Goal: Task Accomplishment & Management: Use online tool/utility

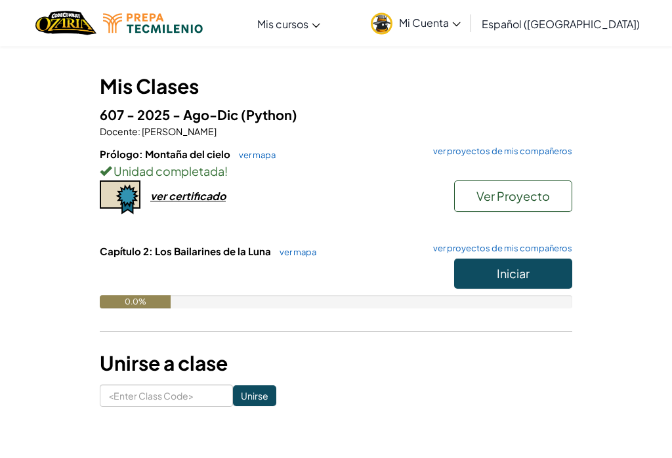
scroll to position [98, 0]
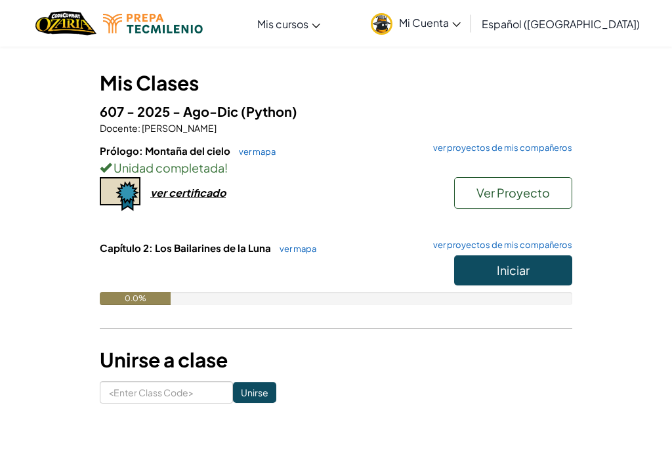
click at [205, 196] on div "ver certificado" at bounding box center [187, 193] width 75 height 14
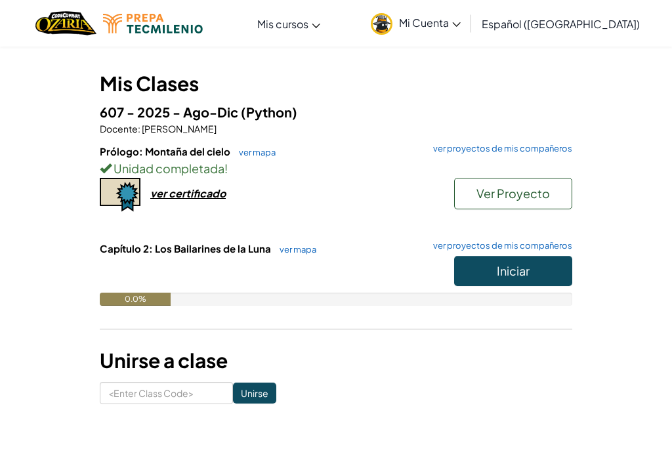
click at [535, 265] on button "Iniciar" at bounding box center [513, 271] width 118 height 30
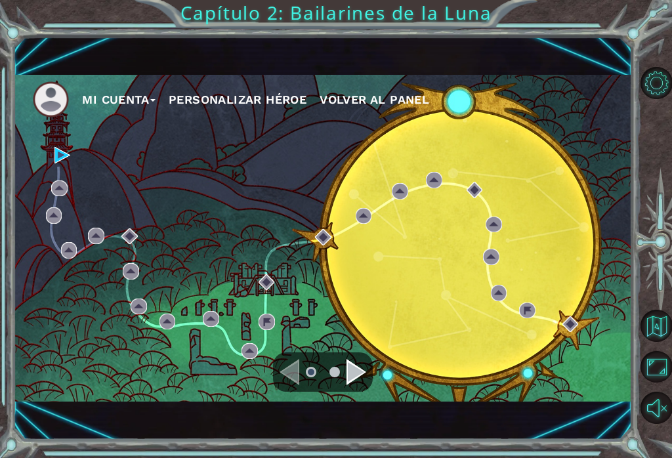
click at [350, 375] on div "Navigate to the next page" at bounding box center [356, 372] width 20 height 26
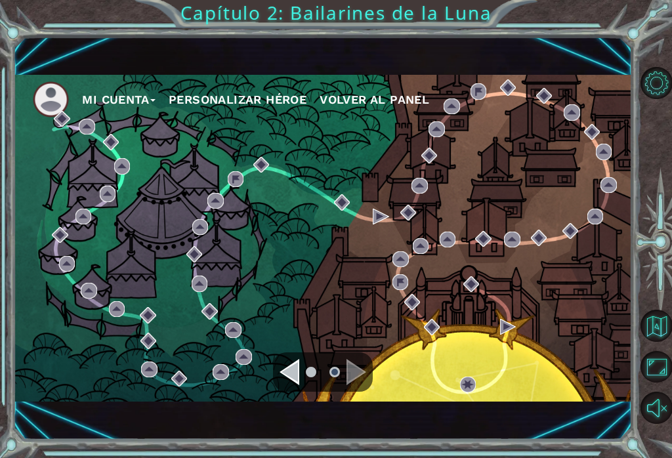
click at [298, 372] on div "Navigate to the previous page" at bounding box center [289, 372] width 20 height 26
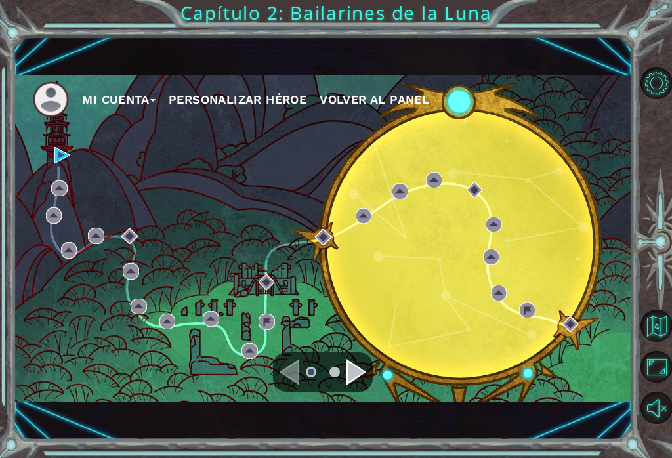
click at [64, 171] on div "Mi Cuenta Personalizar héroe Volver al panel" at bounding box center [322, 238] width 618 height 326
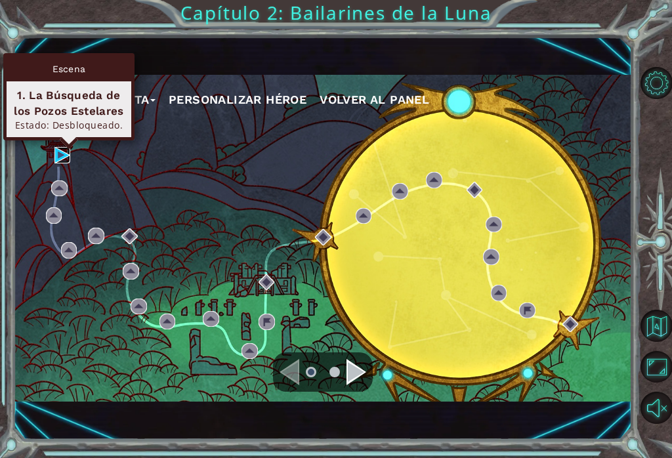
click at [63, 148] on img at bounding box center [62, 155] width 16 height 16
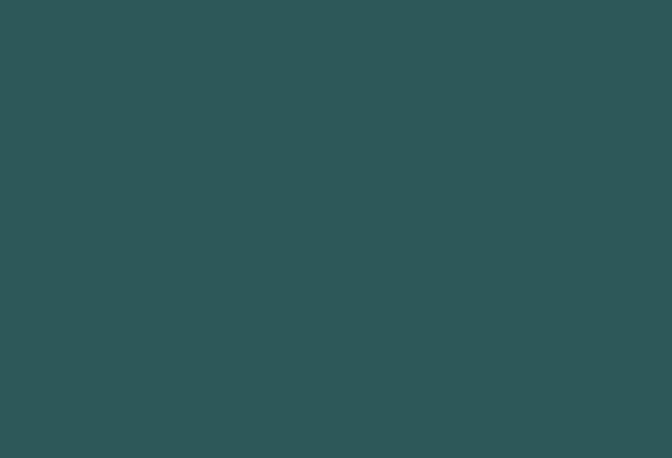
click at [58, 167] on body at bounding box center [336, 229] width 672 height 458
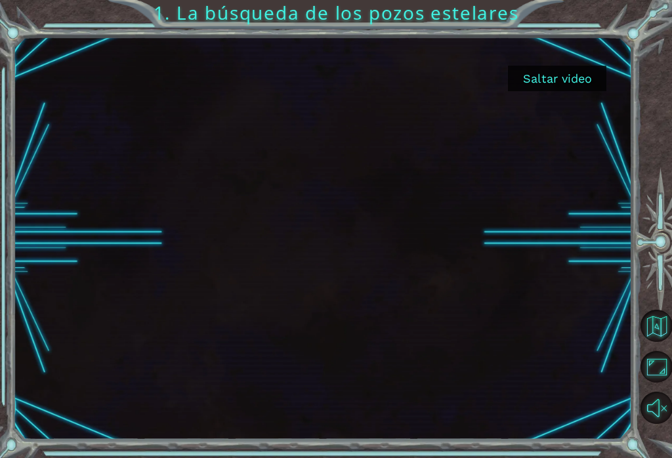
click at [586, 74] on button "Saltar video" at bounding box center [557, 79] width 98 height 26
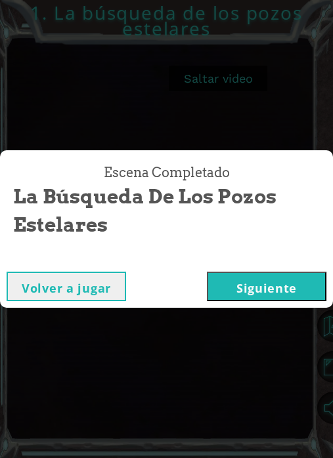
click at [287, 297] on button "Siguiente" at bounding box center [266, 287] width 119 height 30
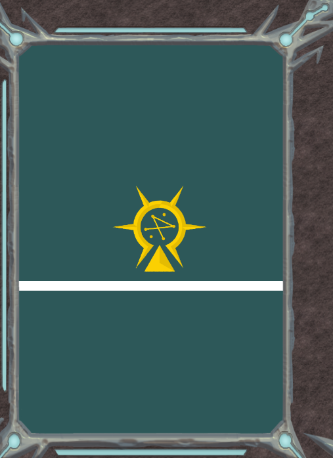
click at [287, 283] on div at bounding box center [159, 286] width 295 height 10
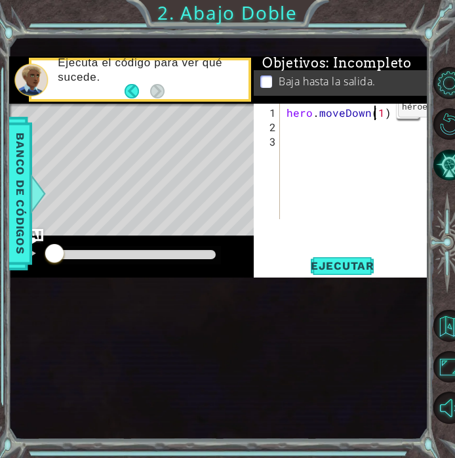
click at [385, 119] on div "hero . moveDown ( 1 )" at bounding box center [358, 178] width 149 height 144
click at [390, 110] on div "hero . moveDown ( 1 )" at bounding box center [358, 178] width 149 height 144
click at [384, 115] on div "hero . moveDown ( 1 )" at bounding box center [358, 178] width 149 height 144
click at [383, 113] on div "hero . moveDown ( 1 )" at bounding box center [358, 178] width 149 height 144
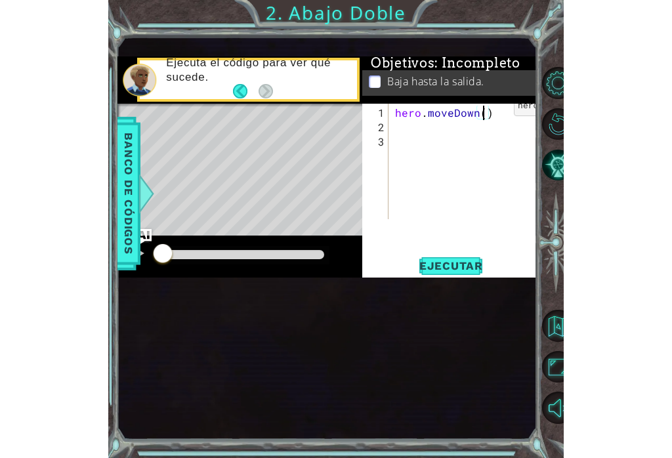
scroll to position [0, 6]
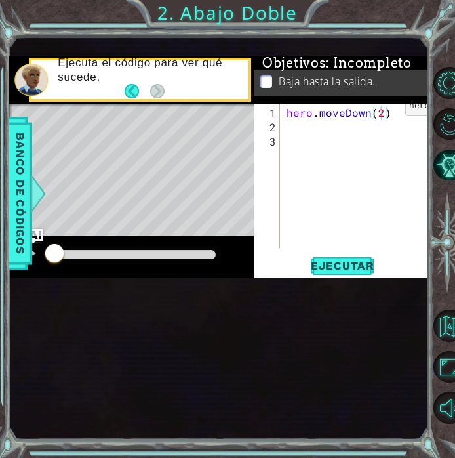
type textarea "hero.moveDown(2)"
click at [354, 271] on span "Ejecutar" at bounding box center [343, 265] width 90 height 13
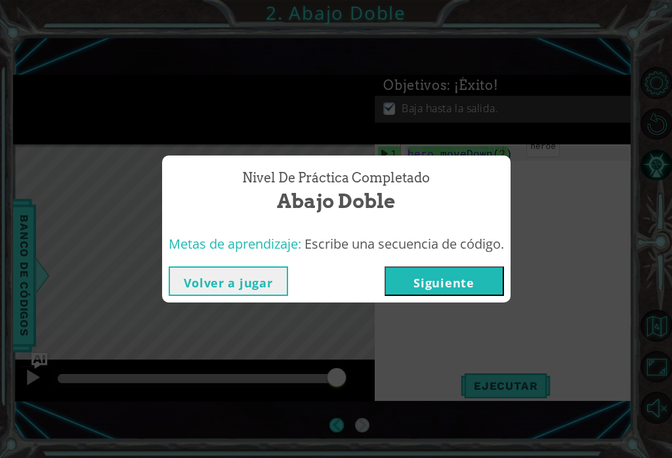
click at [436, 266] on button "Siguiente" at bounding box center [443, 281] width 119 height 30
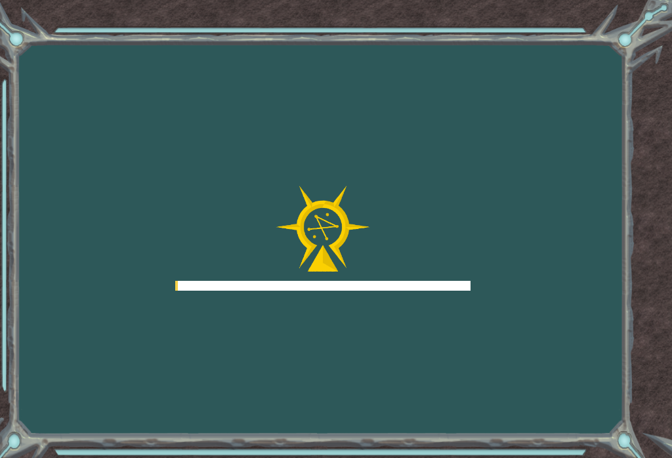
click at [433, 289] on div at bounding box center [322, 286] width 295 height 10
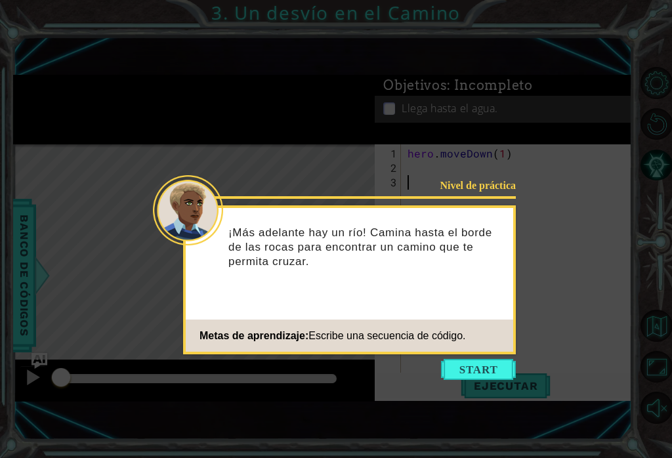
click at [498, 363] on button "Start" at bounding box center [478, 369] width 75 height 21
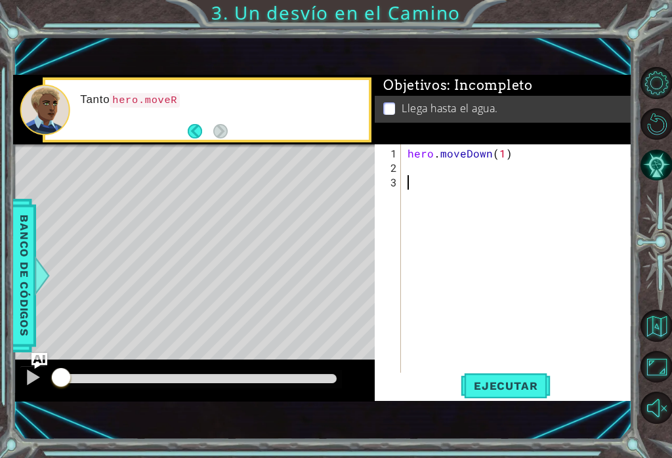
click at [399, 172] on div "2" at bounding box center [389, 168] width 24 height 14
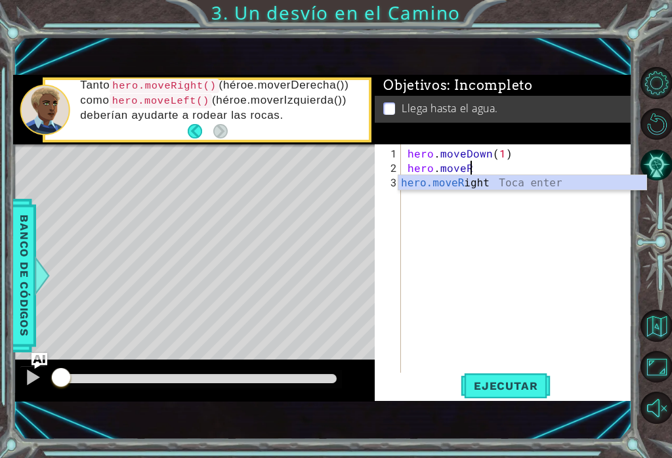
scroll to position [0, 3]
click at [508, 177] on div "hero.moveR ight Toca enter" at bounding box center [522, 198] width 248 height 47
type textarea "hero.moveRight(1)"
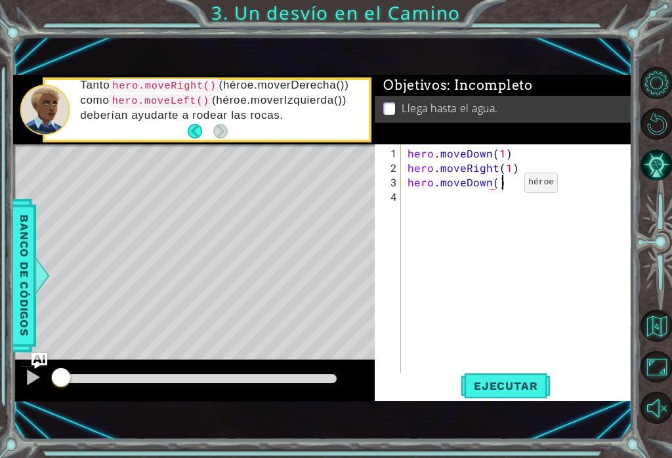
scroll to position [0, 5]
type textarea "hero.moveDown()"
click at [527, 381] on span "Ejecutar" at bounding box center [506, 385] width 90 height 13
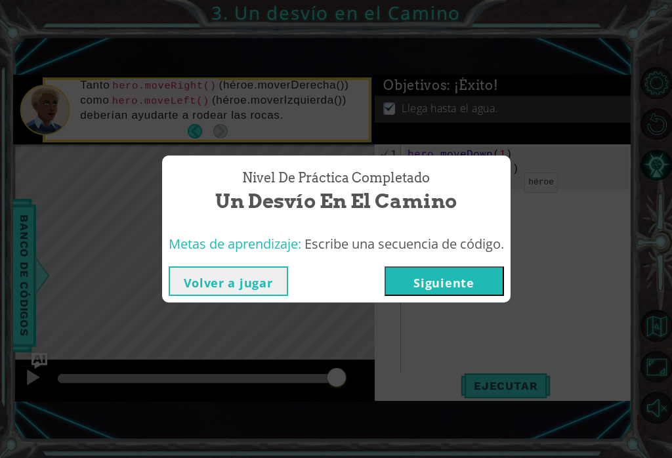
click at [489, 285] on button "Siguiente" at bounding box center [443, 281] width 119 height 30
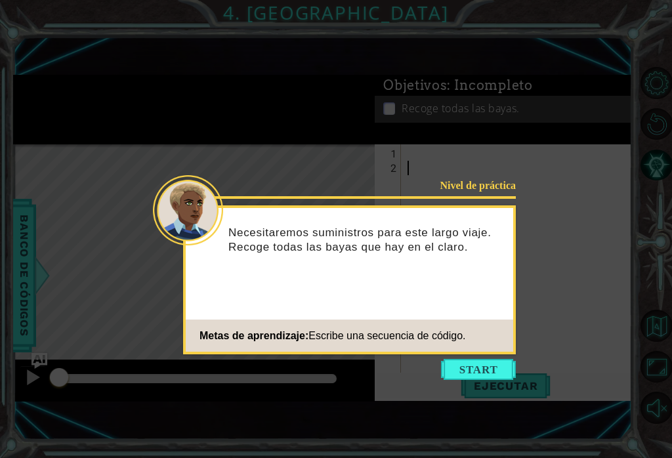
click at [498, 362] on button "Start" at bounding box center [478, 369] width 75 height 21
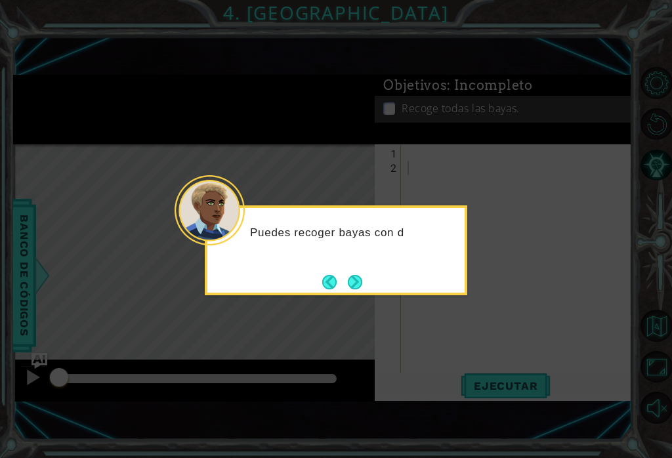
click at [362, 278] on button "Next" at bounding box center [354, 281] width 15 height 15
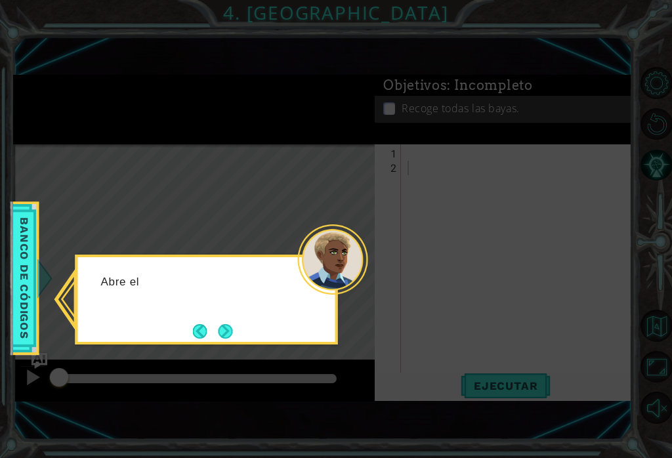
click at [352, 301] on icon at bounding box center [336, 229] width 672 height 458
click at [233, 335] on button "Next" at bounding box center [225, 331] width 16 height 16
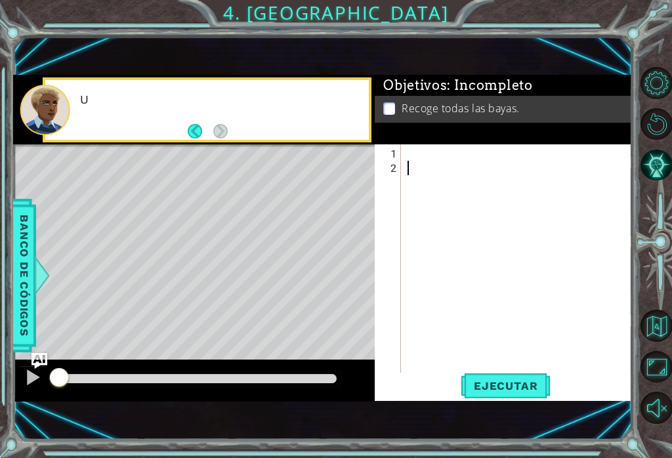
click at [232, 321] on div "Level Map" at bounding box center [316, 337] width 606 height 386
click at [520, 375] on button "Ejecutar" at bounding box center [506, 386] width 90 height 26
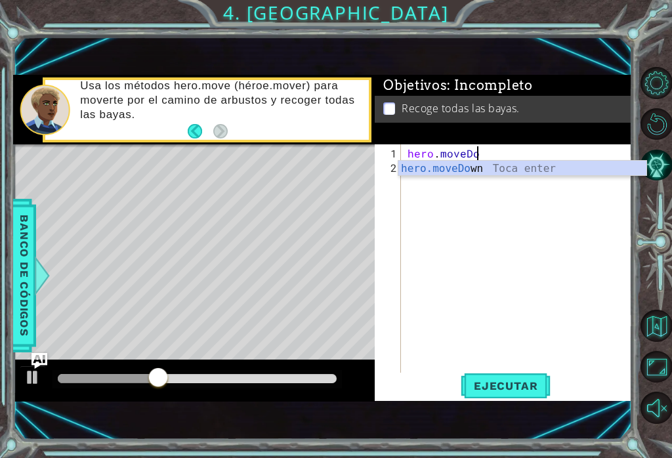
scroll to position [0, 4]
click at [571, 165] on div "hero.moveDo wn [GEOGRAPHIC_DATA] enter" at bounding box center [522, 184] width 248 height 47
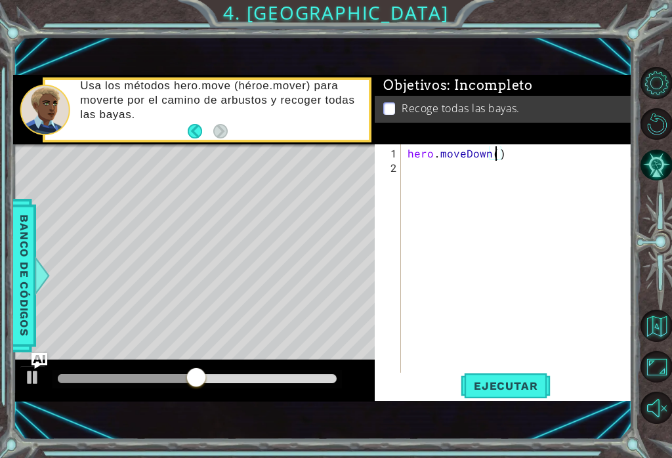
type textarea "hero.moveDown(2)"
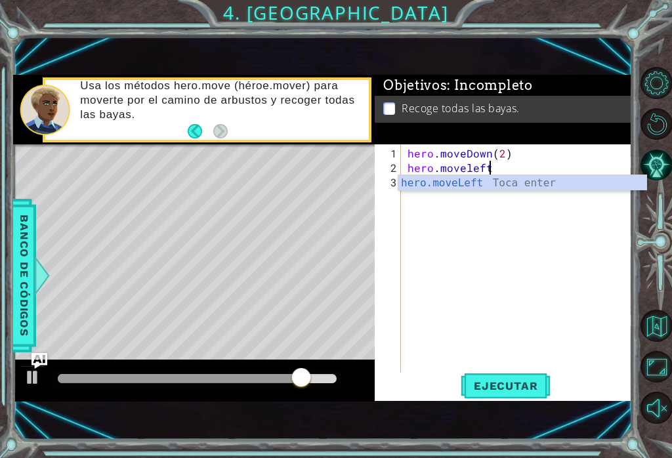
scroll to position [0, 5]
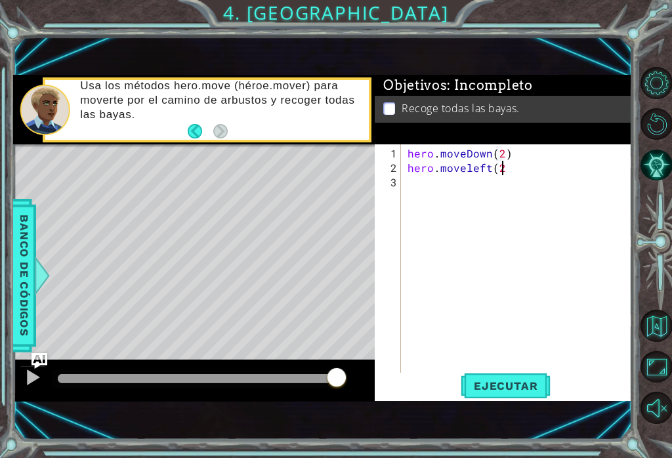
type textarea "hero.moveleft(2)"
type textarea "hero.moveUp(2)"
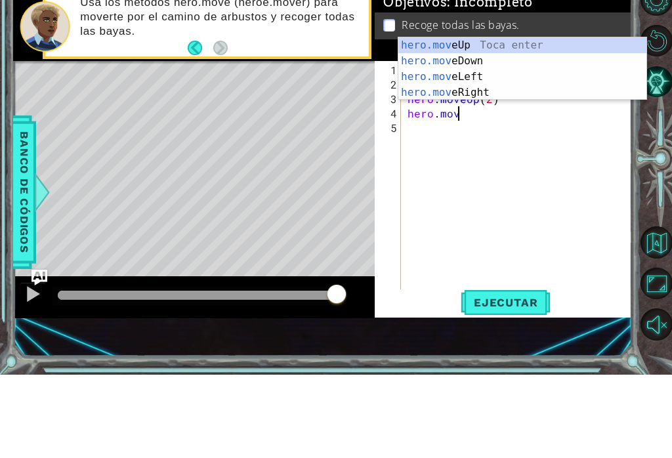
scroll to position [0, 3]
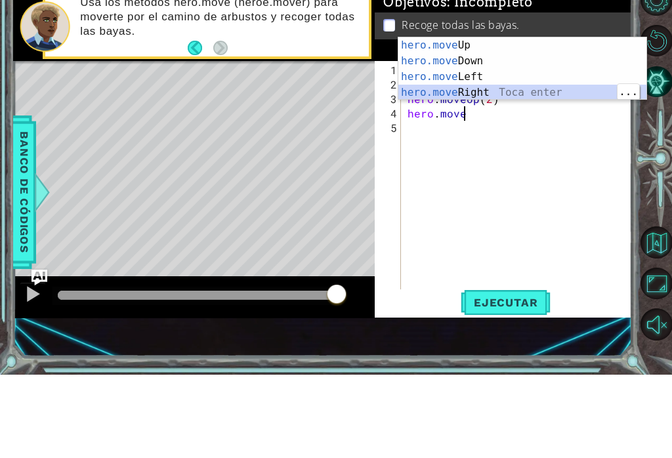
click at [531, 121] on div "hero.move Up Toca enter hero.move Down Toca enter hero.move Left Toca enter her…" at bounding box center [522, 168] width 248 height 94
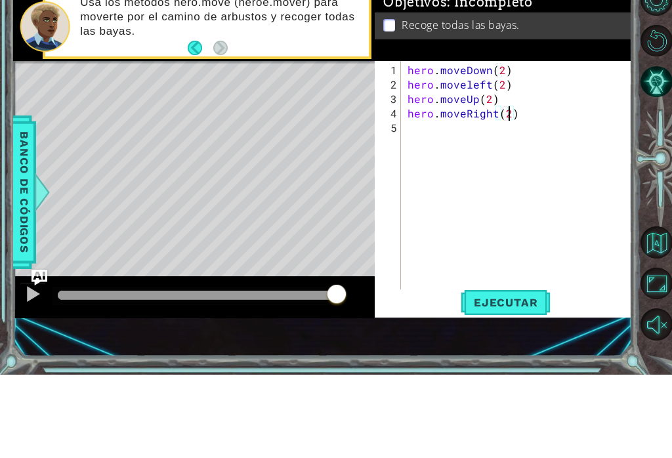
scroll to position [20, 0]
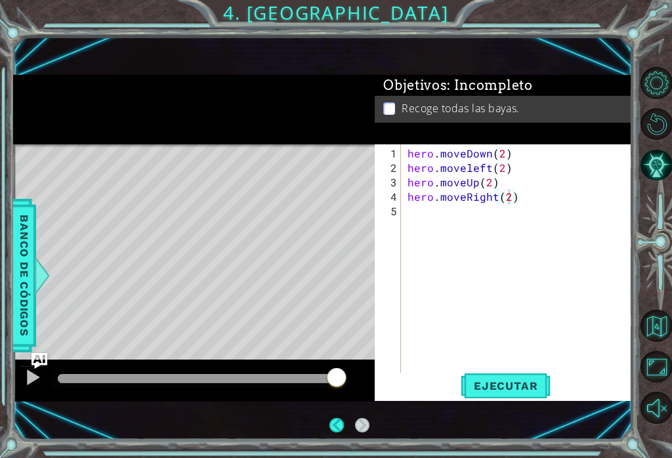
click at [502, 391] on span "Ejecutar" at bounding box center [506, 385] width 90 height 13
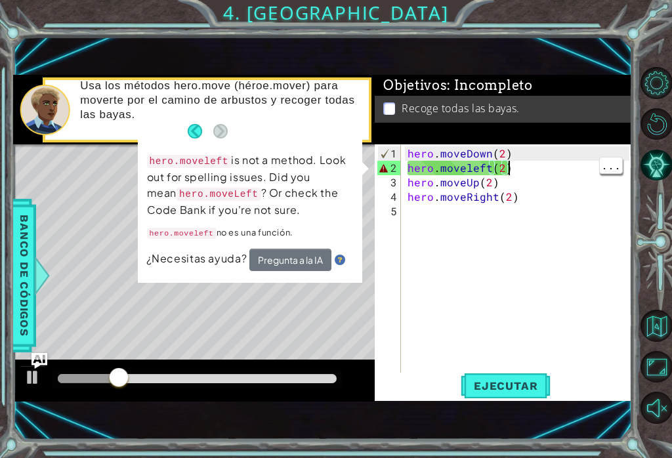
click at [529, 167] on div "hero . moveDown ( 2 ) hero . moveleft ( 2 ) hero . moveUp ( 2 ) hero . moveRigh…" at bounding box center [520, 276] width 231 height 260
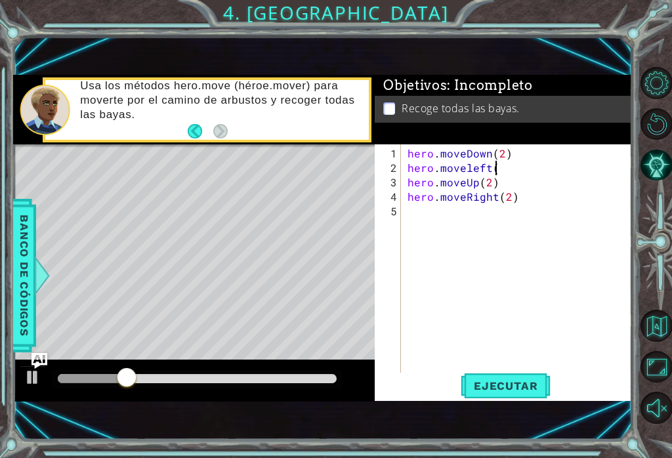
scroll to position [0, 4]
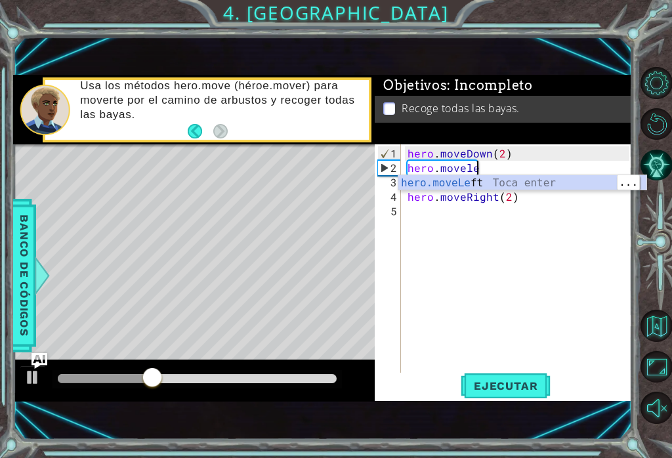
click at [517, 183] on div "hero.moveLe ft Toca enter" at bounding box center [522, 198] width 248 height 47
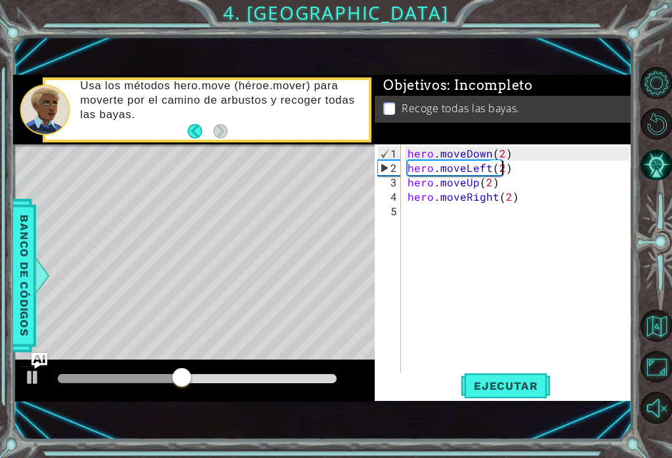
scroll to position [0, 6]
type textarea "hero.moveLeft(2)"
click at [509, 377] on button "Ejecutar" at bounding box center [506, 386] width 90 height 26
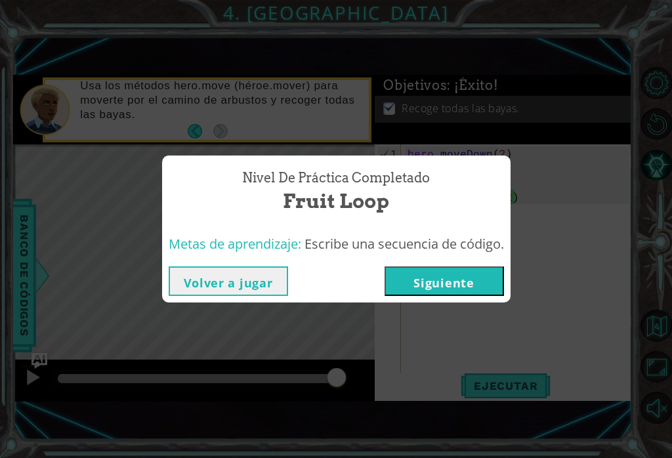
click at [475, 278] on button "Siguiente" at bounding box center [443, 281] width 119 height 30
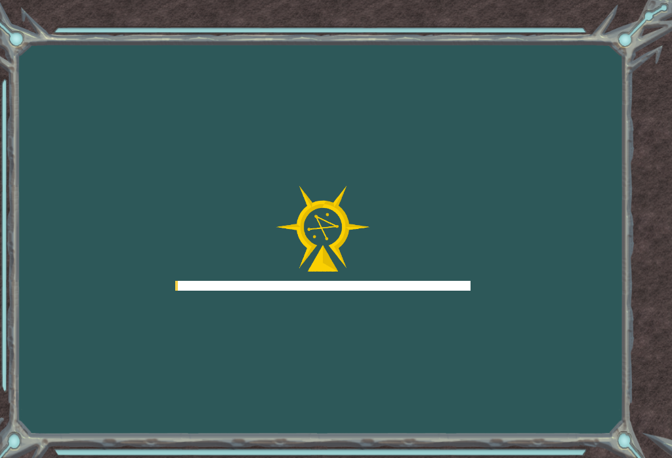
click at [468, 265] on div at bounding box center [322, 238] width 295 height 105
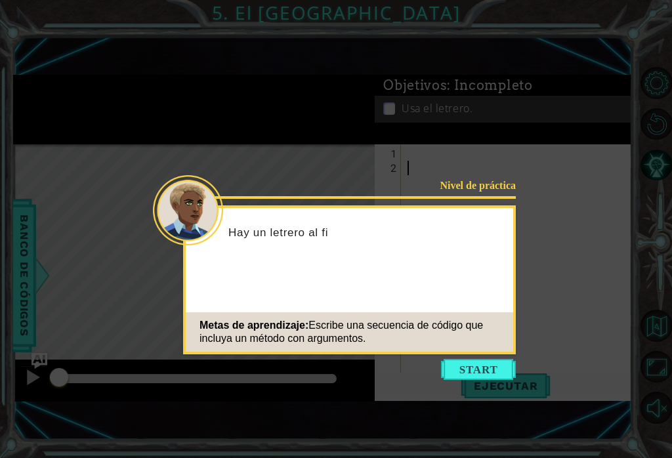
click at [477, 363] on button "Start" at bounding box center [478, 369] width 75 height 21
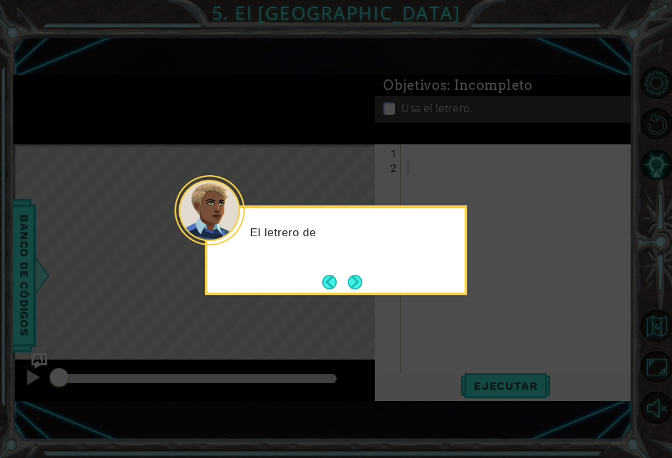
click at [346, 279] on button "Next" at bounding box center [355, 282] width 18 height 18
click at [358, 279] on button "Next" at bounding box center [354, 281] width 15 height 15
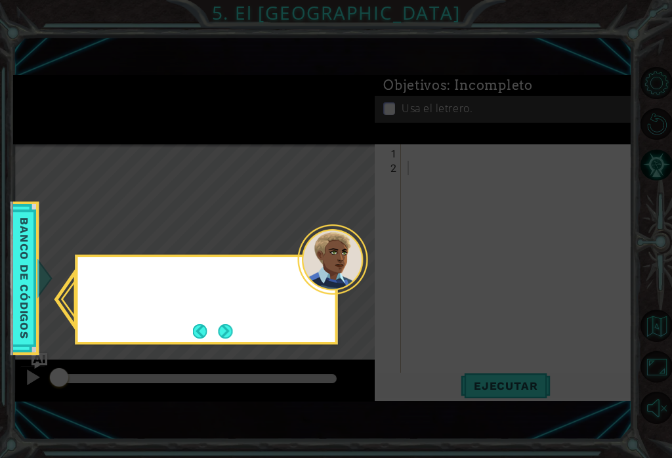
click at [366, 260] on div at bounding box center [333, 259] width 70 height 70
click at [405, 228] on icon at bounding box center [336, 229] width 672 height 458
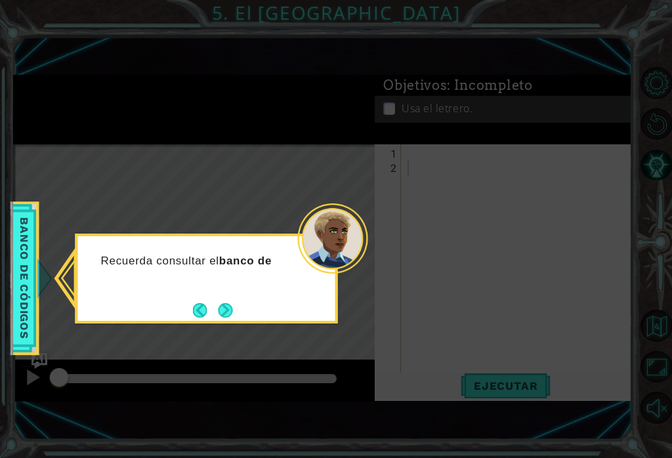
click at [237, 333] on icon at bounding box center [336, 229] width 672 height 458
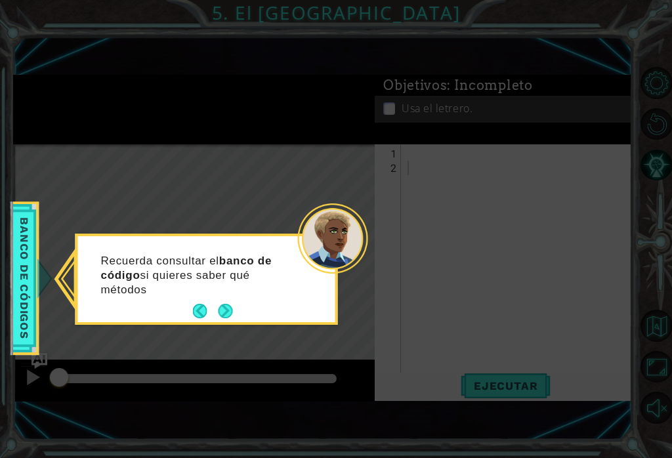
click at [232, 305] on button "Next" at bounding box center [225, 311] width 15 height 15
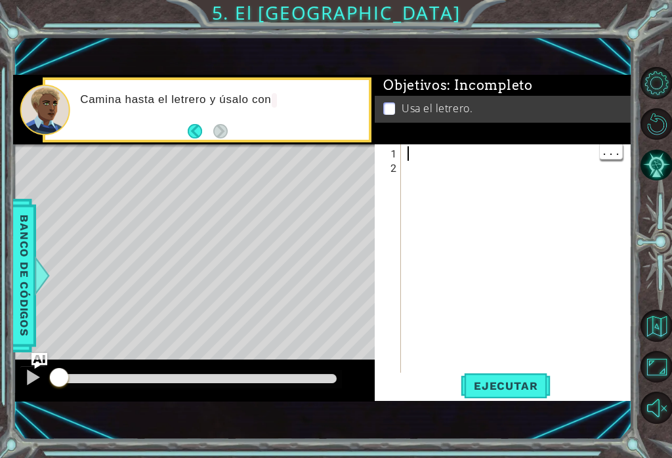
click at [420, 155] on div at bounding box center [520, 276] width 231 height 260
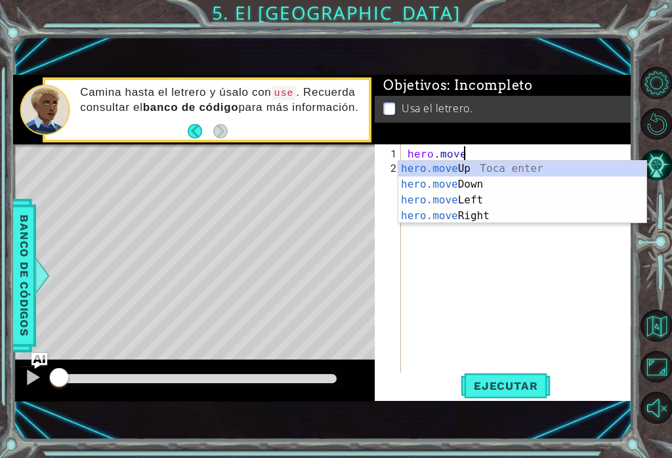
scroll to position [0, 3]
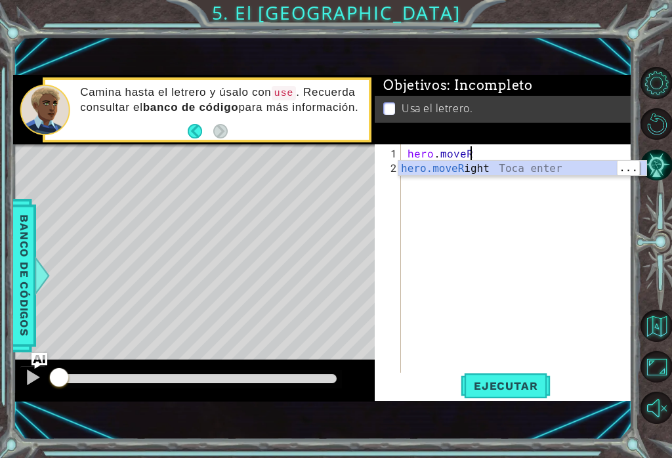
click at [572, 165] on div "hero.moveR ight Toca enter" at bounding box center [522, 184] width 248 height 47
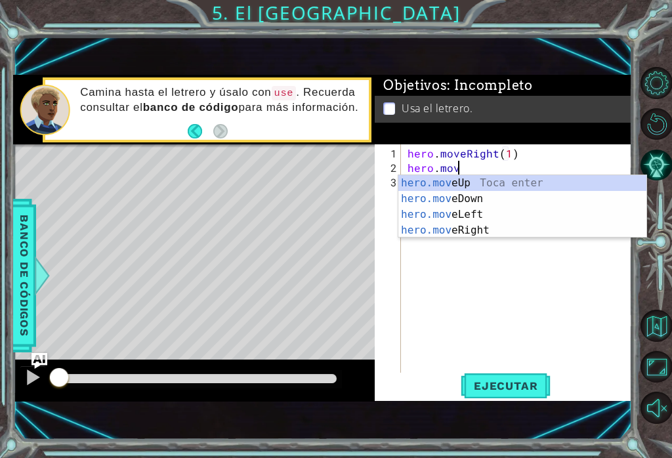
scroll to position [0, 10]
click at [519, 182] on div "hero.move Up Toca enter hero.move Down Toca enter hero.move Left Toca enter her…" at bounding box center [522, 222] width 248 height 94
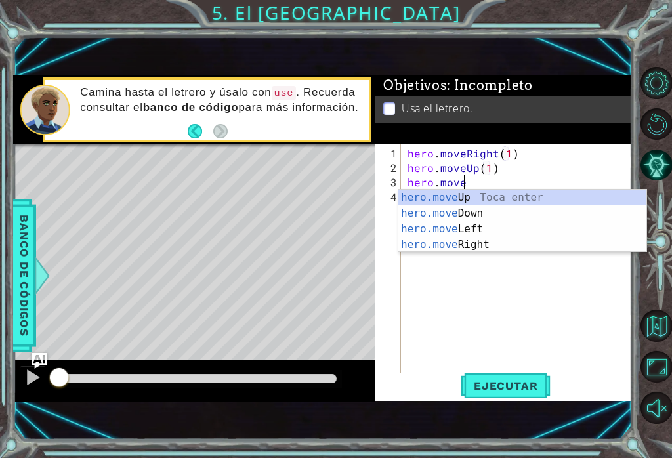
scroll to position [0, 9]
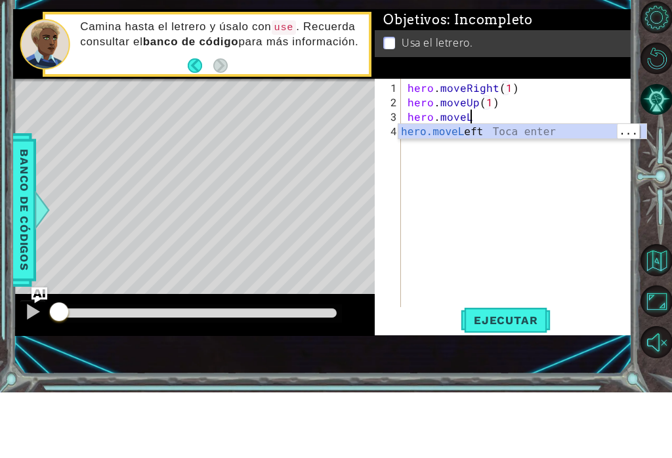
click at [564, 190] on div "hero.moveL eft Toca enter" at bounding box center [522, 213] width 248 height 47
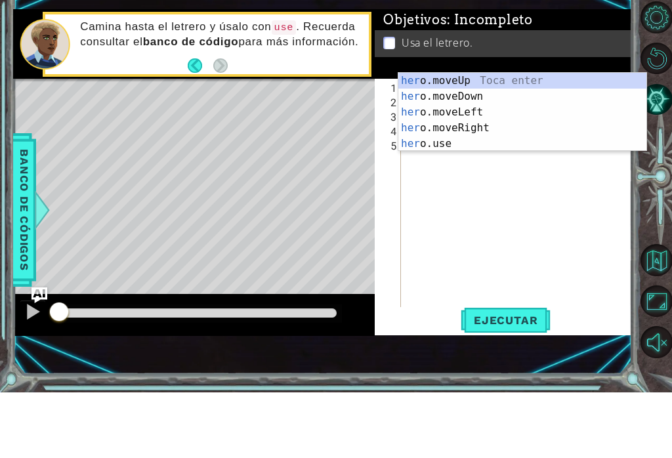
scroll to position [0, 7]
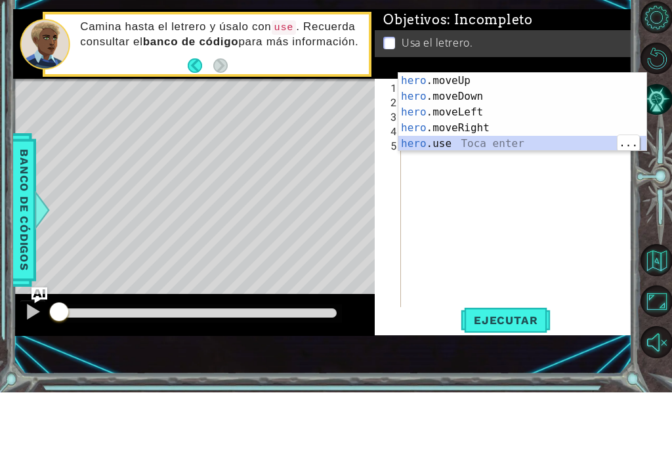
click at [511, 138] on div "hero .moveUp Toca enter hero .moveDown Toca enter hero .moveLeft Toca enter her…" at bounding box center [522, 193] width 248 height 110
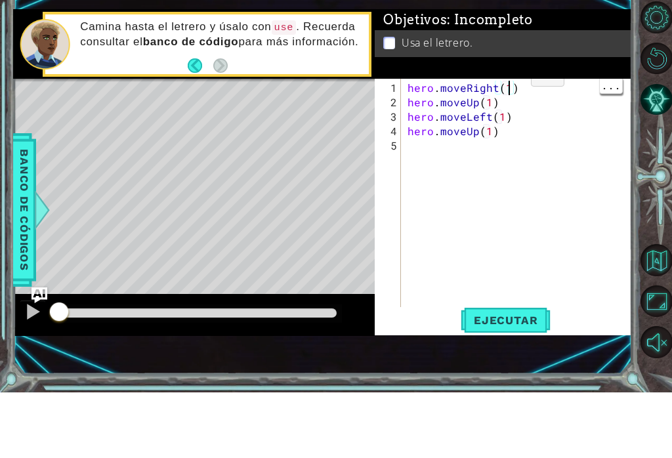
type textarea "hero.moveUp(1)"
click at [512, 146] on div "hero . moveRight ( 1 ) hero . moveUp ( 1 ) hero . moveLeft ( 1 ) hero . moveUp …" at bounding box center [520, 276] width 231 height 260
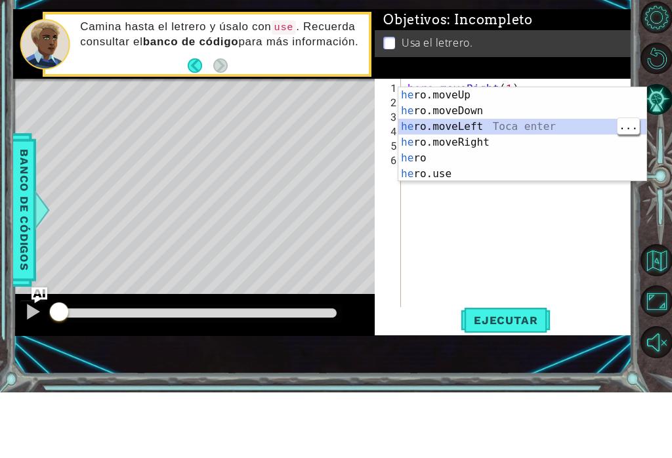
click at [508, 153] on div "he ro.moveUp Toca enter he ro.moveDown Toca enter he ro.moveLeft Toca enter he …" at bounding box center [522, 216] width 248 height 126
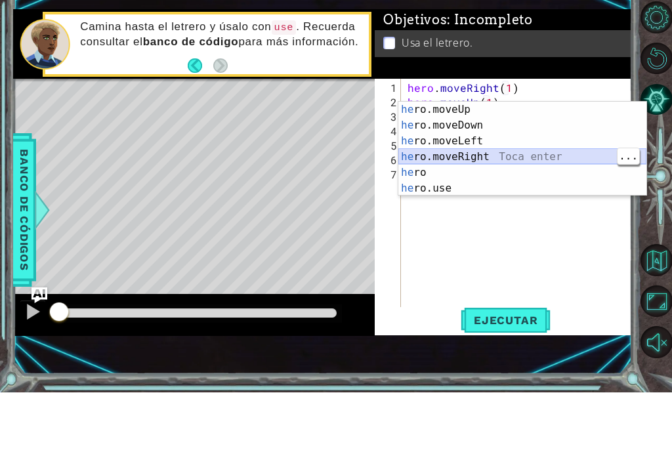
scroll to position [0, 7]
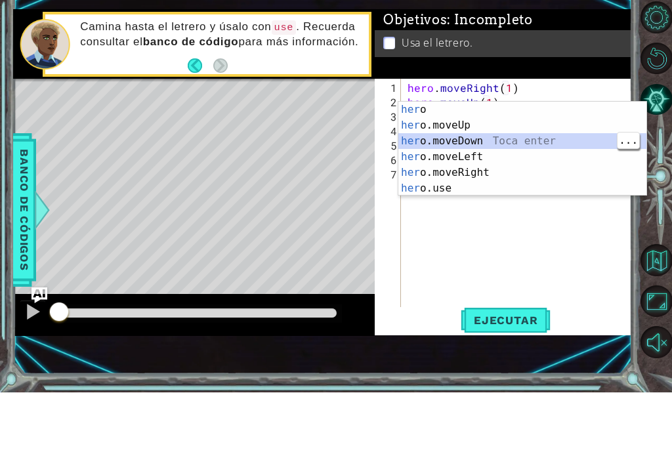
click at [525, 167] on div "her o Toca enter her o.moveUp Toca enter her o.moveDown Toca enter her o.moveLe…" at bounding box center [522, 230] width 248 height 126
type textarea "hero.moveDown(1)"
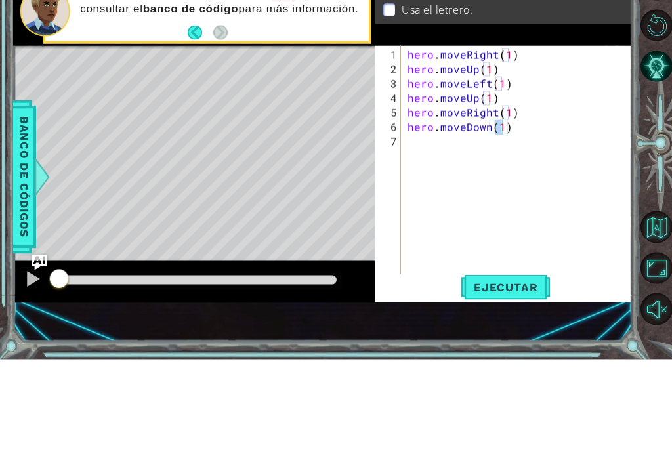
scroll to position [20, 0]
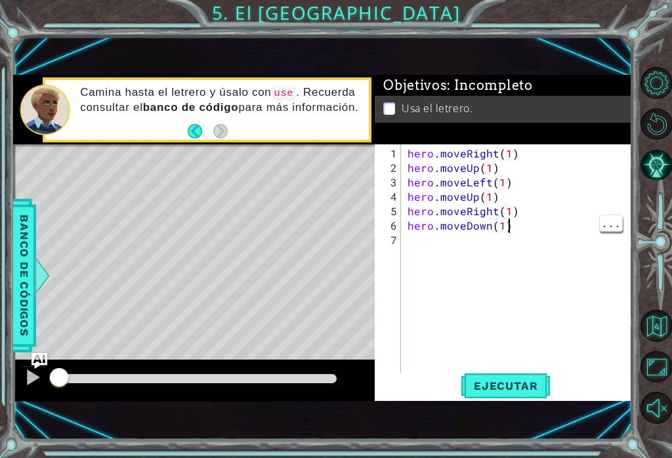
click at [530, 224] on div "hero . moveRight ( 1 ) hero . moveUp ( 1 ) hero . moveLeft ( 1 ) hero . moveUp …" at bounding box center [520, 276] width 231 height 260
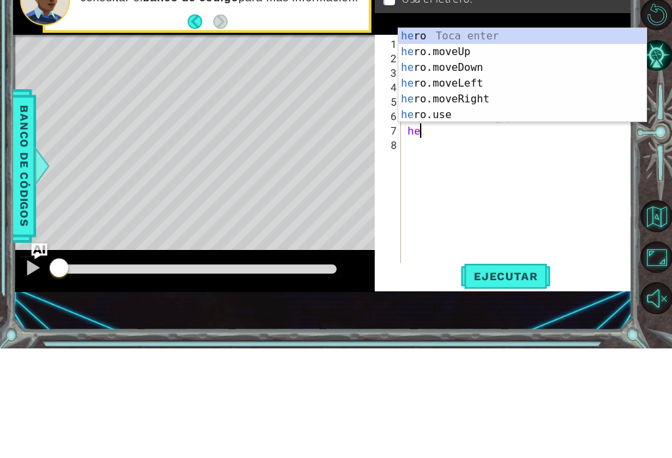
scroll to position [0, 1]
click at [530, 138] on div "hero Toca enter hero .moveUp Toca enter hero .moveDown Toca enter hero .moveLef…" at bounding box center [522, 201] width 248 height 126
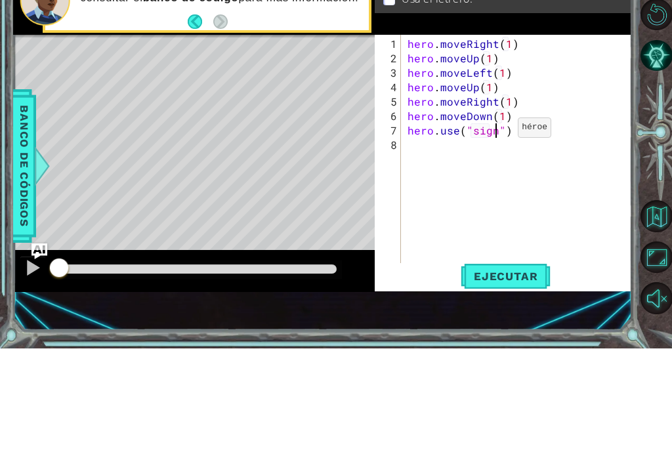
scroll to position [0, 6]
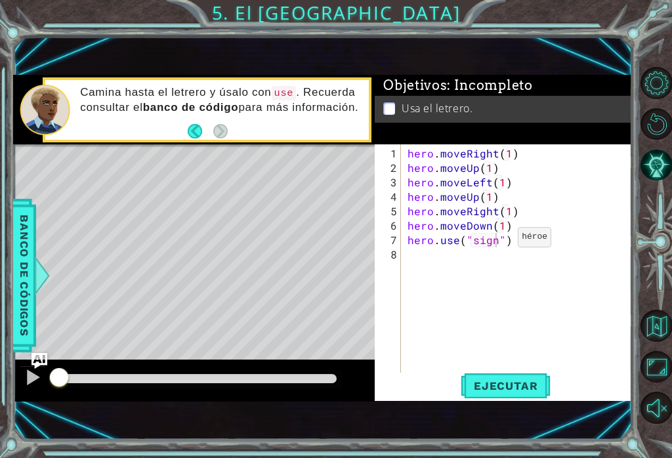
click at [526, 387] on span "Ejecutar" at bounding box center [506, 385] width 90 height 13
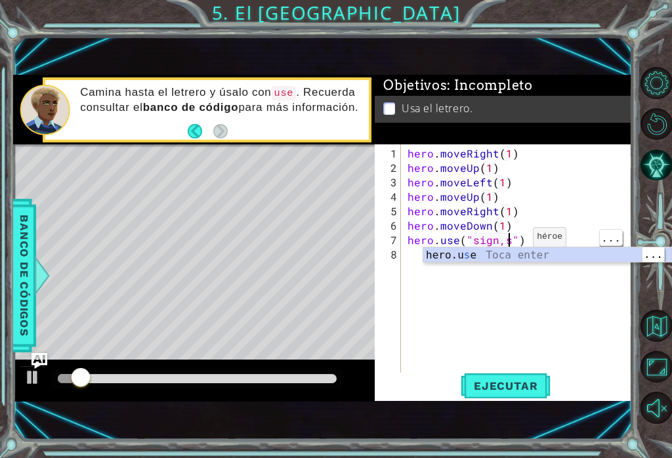
click at [508, 244] on div "hero . moveRight ( 1 ) hero . moveUp ( 1 ) hero . moveLeft ( 1 ) hero . moveUp …" at bounding box center [520, 276] width 231 height 260
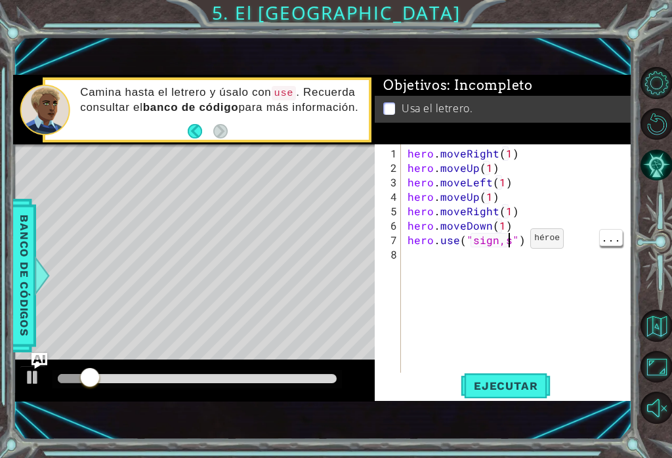
scroll to position [0, 6]
click at [507, 377] on button "Ejecutar" at bounding box center [506, 386] width 90 height 26
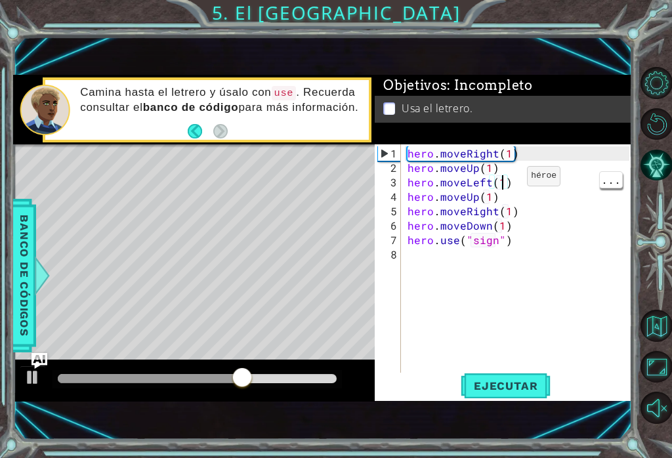
click at [504, 182] on div "hero . moveRight ( 1 ) hero . moveUp ( 1 ) hero . moveLeft ( 1 ) hero . moveUp …" at bounding box center [520, 276] width 231 height 260
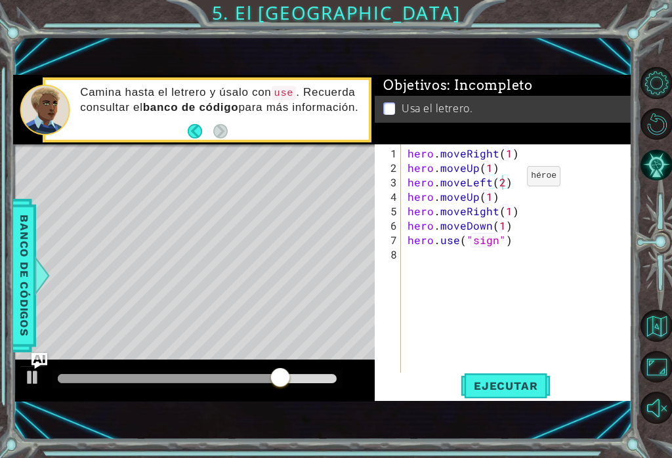
click at [527, 388] on span "Ejecutar" at bounding box center [506, 385] width 90 height 13
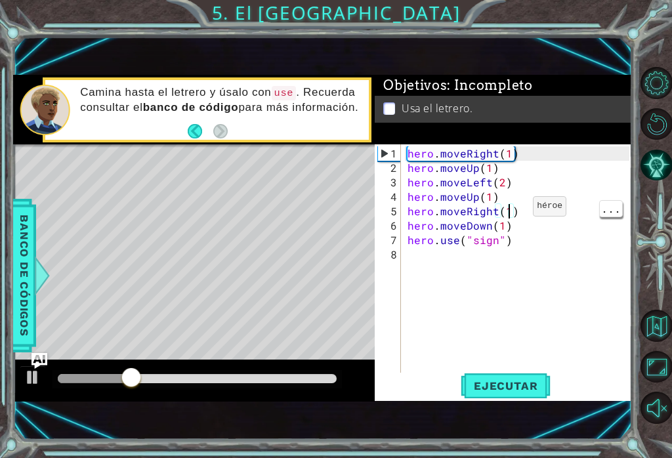
click at [513, 212] on div "hero . moveRight ( 1 ) hero . moveUp ( 1 ) hero . moveLeft ( 2 ) hero . moveUp …" at bounding box center [520, 276] width 231 height 260
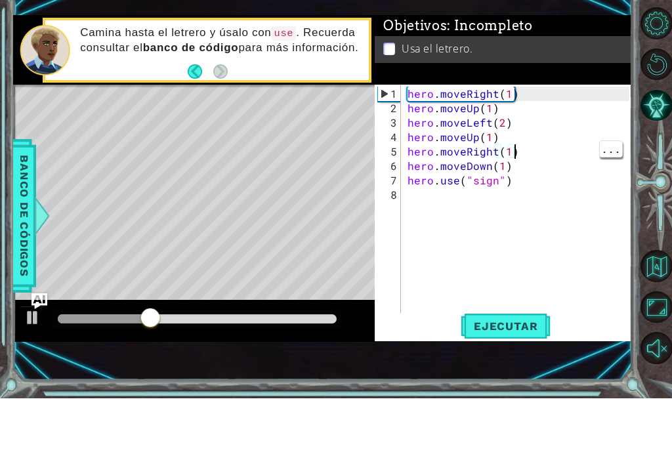
click at [513, 153] on div "hero . moveRight ( 1 ) hero . moveUp ( 1 ) hero . moveLeft ( 2 ) hero . moveUp …" at bounding box center [520, 276] width 231 height 260
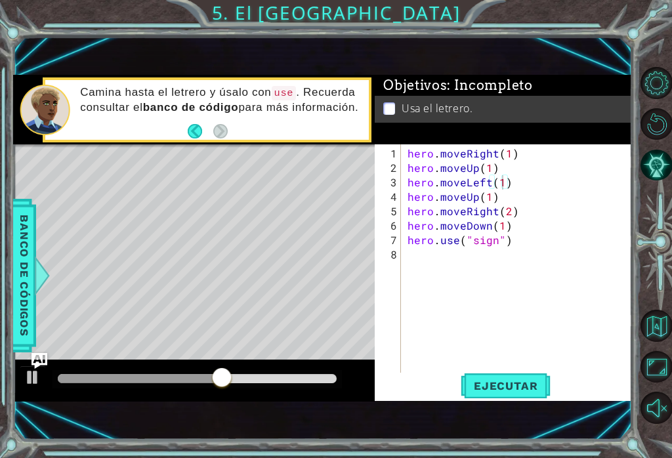
type textarea "hero.moveLeft(1)"
click at [524, 384] on span "Ejecutar" at bounding box center [506, 385] width 90 height 13
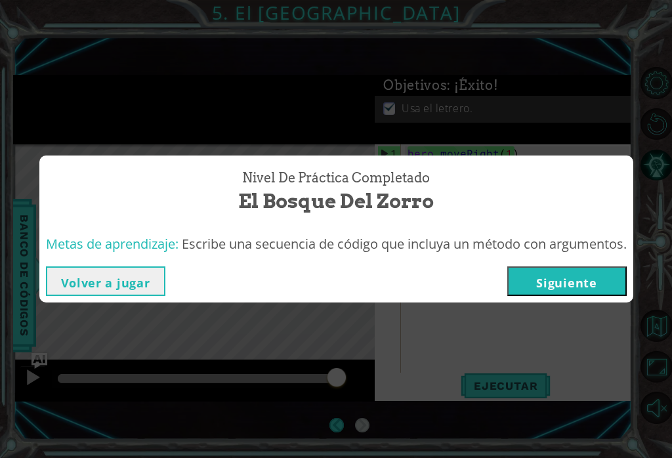
click at [588, 287] on button "Siguiente" at bounding box center [566, 281] width 119 height 30
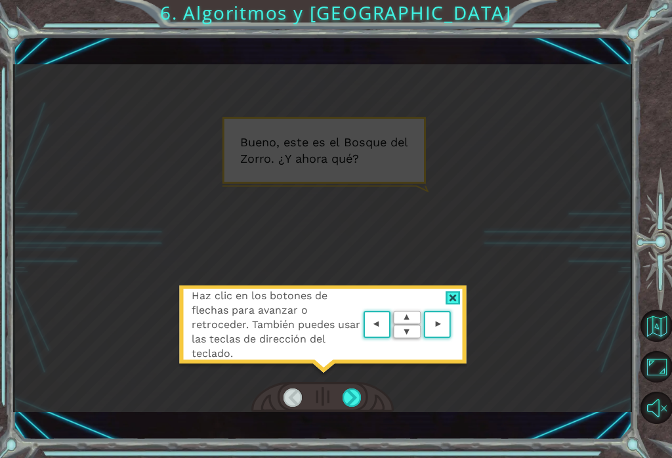
click at [353, 399] on div at bounding box center [351, 397] width 19 height 19
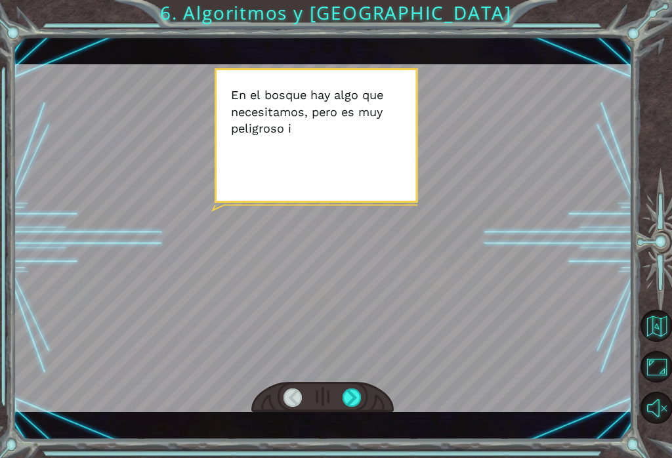
click at [359, 399] on div at bounding box center [351, 397] width 19 height 19
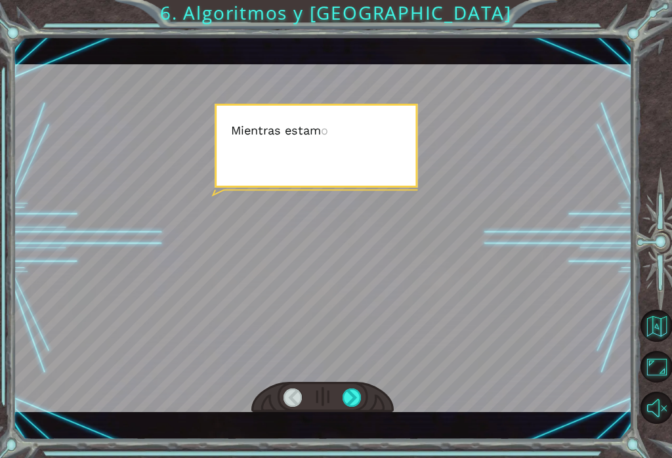
click at [360, 391] on div at bounding box center [351, 397] width 19 height 19
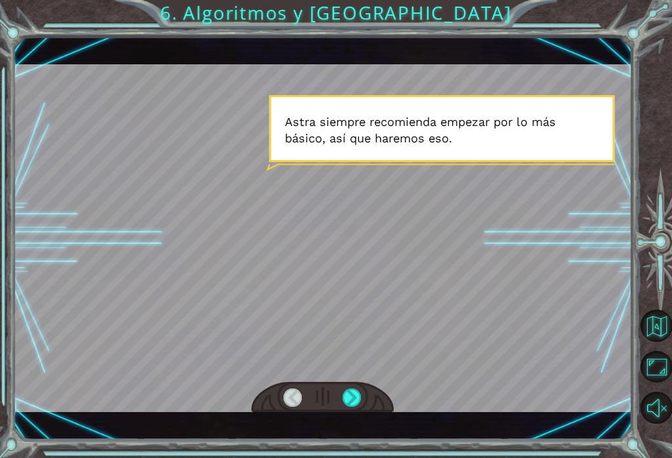
click at [354, 397] on div at bounding box center [351, 397] width 19 height 19
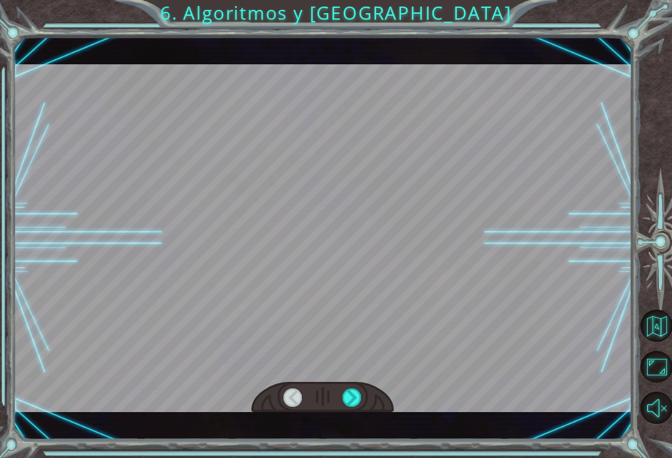
click at [346, 406] on div at bounding box center [351, 397] width 19 height 19
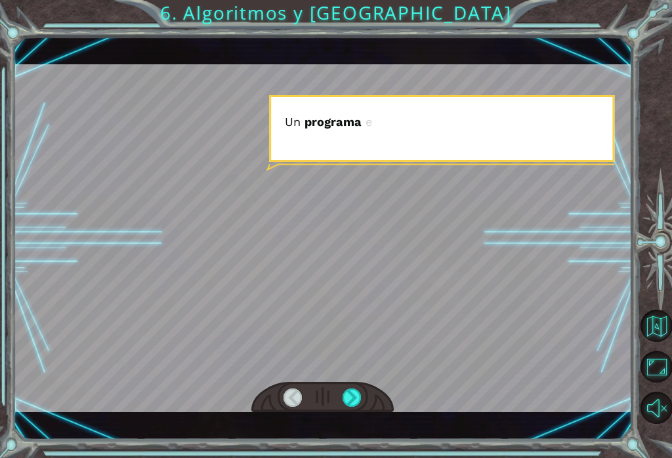
click at [346, 404] on div at bounding box center [351, 397] width 19 height 19
click at [346, 405] on div at bounding box center [351, 397] width 19 height 19
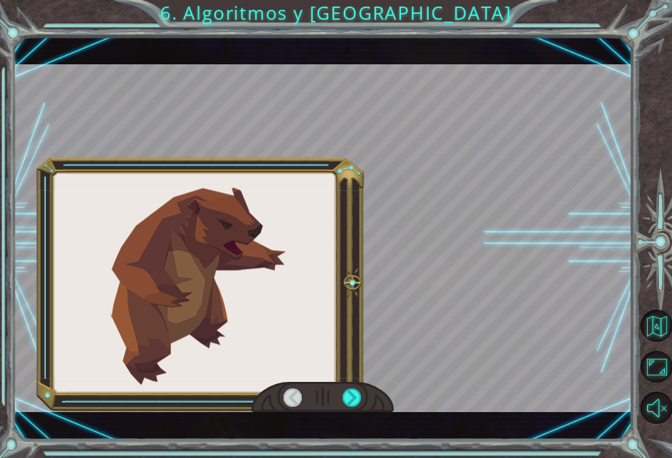
click at [348, 404] on div at bounding box center [351, 397] width 19 height 19
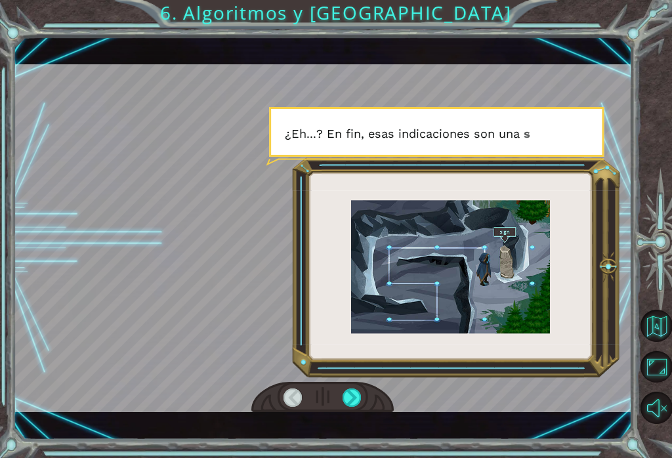
click at [353, 393] on div at bounding box center [351, 397] width 19 height 19
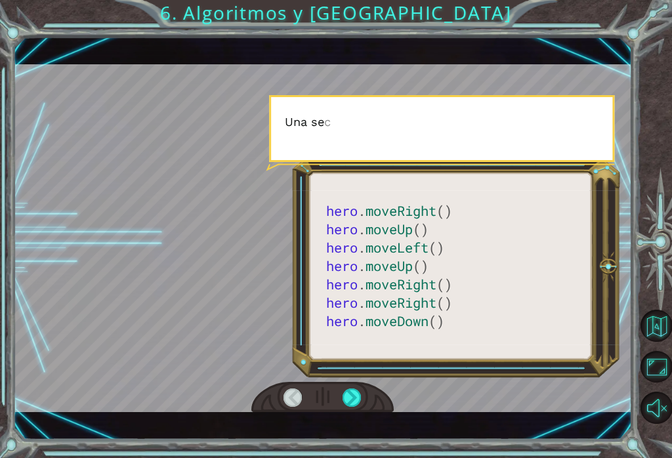
click at [352, 399] on div at bounding box center [351, 397] width 19 height 19
click at [353, 400] on div at bounding box center [351, 397] width 19 height 19
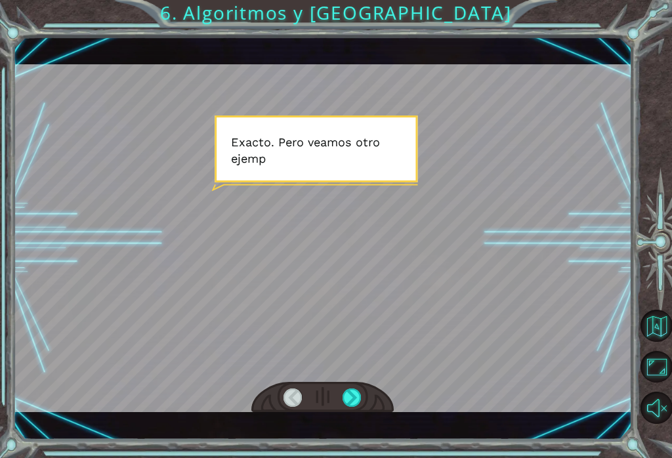
click at [355, 398] on div at bounding box center [351, 397] width 19 height 19
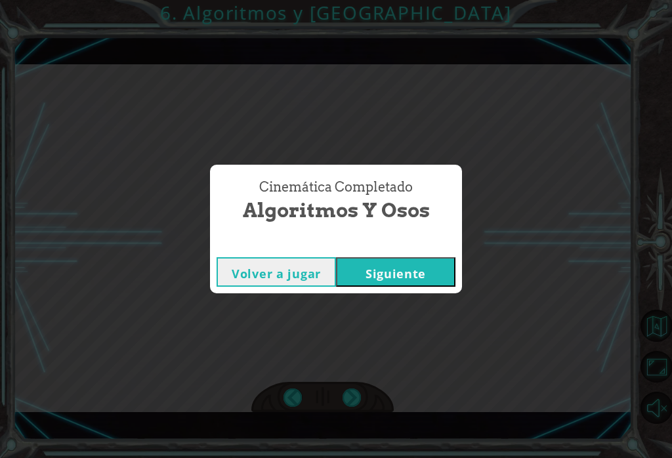
click at [359, 396] on div "Cinemática Completado Algoritmos y Osos Volver a jugar [GEOGRAPHIC_DATA]" at bounding box center [336, 229] width 672 height 458
click at [421, 262] on button "Siguiente" at bounding box center [395, 272] width 119 height 30
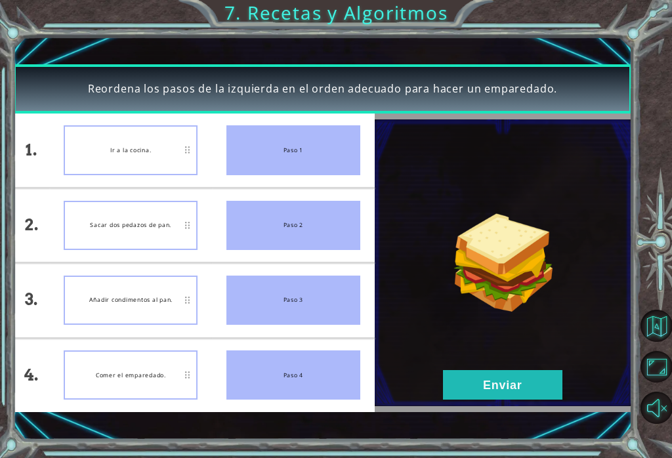
click at [511, 404] on img at bounding box center [503, 262] width 257 height 287
click at [519, 382] on button "Enviar" at bounding box center [502, 385] width 119 height 30
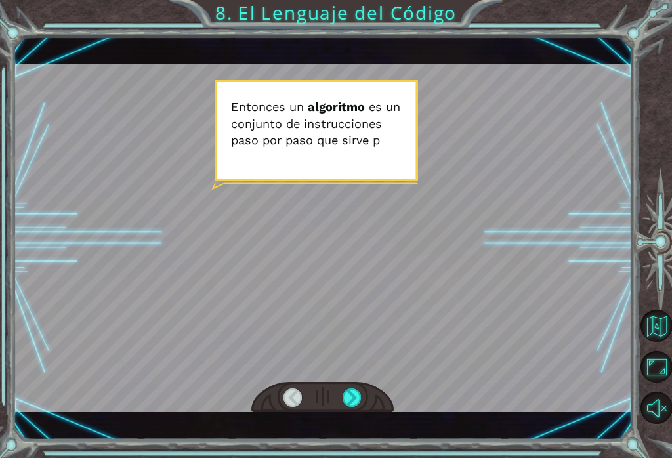
click at [433, 253] on div at bounding box center [322, 238] width 618 height 348
click at [438, 356] on div at bounding box center [322, 238] width 618 height 348
click at [360, 392] on div at bounding box center [351, 397] width 19 height 19
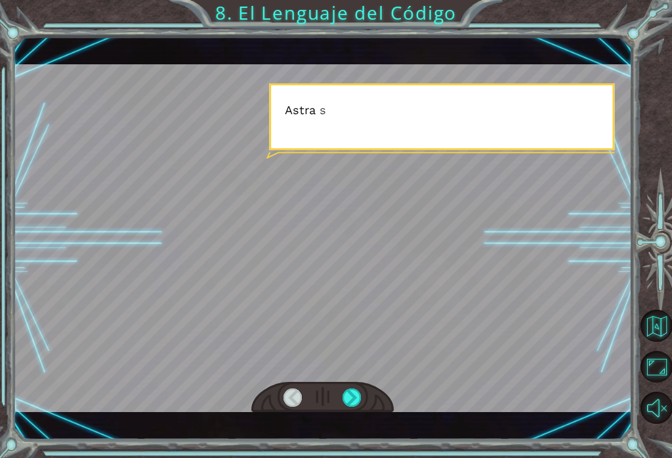
click at [353, 399] on div at bounding box center [351, 397] width 19 height 19
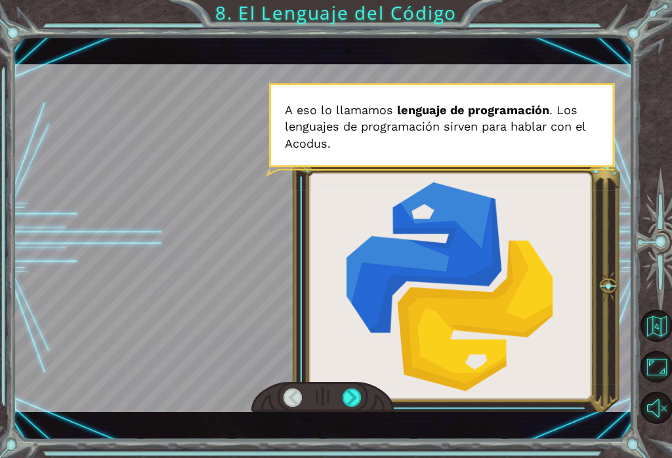
click at [353, 398] on div at bounding box center [351, 397] width 19 height 19
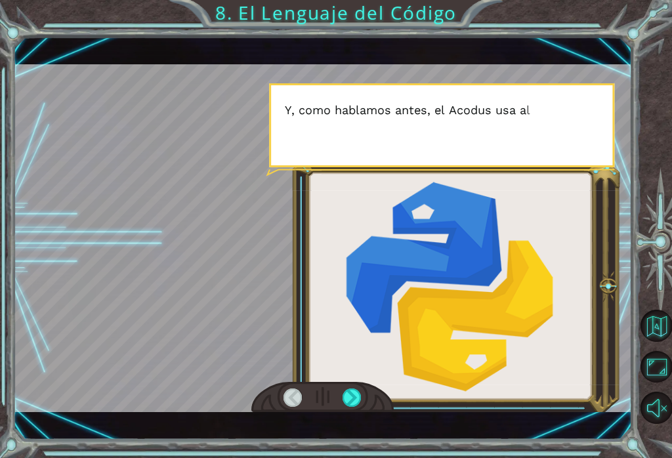
click at [354, 398] on div at bounding box center [351, 397] width 19 height 19
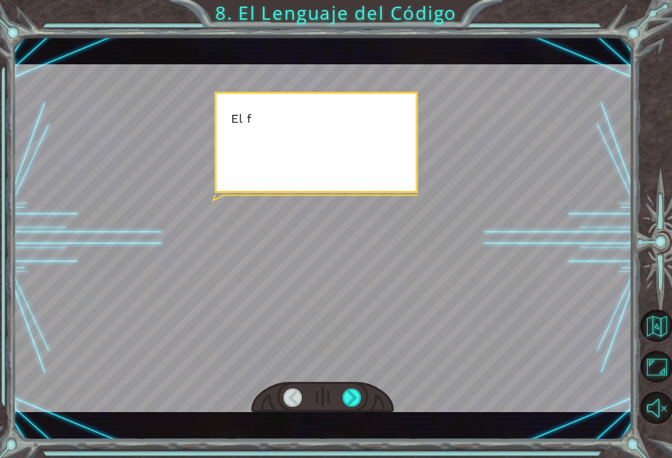
click at [357, 399] on div at bounding box center [351, 397] width 19 height 19
click at [356, 399] on div at bounding box center [351, 397] width 19 height 19
click at [352, 398] on div at bounding box center [351, 397] width 19 height 19
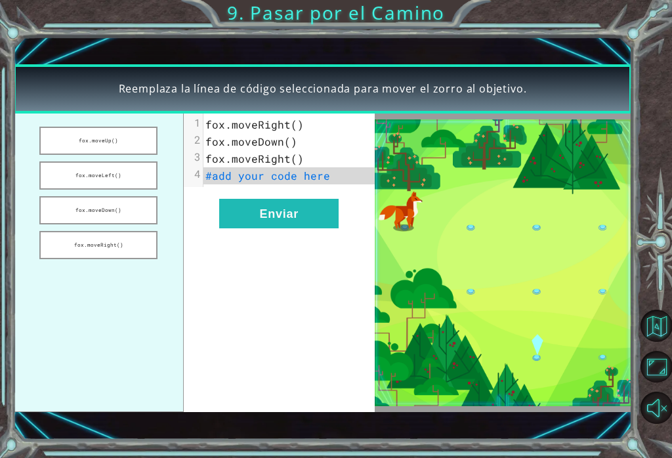
click at [268, 239] on div "xxxxxxxxxx 4 1 [PERSON_NAME].moveRight() 2 [PERSON_NAME].moveDown() 3 [PERSON_N…" at bounding box center [279, 262] width 191 height 298
click at [269, 226] on button "Enviar" at bounding box center [278, 214] width 119 height 30
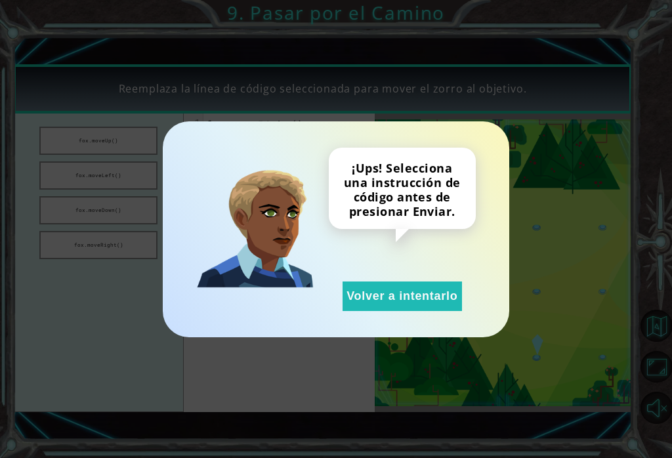
click at [266, 219] on img at bounding box center [254, 228] width 117 height 117
click at [395, 295] on button "Volver a intentarlo" at bounding box center [401, 296] width 119 height 30
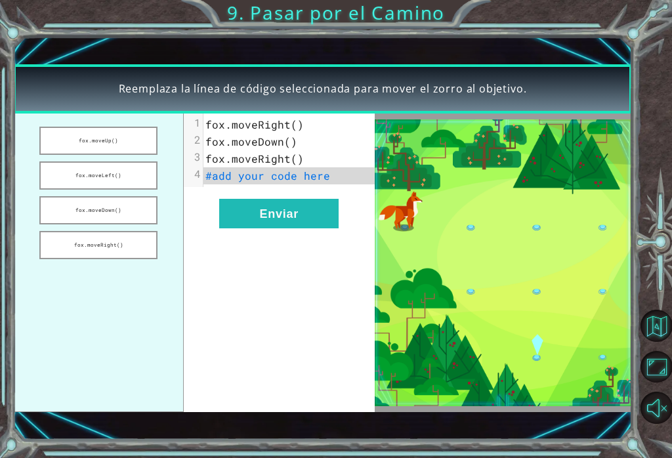
click at [136, 144] on button "fox.moveUp()" at bounding box center [98, 141] width 118 height 28
click at [133, 175] on button "fox.moveLeft()" at bounding box center [98, 175] width 118 height 28
click at [129, 145] on button "fox.moveUp()" at bounding box center [98, 141] width 118 height 28
click at [144, 171] on button "fox.moveLeft()" at bounding box center [98, 175] width 118 height 28
click at [132, 205] on button "fox.moveDown()" at bounding box center [98, 210] width 118 height 28
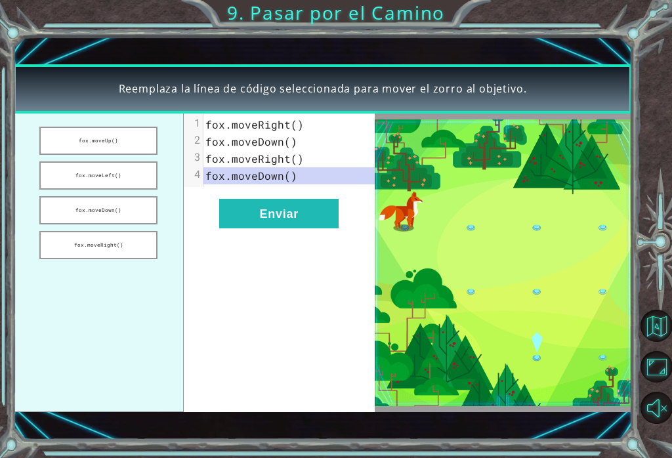
click at [250, 222] on button "Enviar" at bounding box center [278, 214] width 119 height 30
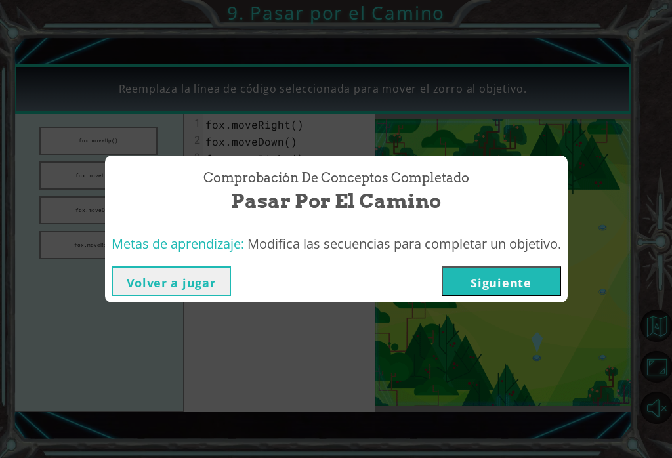
click at [481, 291] on button "Siguiente" at bounding box center [500, 281] width 119 height 30
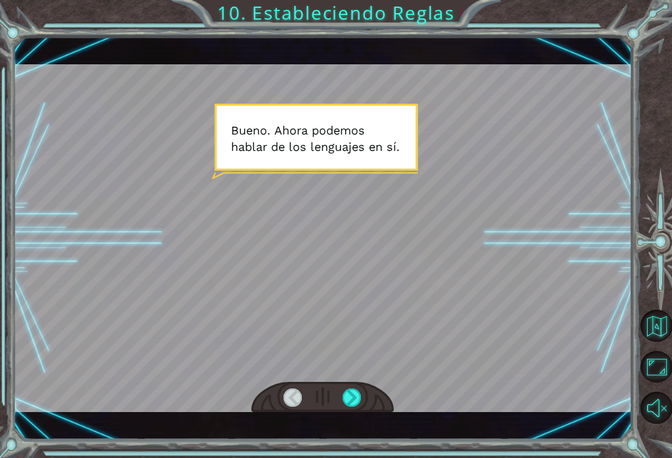
click at [347, 397] on div at bounding box center [351, 397] width 19 height 19
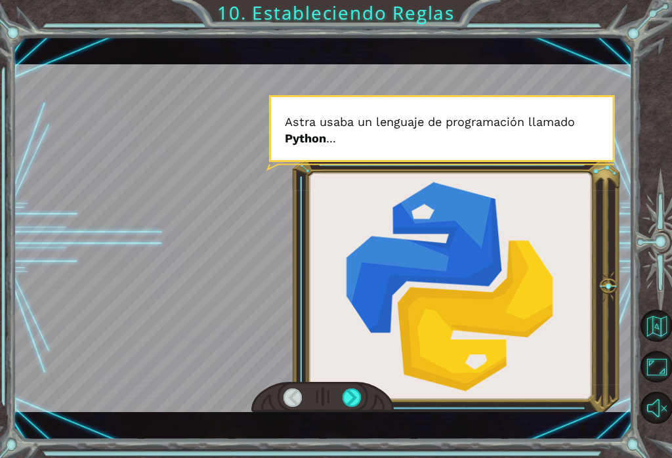
click at [361, 394] on div at bounding box center [351, 397] width 19 height 19
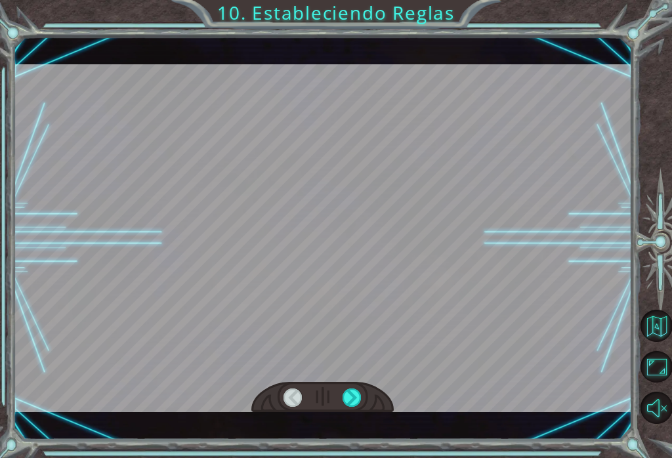
click at [358, 398] on div at bounding box center [351, 397] width 19 height 19
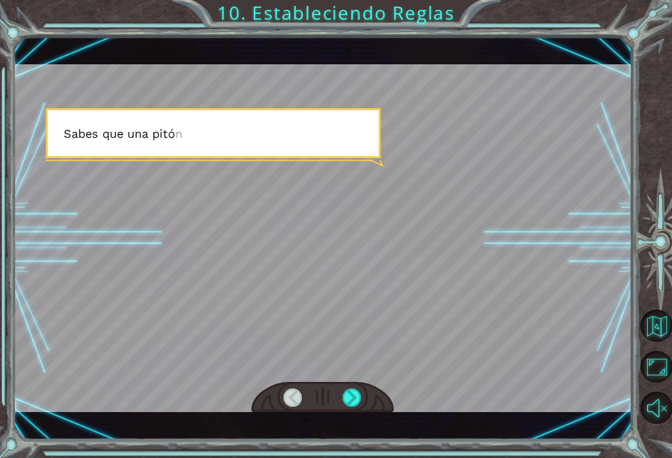
click at [358, 399] on div at bounding box center [351, 397] width 19 height 19
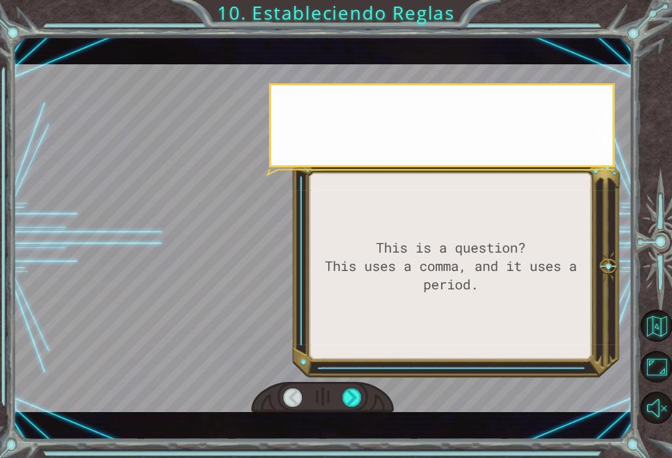
click at [358, 398] on div at bounding box center [351, 397] width 19 height 19
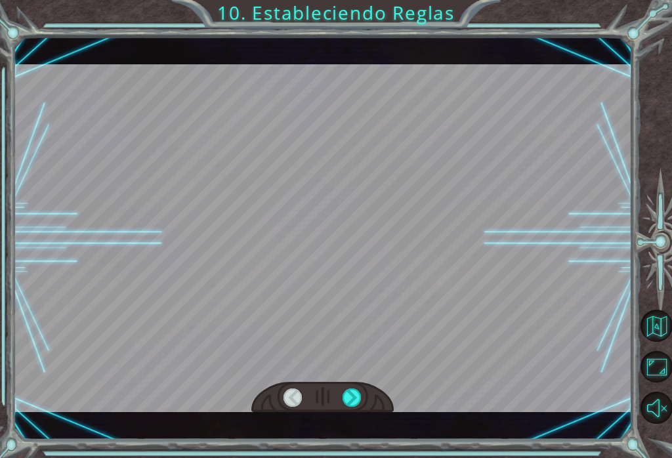
click at [359, 396] on div at bounding box center [351, 397] width 19 height 19
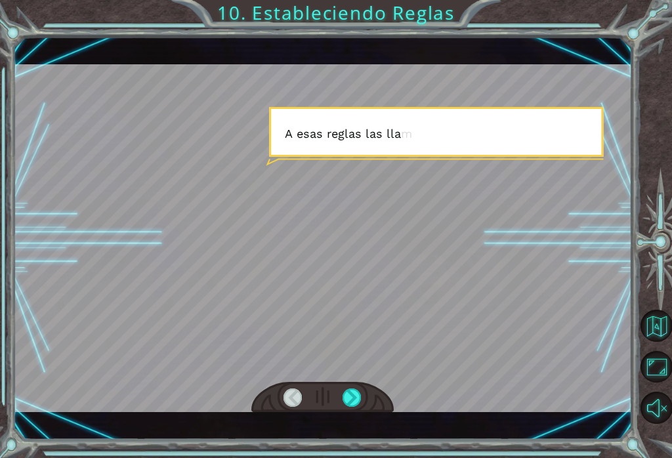
click at [359, 396] on div at bounding box center [351, 397] width 19 height 19
click at [358, 395] on div at bounding box center [351, 397] width 19 height 19
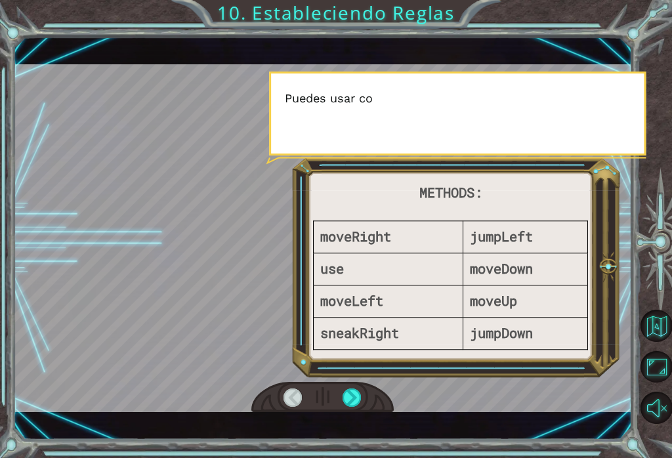
click at [354, 397] on div at bounding box center [351, 397] width 19 height 19
click at [354, 394] on div at bounding box center [351, 397] width 19 height 19
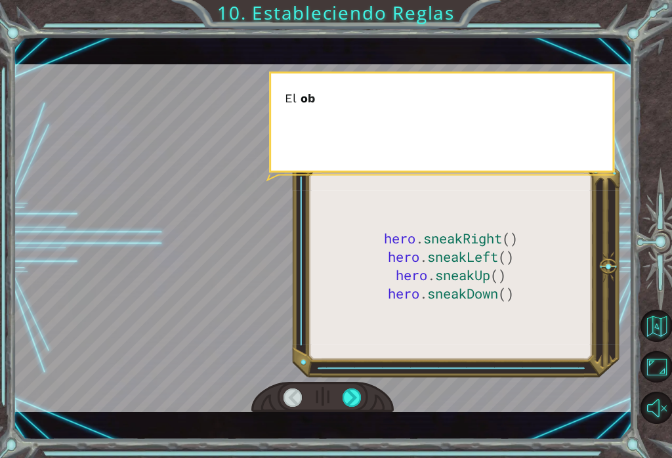
click at [351, 394] on div at bounding box center [351, 397] width 19 height 19
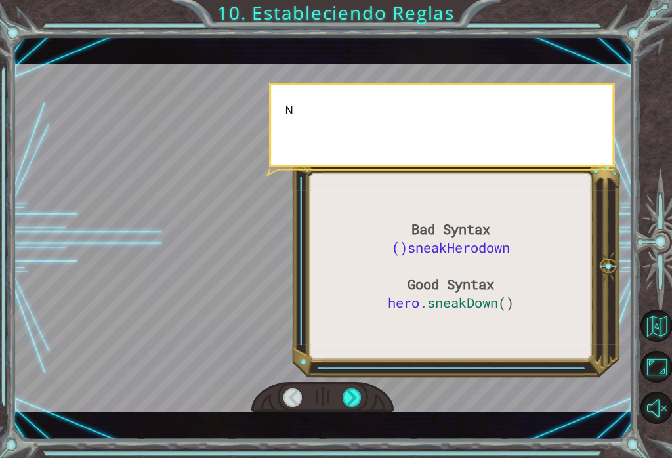
click at [352, 395] on div at bounding box center [351, 397] width 19 height 19
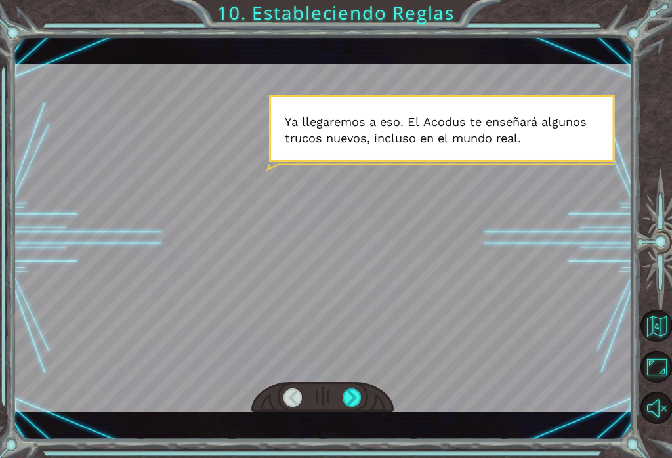
click at [373, 392] on div at bounding box center [322, 397] width 142 height 31
click at [352, 399] on div at bounding box center [351, 397] width 19 height 19
click at [354, 403] on div at bounding box center [351, 397] width 19 height 19
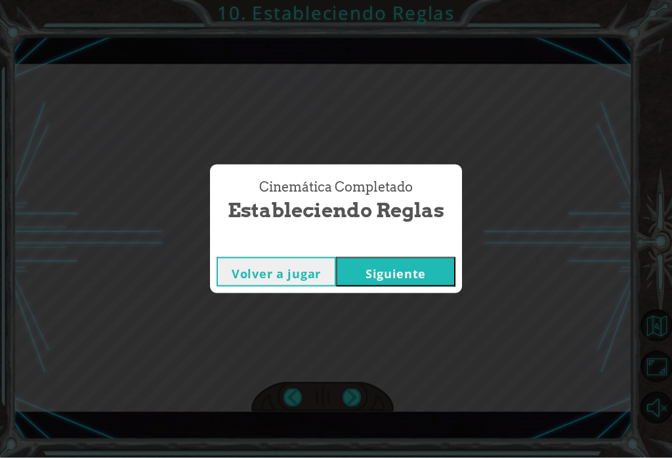
click at [408, 274] on button "Siguiente" at bounding box center [395, 272] width 119 height 30
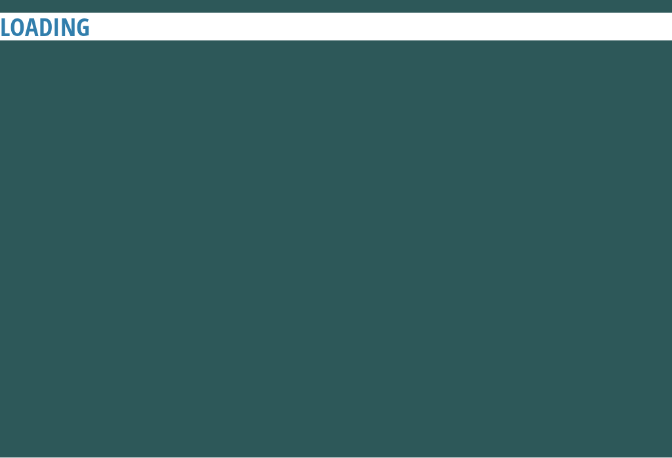
scroll to position [1, 0]
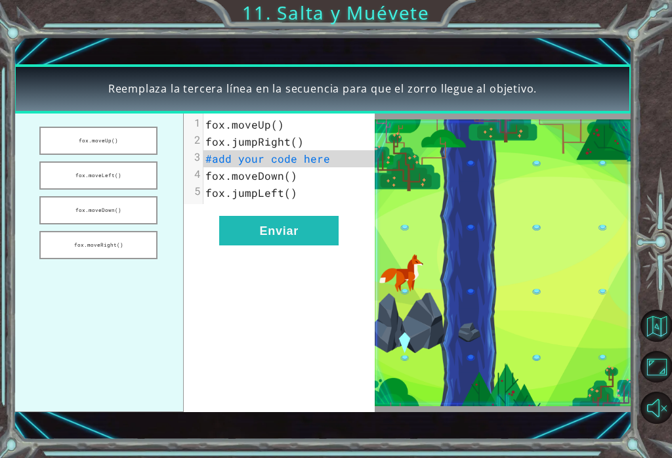
click at [131, 146] on button "fox.moveUp()" at bounding box center [98, 141] width 118 height 28
click at [255, 228] on button "Enviar" at bounding box center [278, 231] width 119 height 30
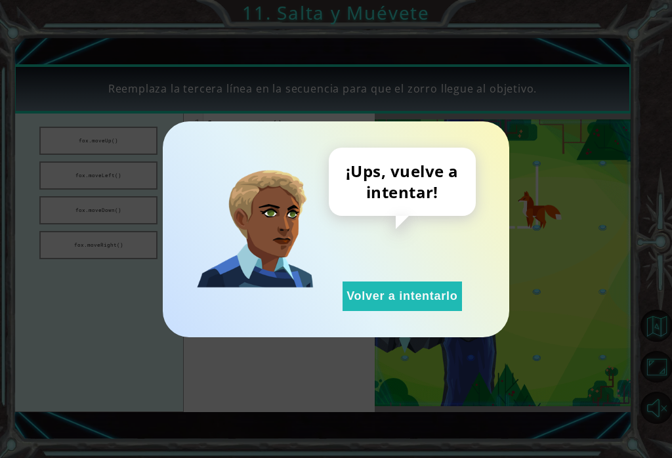
click at [370, 283] on button "Volver a intentarlo" at bounding box center [401, 296] width 119 height 30
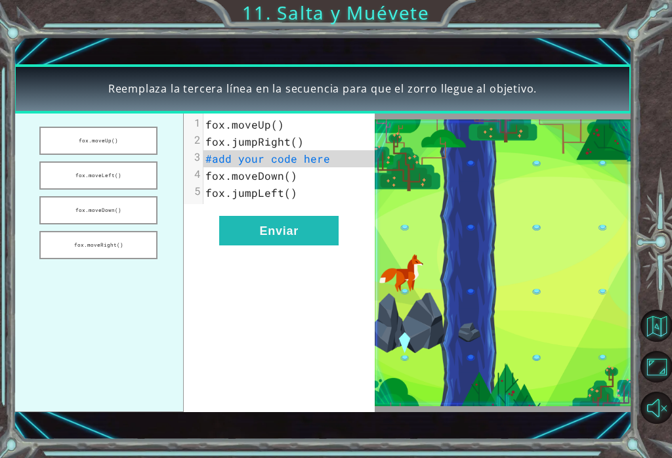
click at [135, 144] on button "fox.moveUp()" at bounding box center [98, 141] width 118 height 28
click at [143, 177] on button "fox.moveLeft()" at bounding box center [98, 175] width 118 height 28
click at [132, 201] on button "fox.moveDown()" at bounding box center [98, 210] width 118 height 28
click at [277, 238] on button "Enviar" at bounding box center [278, 231] width 119 height 30
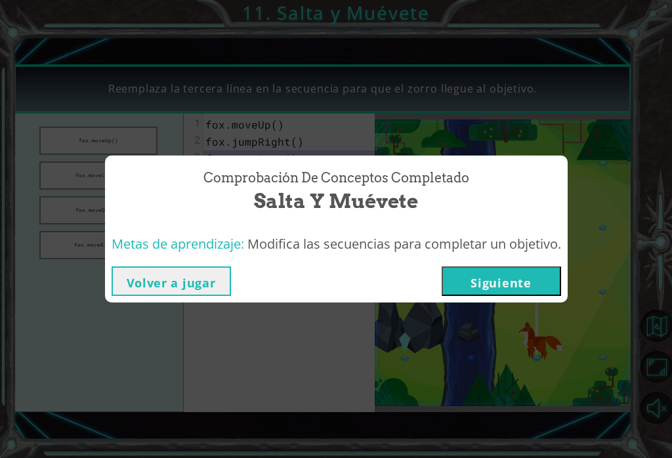
click at [499, 275] on button "Siguiente" at bounding box center [500, 281] width 119 height 30
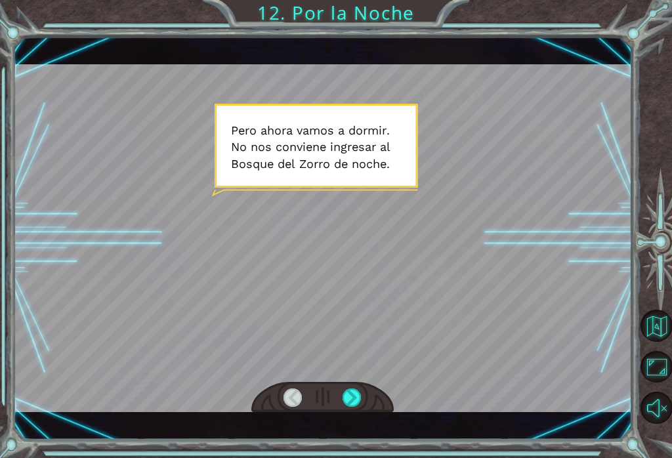
click at [351, 404] on div at bounding box center [351, 397] width 19 height 19
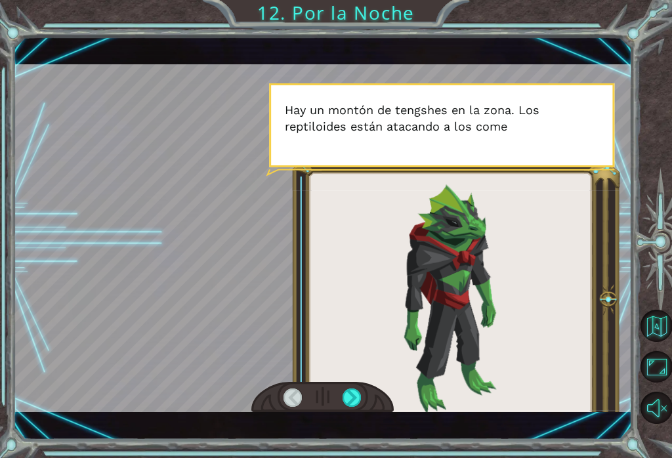
click at [356, 401] on div at bounding box center [351, 397] width 19 height 19
click at [360, 380] on div at bounding box center [322, 238] width 618 height 348
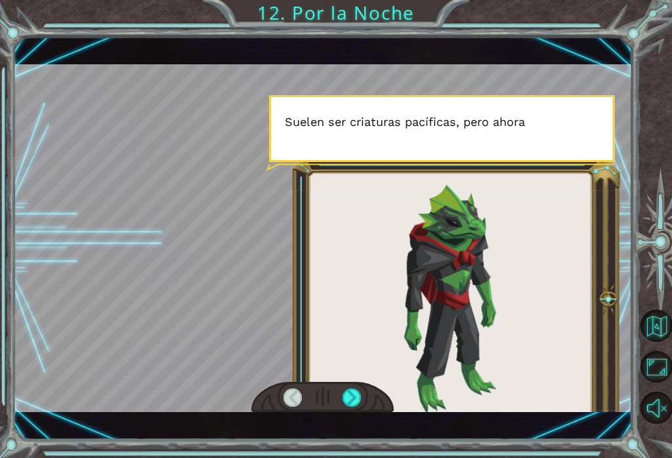
click at [357, 397] on div at bounding box center [351, 397] width 19 height 19
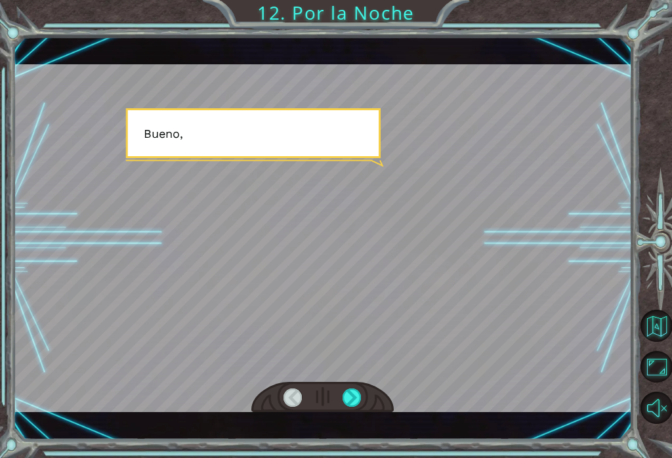
click at [359, 402] on div at bounding box center [351, 397] width 19 height 19
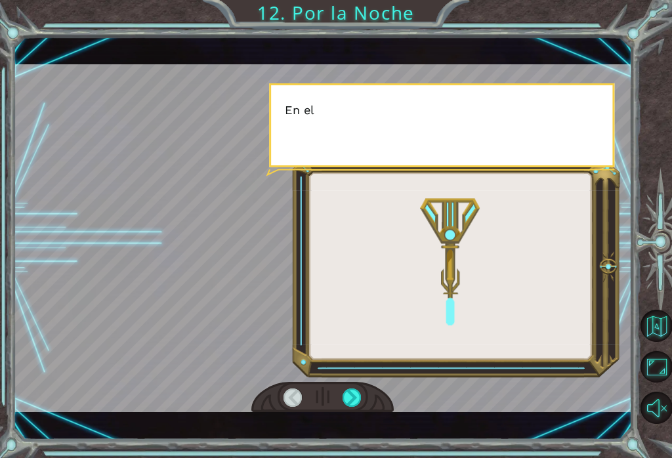
click at [361, 402] on div at bounding box center [351, 397] width 19 height 19
click at [369, 411] on div at bounding box center [322, 397] width 142 height 31
click at [360, 402] on div at bounding box center [351, 397] width 19 height 19
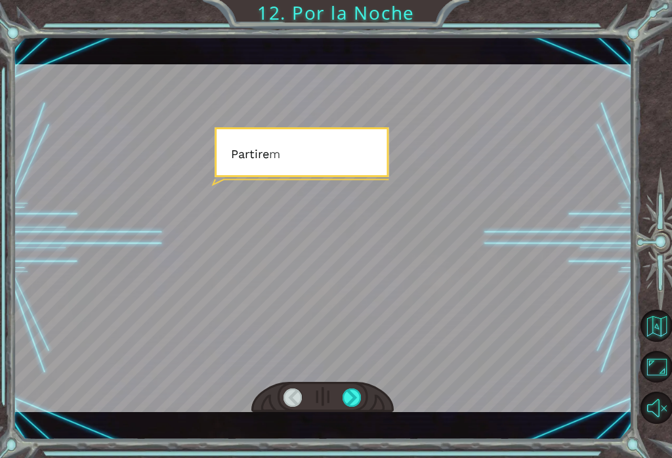
click at [359, 406] on div at bounding box center [351, 397] width 19 height 19
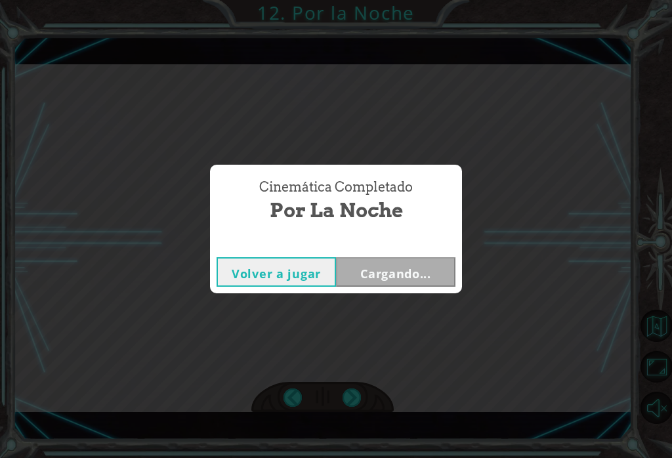
click at [356, 399] on div "Cinemática Completado Por la Noche Volver a jugar Cargando..." at bounding box center [336, 229] width 672 height 458
click at [353, 399] on div "Cinemática Completado Por la Noche Volver a jugar [GEOGRAPHIC_DATA]" at bounding box center [336, 229] width 672 height 458
click at [418, 273] on button "Siguiente" at bounding box center [395, 272] width 119 height 30
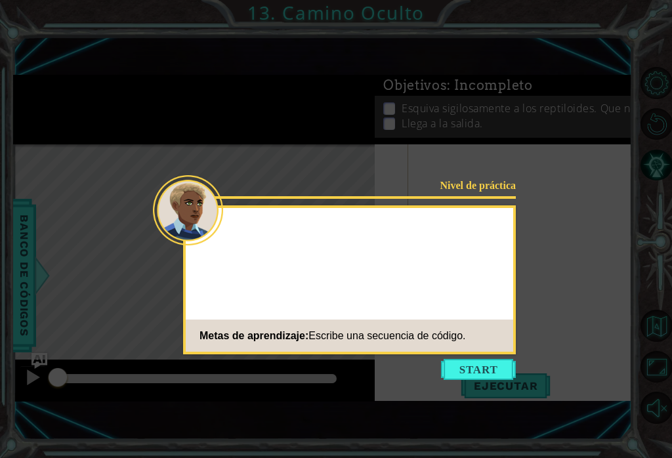
click at [476, 364] on button "Start" at bounding box center [478, 369] width 75 height 21
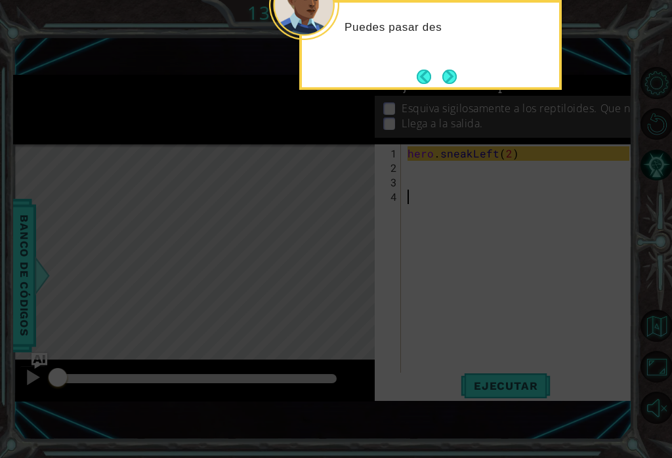
click at [491, 258] on icon at bounding box center [336, 122] width 672 height 672
click at [460, 283] on icon at bounding box center [336, 122] width 672 height 672
click at [443, 80] on button "Next" at bounding box center [449, 76] width 15 height 15
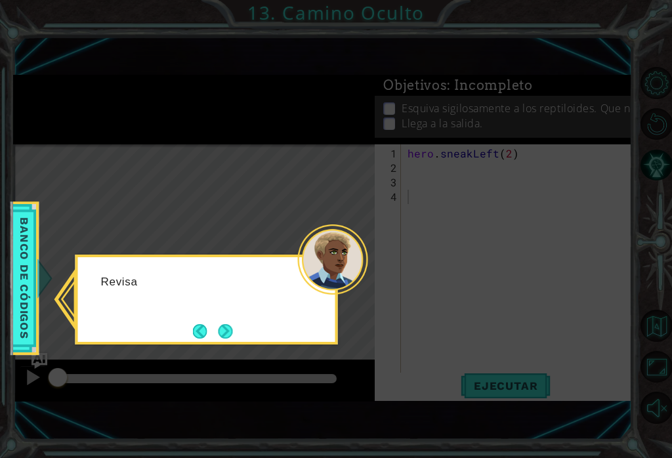
click at [440, 102] on icon at bounding box center [336, 229] width 672 height 458
click at [450, 110] on icon at bounding box center [336, 229] width 672 height 458
click at [453, 152] on icon at bounding box center [336, 229] width 672 height 458
click at [449, 155] on icon at bounding box center [336, 229] width 672 height 458
click at [427, 173] on icon at bounding box center [336, 229] width 672 height 458
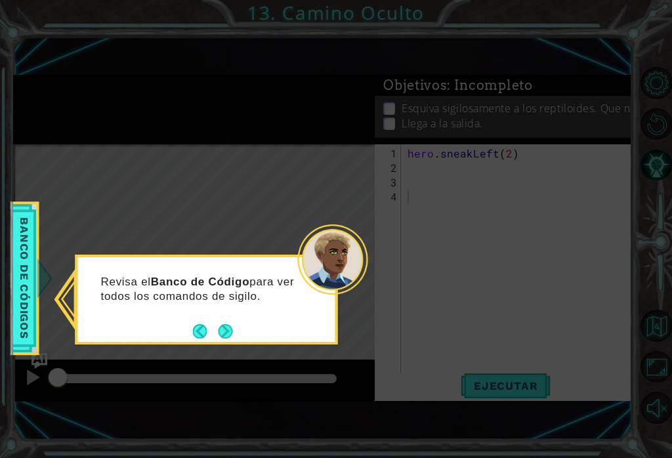
click at [438, 180] on icon at bounding box center [336, 229] width 672 height 458
click at [501, 178] on icon at bounding box center [336, 229] width 672 height 458
click at [474, 197] on icon at bounding box center [336, 229] width 672 height 458
click at [232, 328] on button "Next" at bounding box center [225, 331] width 14 height 14
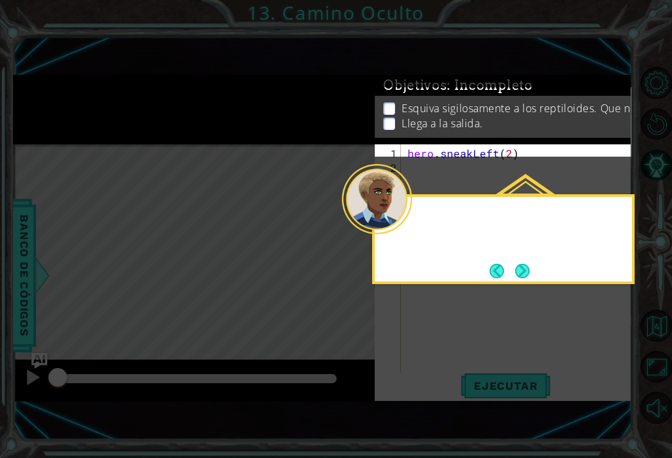
click at [228, 327] on icon at bounding box center [336, 229] width 672 height 458
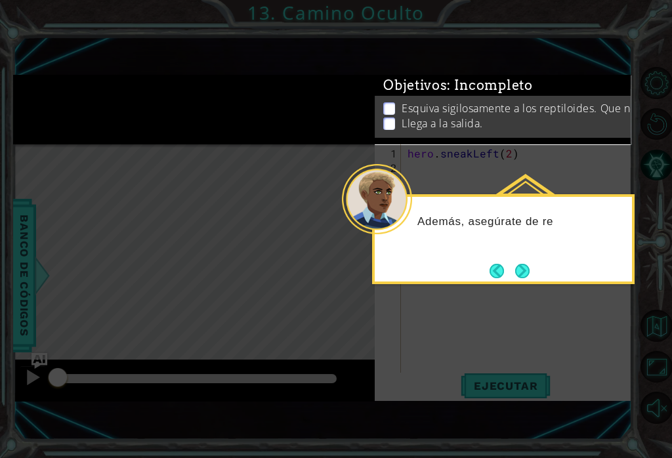
click at [538, 300] on icon at bounding box center [336, 229] width 672 height 458
click at [529, 269] on button "Next" at bounding box center [522, 270] width 16 height 16
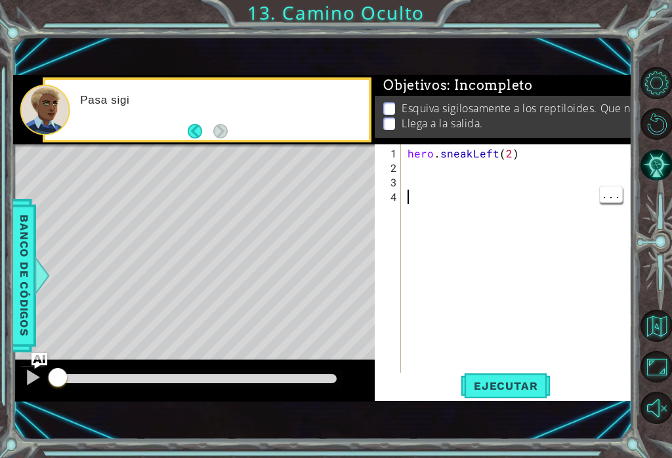
click at [434, 174] on div "hero . sneakLeft ( 2 )" at bounding box center [520, 276] width 231 height 260
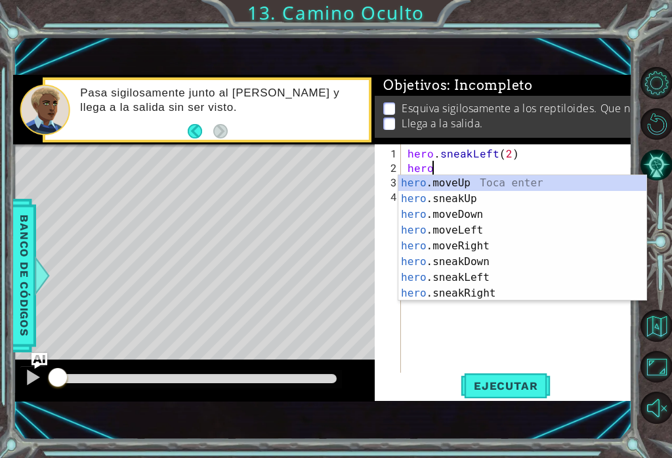
scroll to position [0, 1]
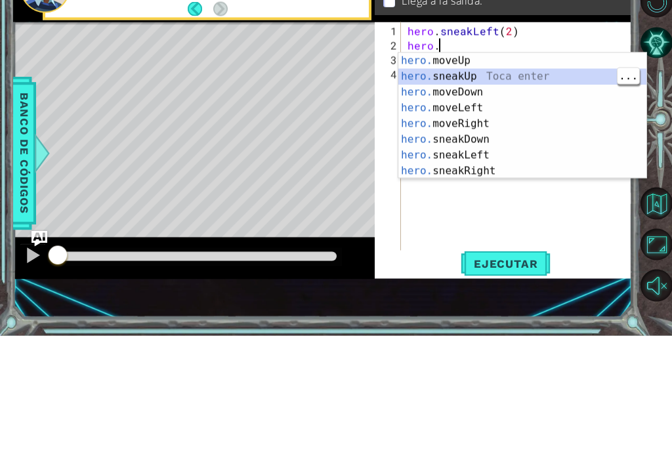
click at [514, 175] on div "hero. moveUp Toca enter hero. sneakUp Toca enter hero. moveDown Toca enter hero…" at bounding box center [522, 253] width 248 height 157
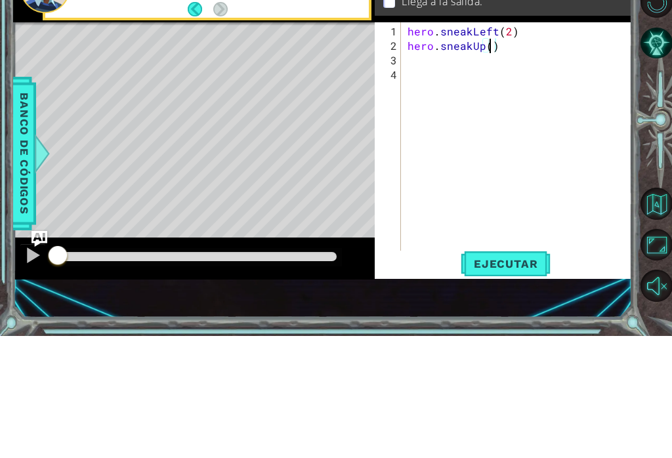
scroll to position [0, 5]
type textarea "hero.sneakUp(2)"
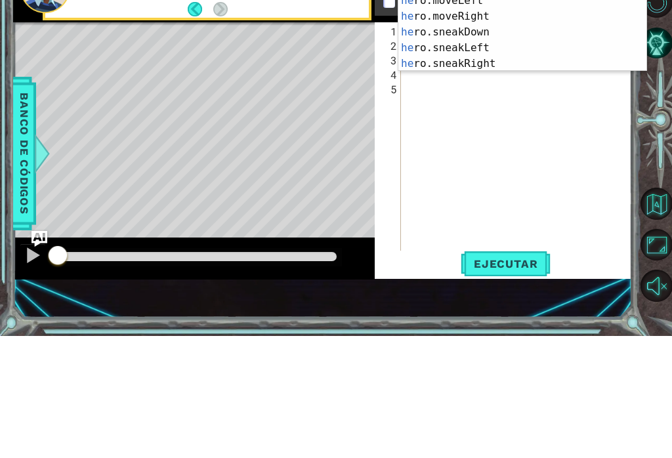
scroll to position [0, 1]
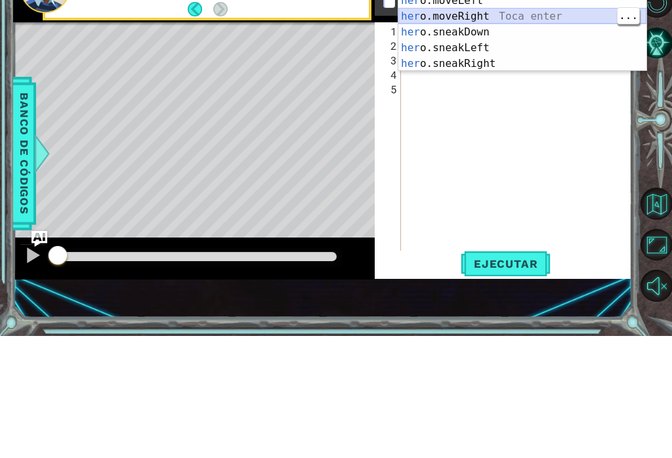
click at [522, 68] on div "her o.moveUp Toca enter her o.sneakUp Toca enter her o.moveDown Toca enter her …" at bounding box center [522, 146] width 248 height 157
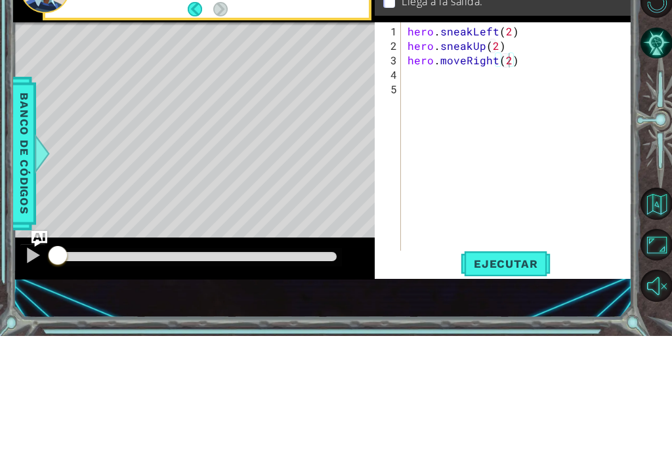
scroll to position [20, 0]
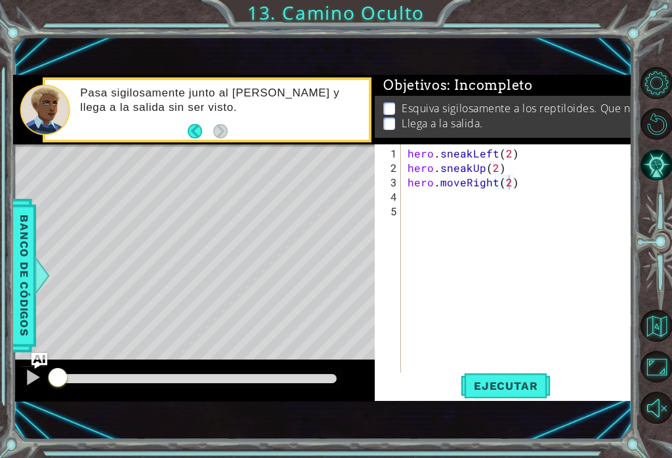
type textarea "hero.moveRight(2)"
click at [525, 388] on span "Ejecutar" at bounding box center [506, 385] width 90 height 13
click at [538, 382] on span "Ejecutar" at bounding box center [506, 385] width 90 height 13
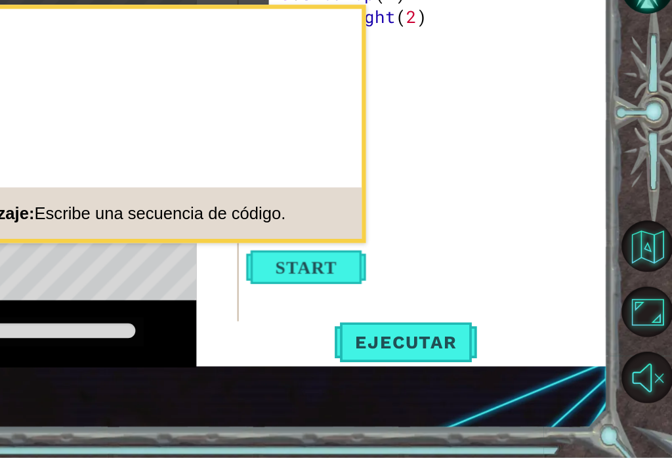
click at [387, 223] on div "Nivel de práctica Metas de aprendizaje: Escribe una secuencia de código." at bounding box center [314, 249] width 333 height 149
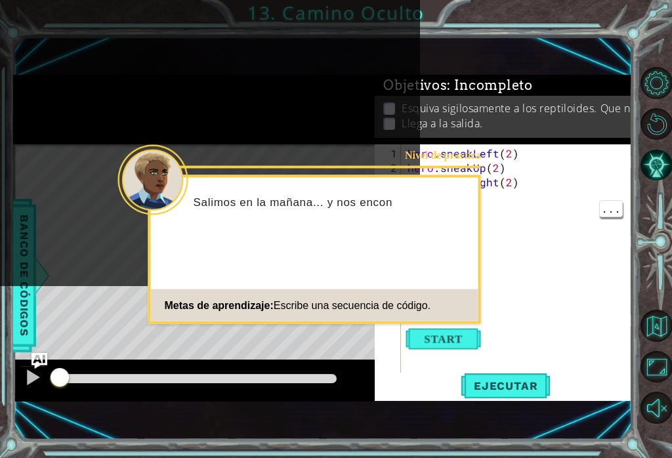
click at [468, 329] on button "Start" at bounding box center [443, 339] width 75 height 21
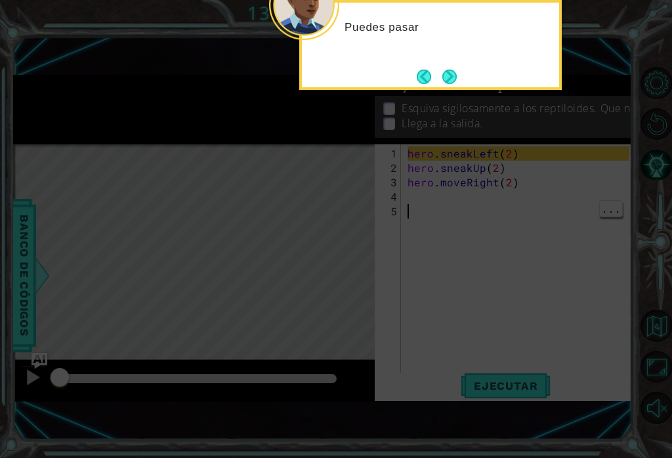
click at [455, 69] on button "Next" at bounding box center [449, 77] width 16 height 16
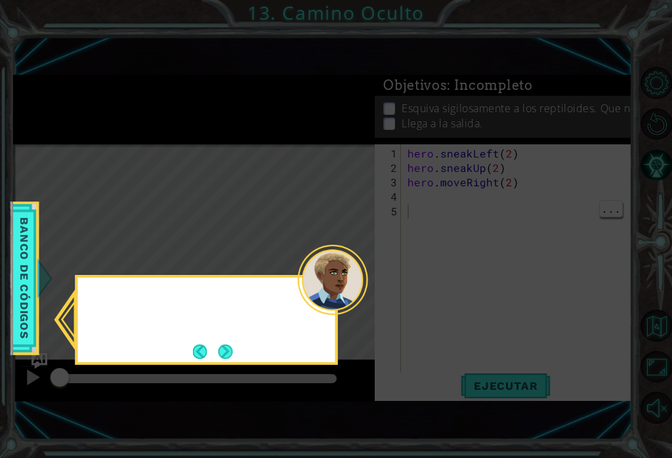
click at [454, 46] on icon at bounding box center [336, 229] width 672 height 458
click at [232, 344] on button "Next" at bounding box center [225, 351] width 14 height 14
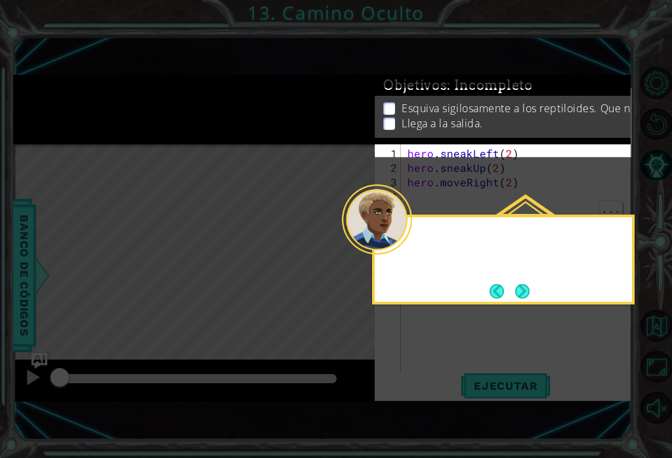
click at [232, 335] on icon at bounding box center [336, 229] width 672 height 458
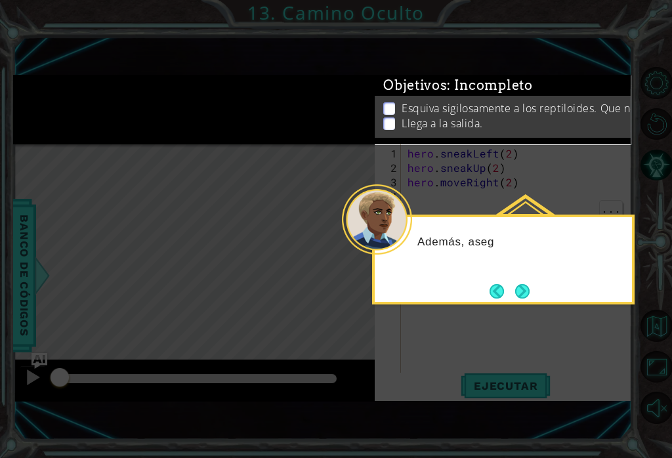
click at [530, 283] on button "Next" at bounding box center [522, 290] width 15 height 15
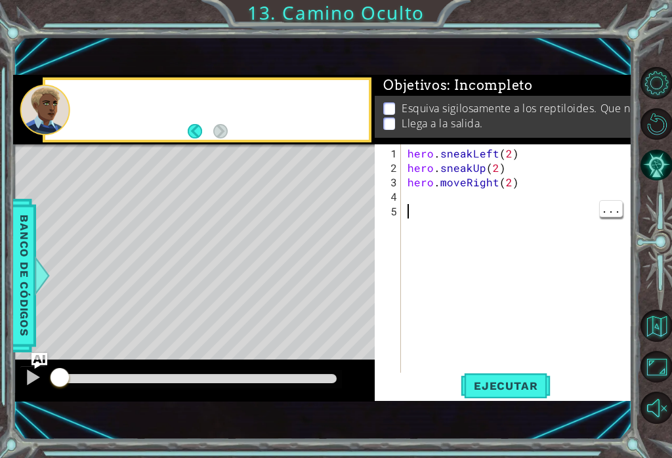
click at [525, 282] on div "hero . sneakLeft ( 2 ) hero . sneakUp ( 2 ) hero . moveRight ( 2 )" at bounding box center [520, 276] width 231 height 260
click at [548, 381] on span "Ejecutar" at bounding box center [506, 385] width 90 height 13
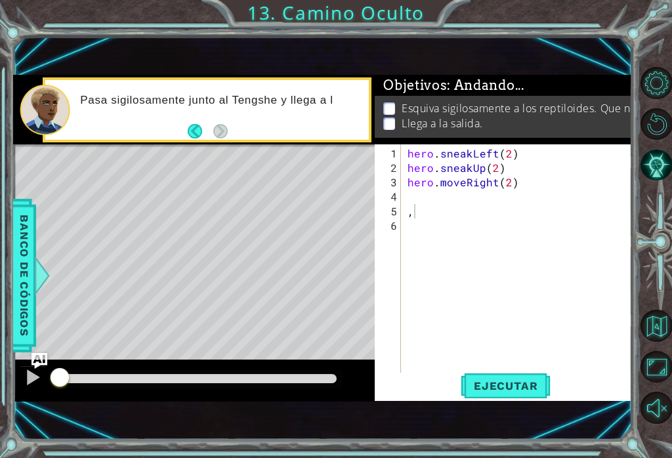
type textarea ","
click at [532, 389] on span "Ejecutar" at bounding box center [506, 385] width 90 height 13
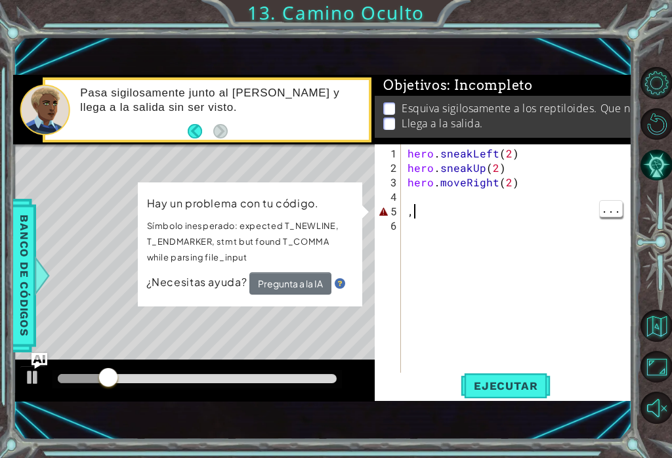
click at [486, 207] on div "hero . sneakLeft ( 2 ) hero . sneakUp ( 2 ) hero . moveRight ( 2 ) ," at bounding box center [520, 276] width 231 height 260
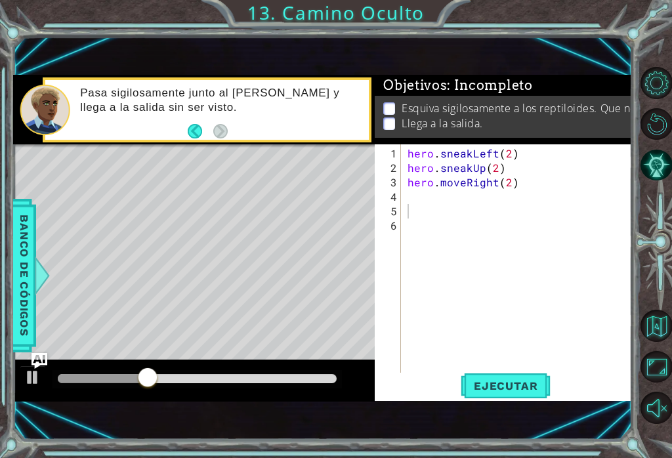
click at [527, 390] on span "Ejecutar" at bounding box center [506, 385] width 90 height 13
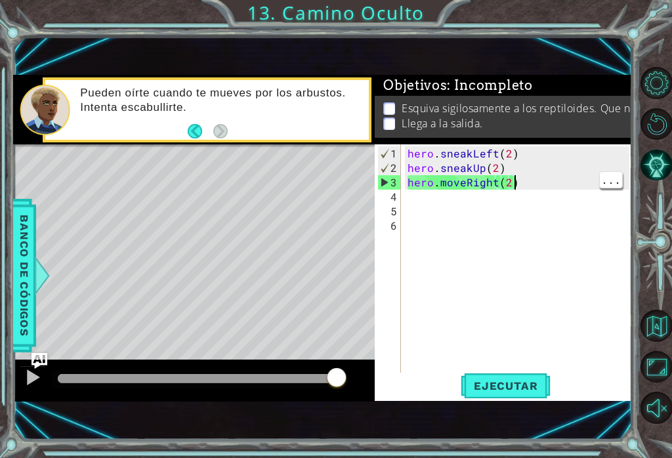
click at [513, 184] on div "hero . sneakLeft ( 2 ) hero . sneakUp ( 2 ) hero . moveRight ( 2 )" at bounding box center [520, 276] width 231 height 260
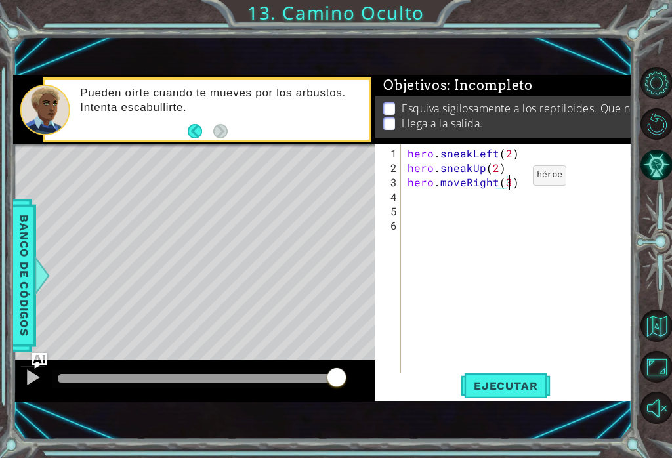
scroll to position [0, 6]
click at [524, 385] on span "Ejecutar" at bounding box center [506, 385] width 90 height 13
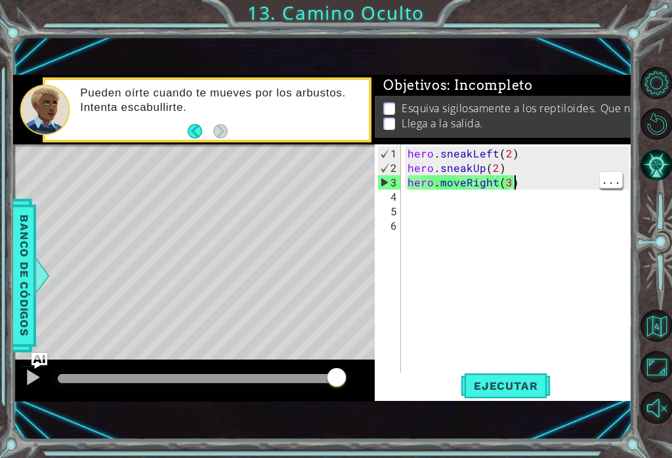
click at [528, 174] on div "hero . sneakLeft ( 2 ) hero . sneakUp ( 2 ) hero . moveRight ( 3 )" at bounding box center [520, 276] width 231 height 260
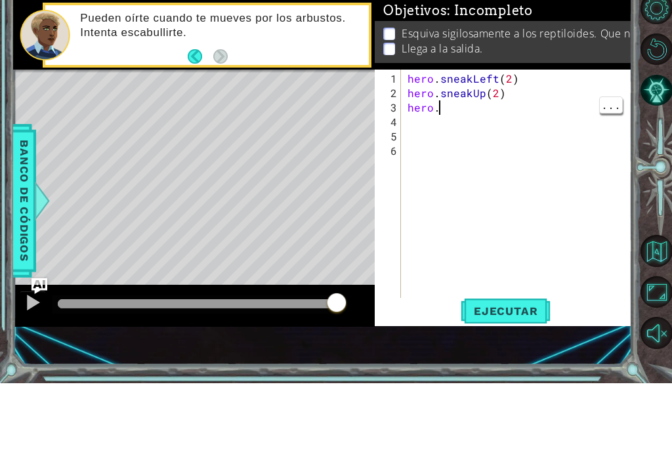
scroll to position [0, 1]
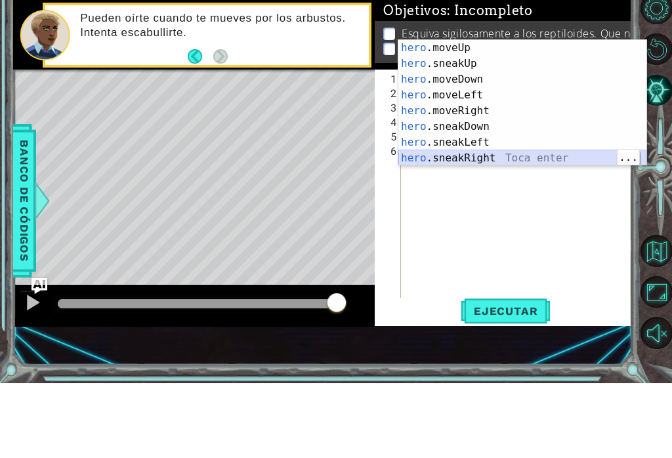
click at [508, 160] on div "hero .moveUp Toca enter hero .sneakUp Toca enter hero .moveDown Toca enter hero…" at bounding box center [522, 193] width 248 height 157
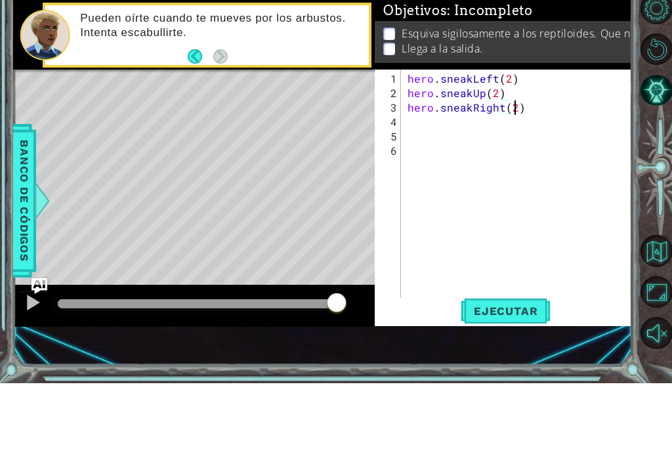
scroll to position [0, 7]
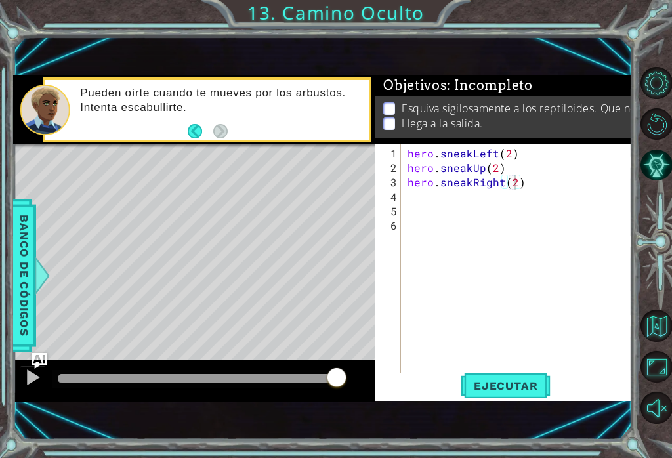
type textarea "hero.sneakRight(2)"
click at [520, 384] on span "Ejecutar" at bounding box center [506, 385] width 90 height 13
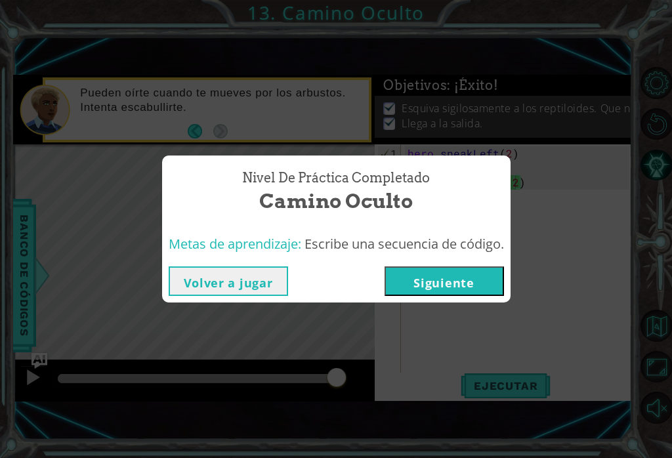
click at [464, 271] on button "Siguiente" at bounding box center [443, 281] width 119 height 30
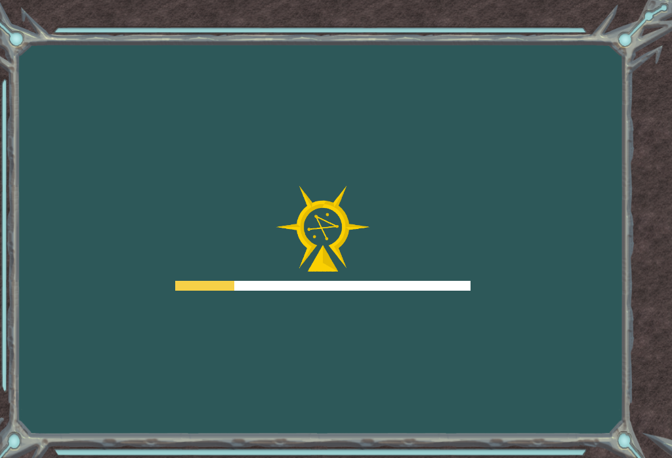
click at [443, 306] on div "Goals Error cargando del servidor Deberás unirte a un curso para jugar a este n…" at bounding box center [336, 229] width 672 height 458
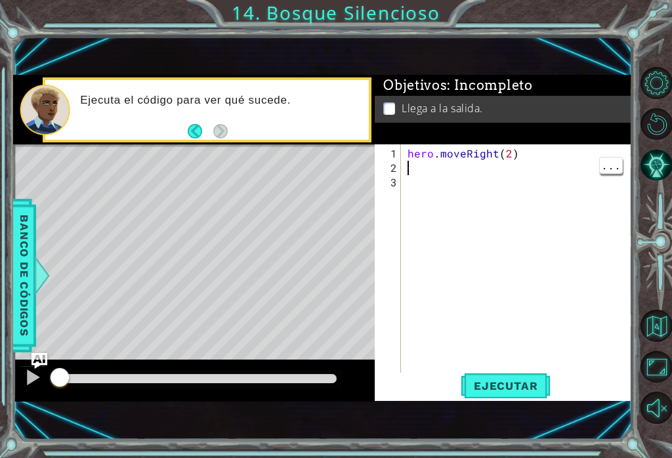
click at [428, 173] on div "hero . moveRight ( 2 )" at bounding box center [520, 276] width 231 height 260
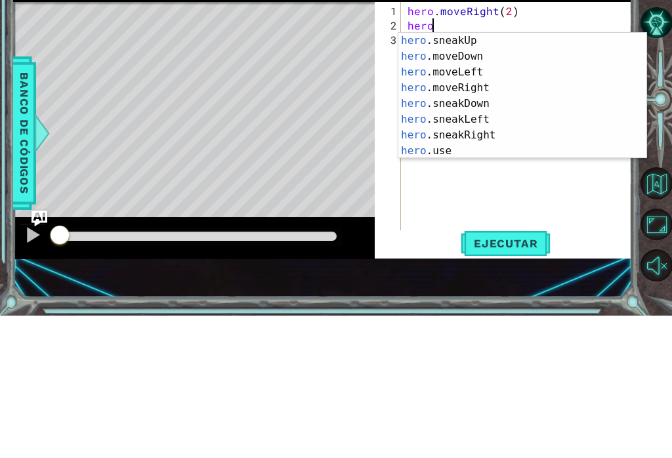
scroll to position [16, 0]
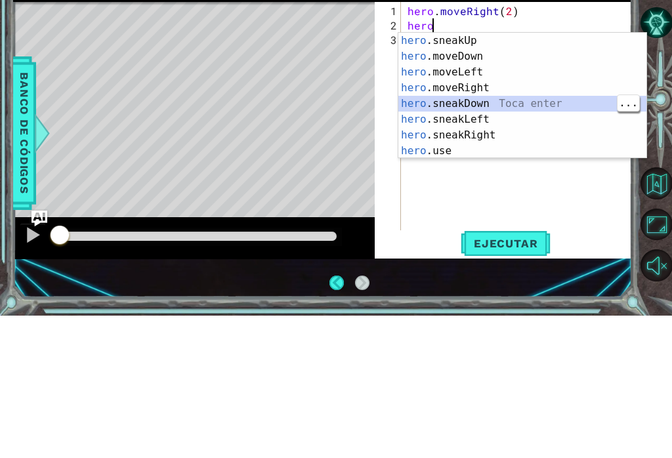
click at [522, 175] on div "hero .sneakUp Toca enter hero .moveDown Toca enter hero .moveLeft Toca enter he…" at bounding box center [522, 253] width 248 height 157
type textarea "hero.sneakDown(1)"
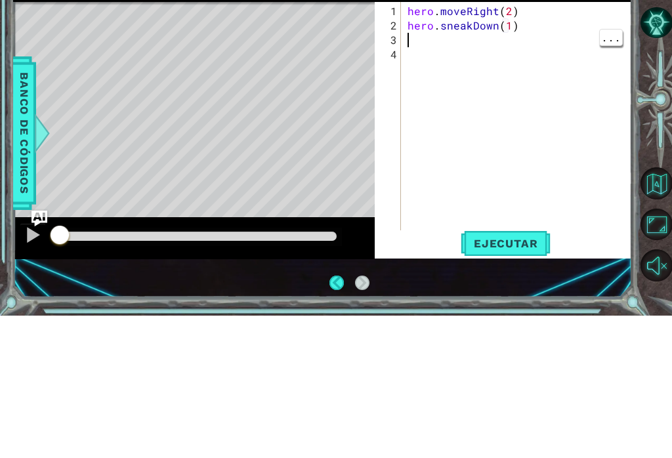
click at [422, 146] on div "hero . moveRight ( 2 ) hero . sneakDown ( 1 )" at bounding box center [520, 276] width 231 height 260
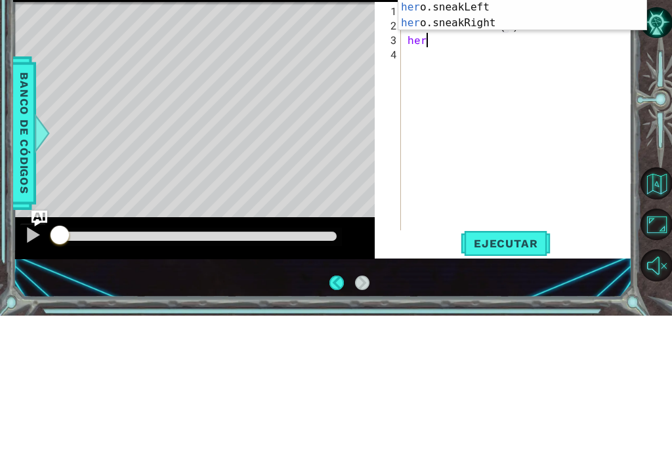
scroll to position [0, 1]
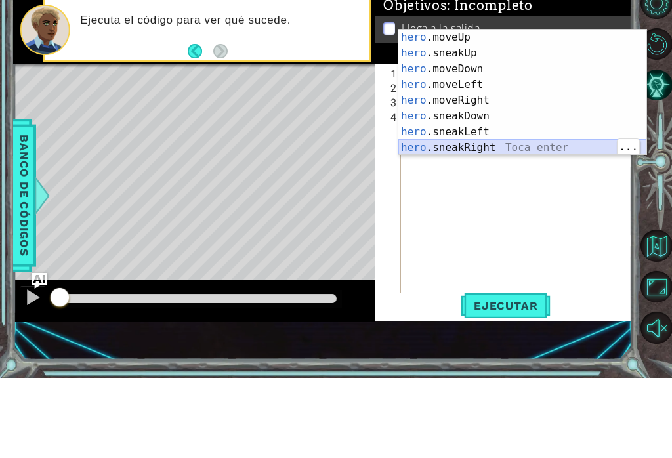
click at [525, 144] on div "hero .moveUp Toca enter hero .sneakUp Toca enter hero .moveDown Toca enter hero…" at bounding box center [522, 188] width 248 height 157
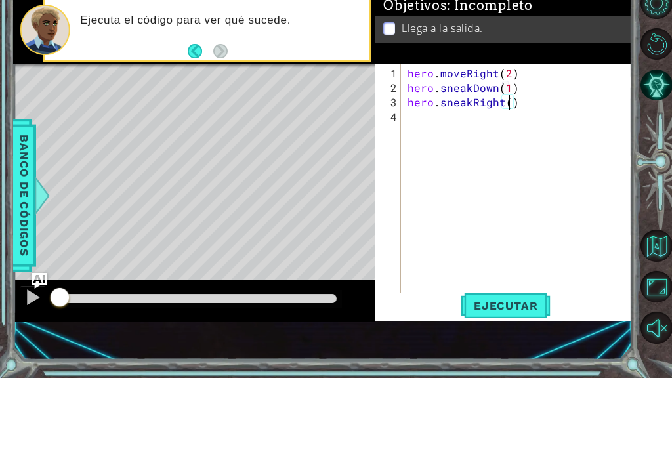
type textarea "hero.sneakRight(2)"
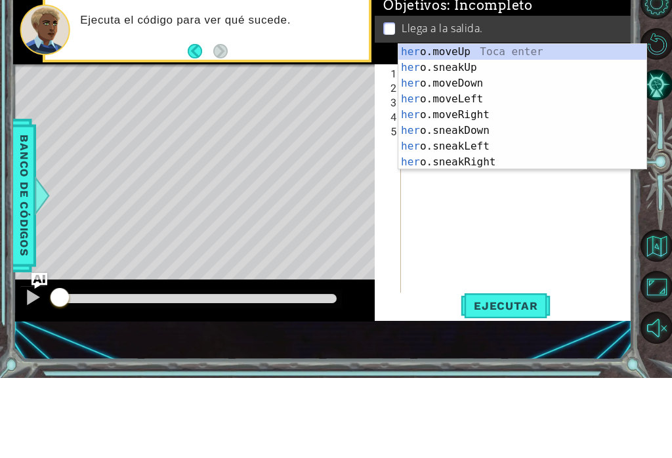
scroll to position [0, 0]
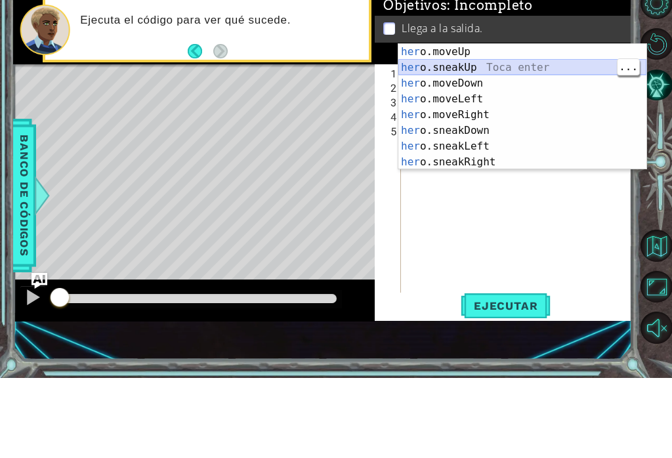
click at [522, 124] on div "her o.moveUp Toca enter her o.sneakUp Toca enter her o.moveDown Toca enter her …" at bounding box center [522, 202] width 248 height 157
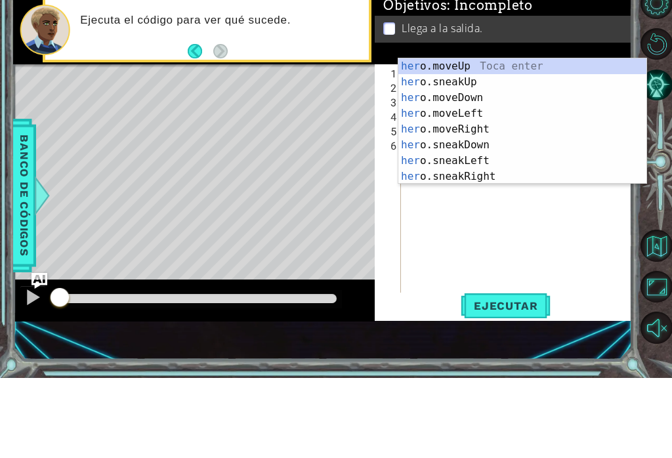
scroll to position [0, 7]
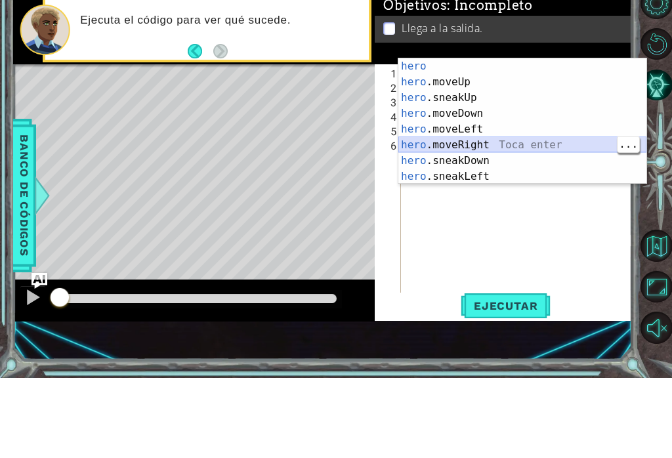
click at [518, 149] on div "hero Toca enter hero .moveUp Toca enter hero .sneakUp Toca enter hero .moveDown…" at bounding box center [522, 216] width 248 height 157
type textarea "hero.moveRight(1)"
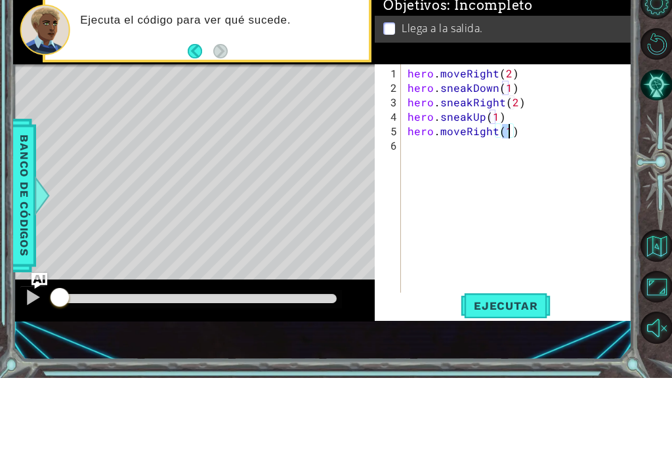
scroll to position [20, 0]
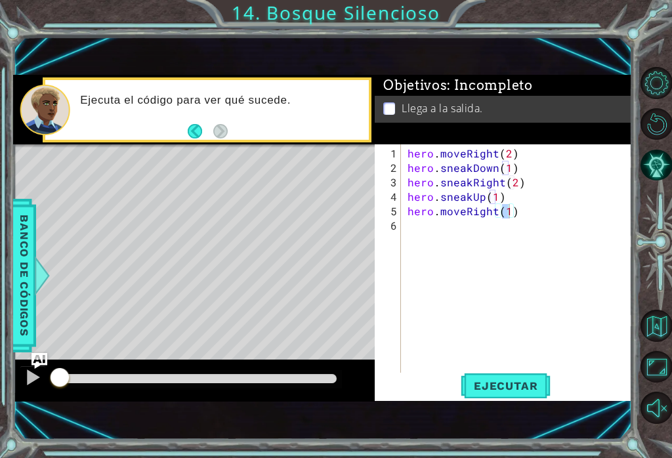
click at [526, 394] on button "Ejecutar" at bounding box center [506, 386] width 90 height 26
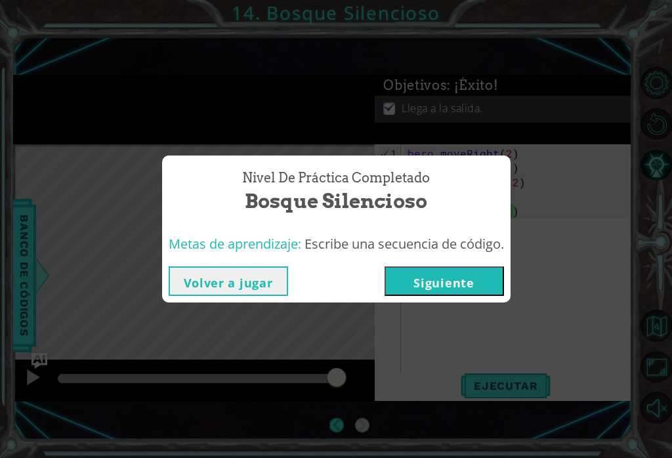
click at [457, 273] on button "Siguiente" at bounding box center [443, 281] width 119 height 30
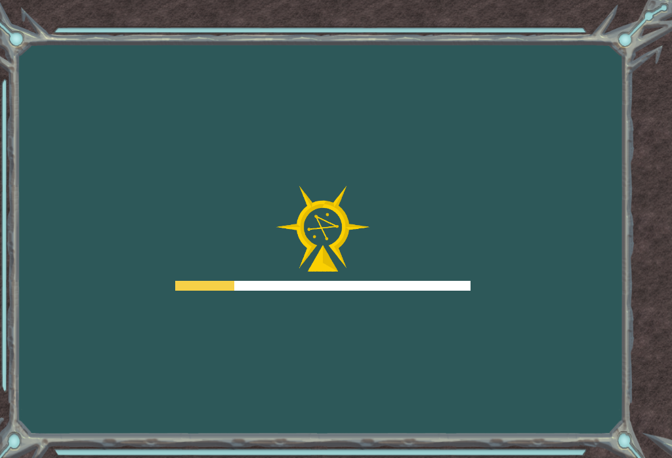
click at [461, 321] on div "Goals Error cargando del servidor Deberás unirte a un curso para jugar a este n…" at bounding box center [336, 229] width 672 height 458
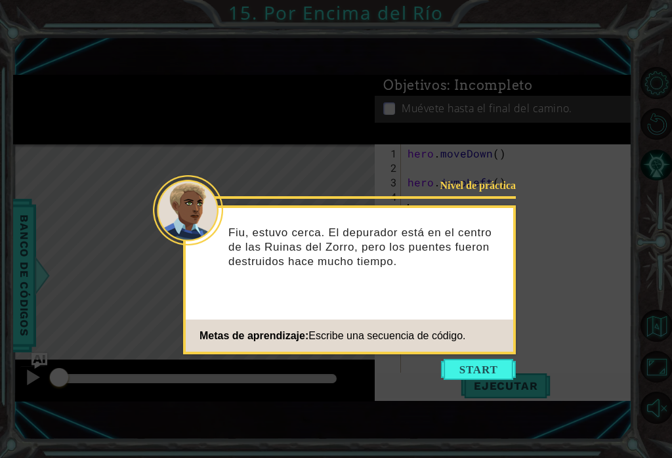
click at [501, 377] on button "Start" at bounding box center [478, 369] width 75 height 21
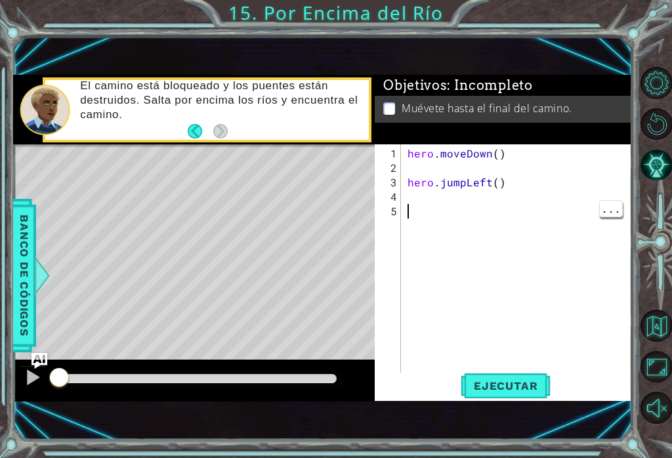
click at [415, 218] on div "hero . moveDown ( ) hero . jumpLeft ( )" at bounding box center [520, 276] width 231 height 260
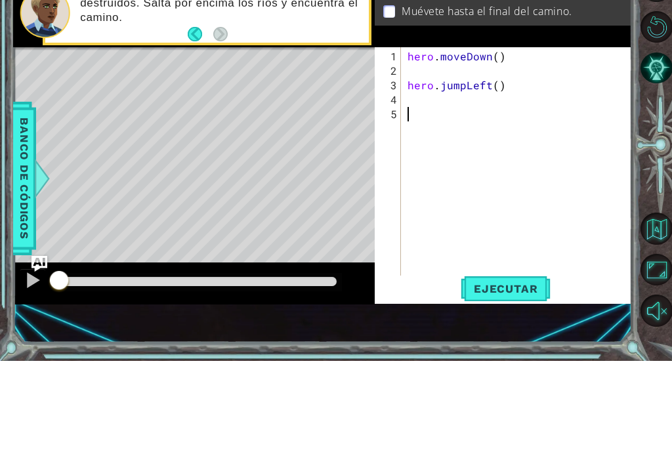
click at [399, 146] on div "1" at bounding box center [389, 153] width 24 height 14
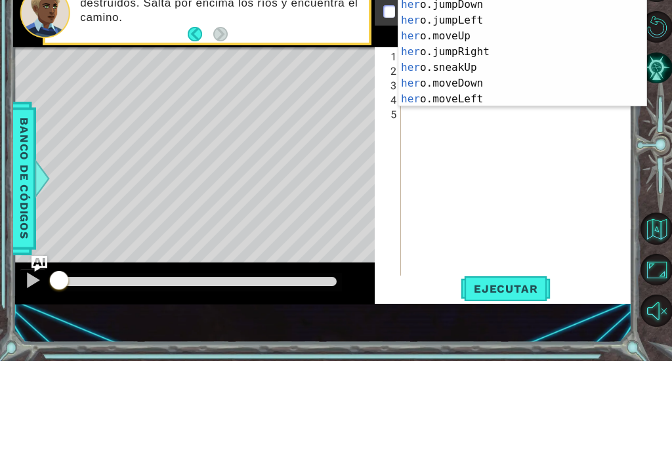
scroll to position [0, 1]
type textarea "hero"
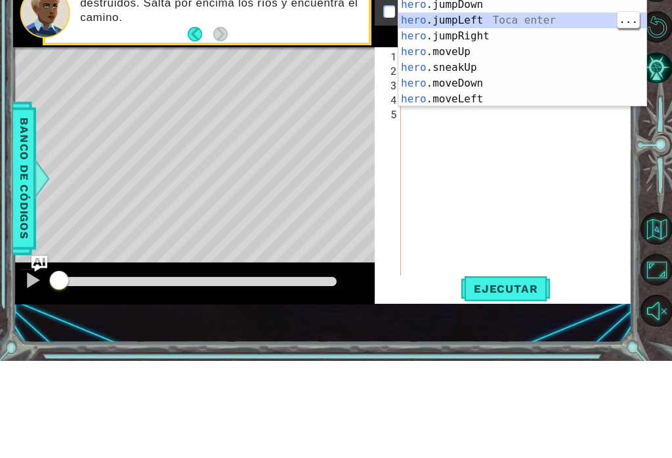
click at [510, 78] on div "hero .jumpUp Toca enter hero .jumpDown Toca enter hero .jumpLeft Toca enter her…" at bounding box center [522, 156] width 248 height 157
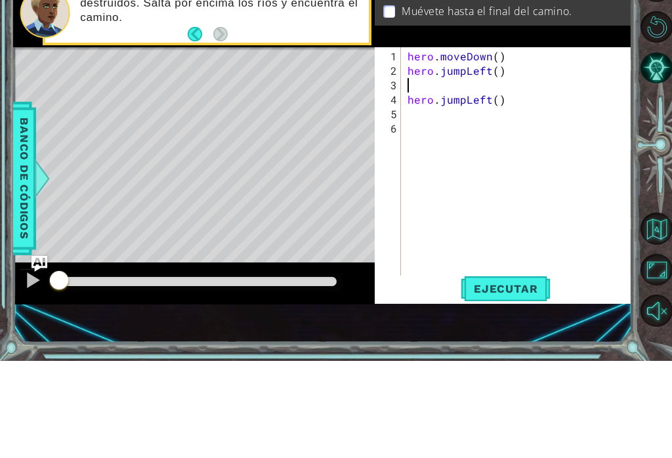
scroll to position [0, 0]
click at [512, 146] on div "hero . moveDown ( ) hero . jumpLeft ( ) hero . jumpLeft ( )" at bounding box center [520, 276] width 231 height 260
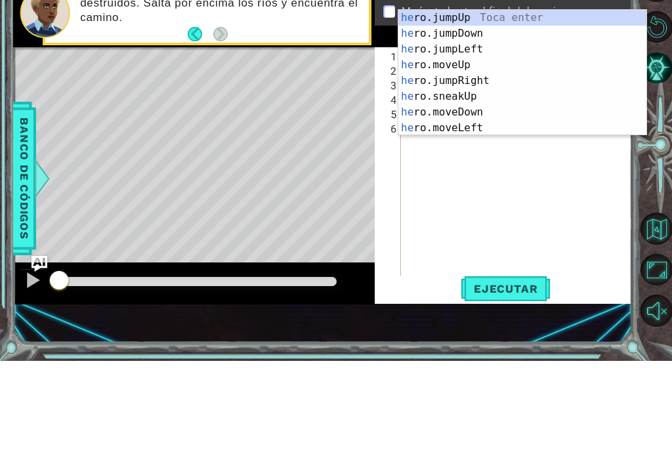
type textarea "h"
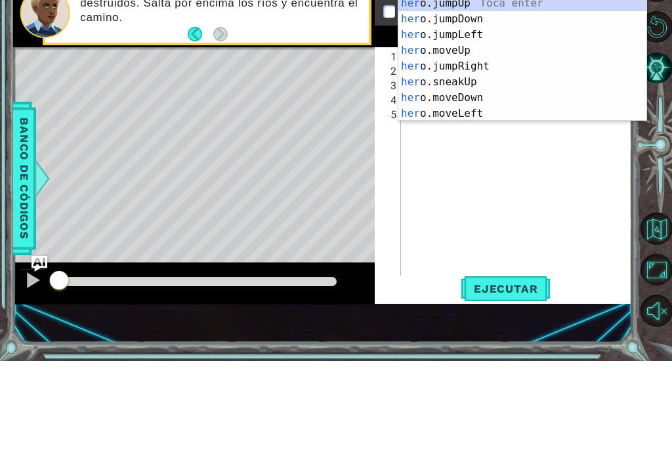
scroll to position [0, 1]
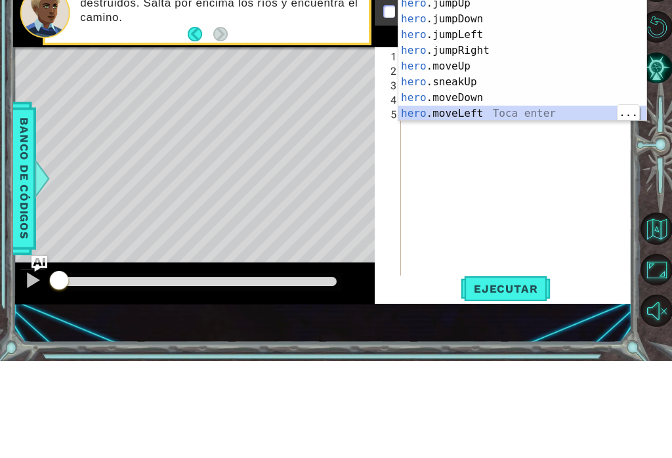
click at [504, 110] on div "hero .jumpUp Toca enter hero .jumpDown Toca enter hero .jumpLeft Toca enter her…" at bounding box center [522, 170] width 248 height 157
type textarea "hero.moveLeft(1)"
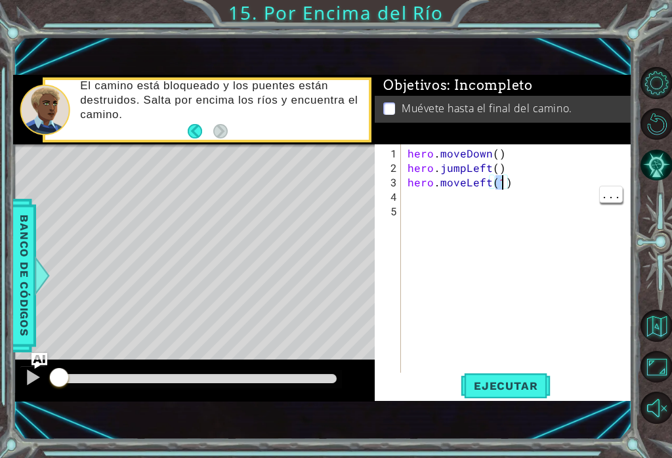
scroll to position [0, 0]
click at [419, 195] on div "hero . moveDown ( ) hero . jumpLeft ( ) hero . moveLeft ( 1 )" at bounding box center [520, 276] width 231 height 260
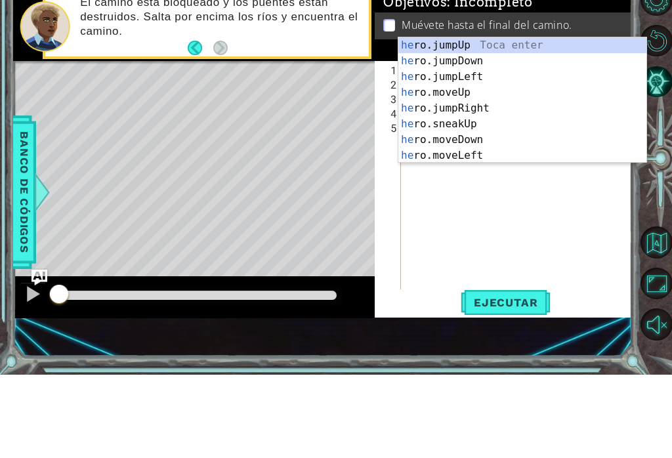
scroll to position [0, 1]
type textarea "hero"
click at [506, 121] on div "hero .jumpUp Toca enter hero .jumpDown Toca enter hero .jumpLeft Toca enter her…" at bounding box center [522, 199] width 248 height 157
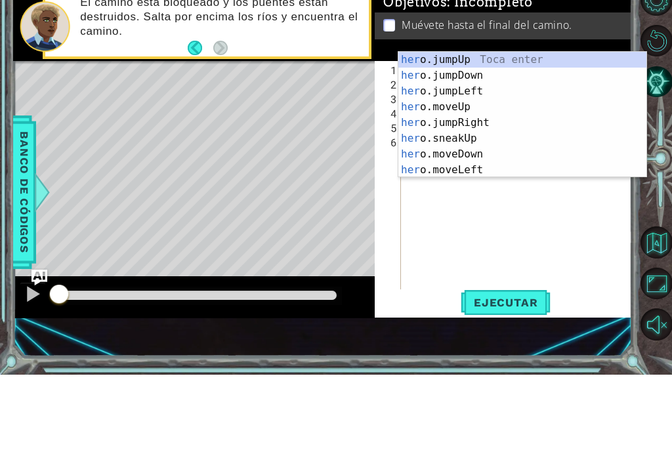
type textarea "hero"
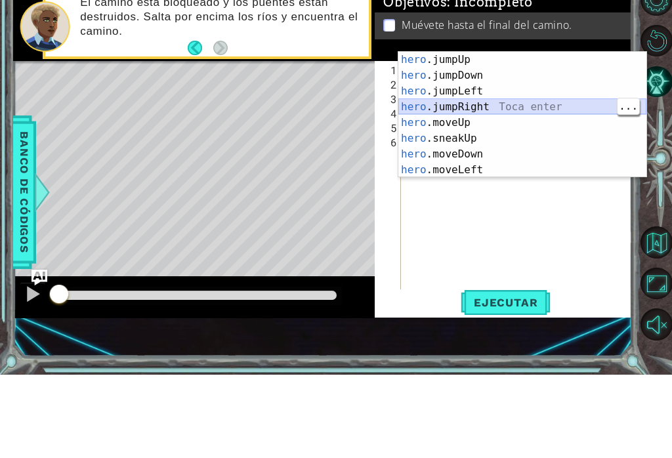
click at [522, 135] on div "hero .jumpUp Toca enter hero .jumpDown Toca enter hero .jumpLeft Toca enter her…" at bounding box center [522, 213] width 248 height 157
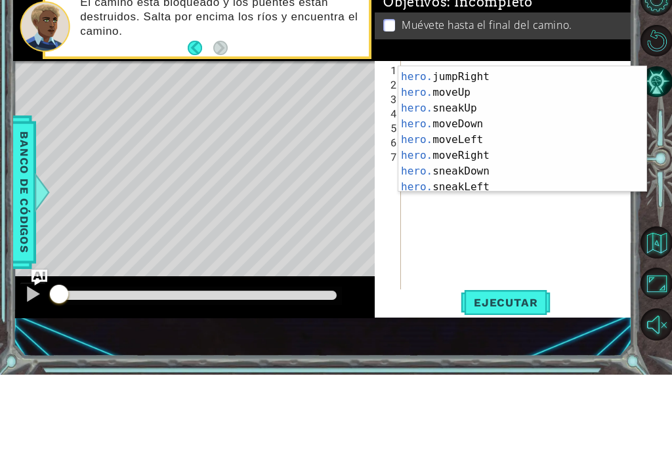
scroll to position [43, 0]
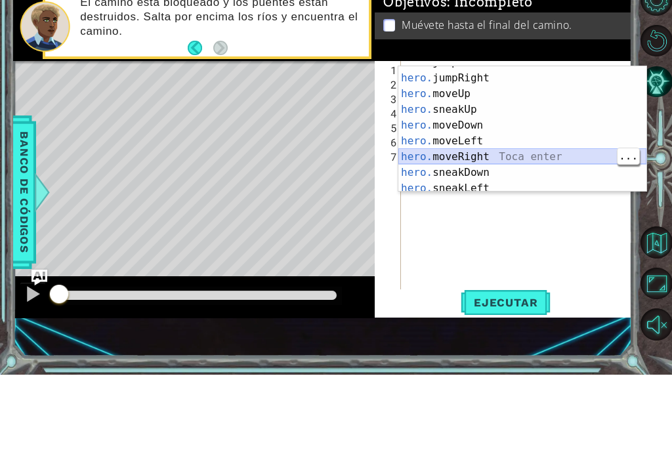
click at [506, 159] on div "hero. jumpLeft Toca enter hero. jumpRight Toca enter hero. moveUp Toca enter he…" at bounding box center [522, 216] width 248 height 157
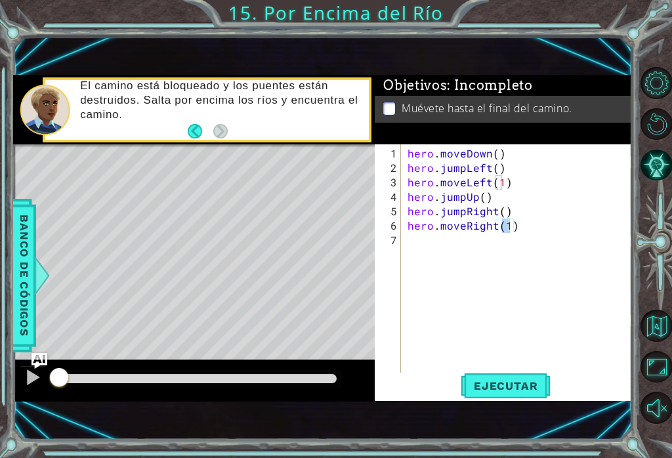
click at [525, 388] on span "Ejecutar" at bounding box center [506, 385] width 90 height 13
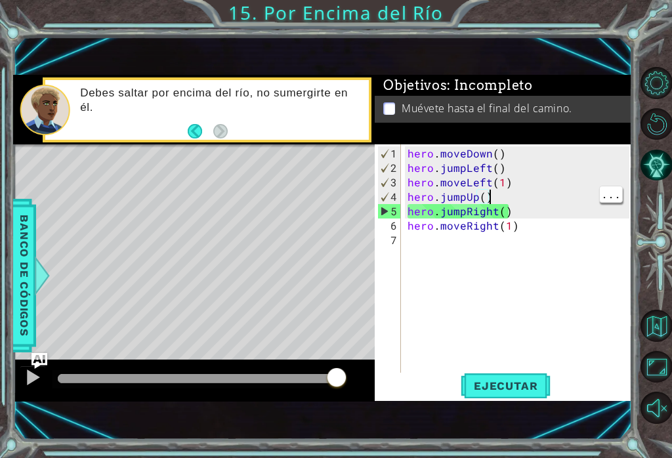
click at [491, 202] on div "hero . moveDown ( ) hero . jumpLeft ( ) hero . moveLeft ( 1 ) hero . jumpUp ( )…" at bounding box center [520, 276] width 231 height 260
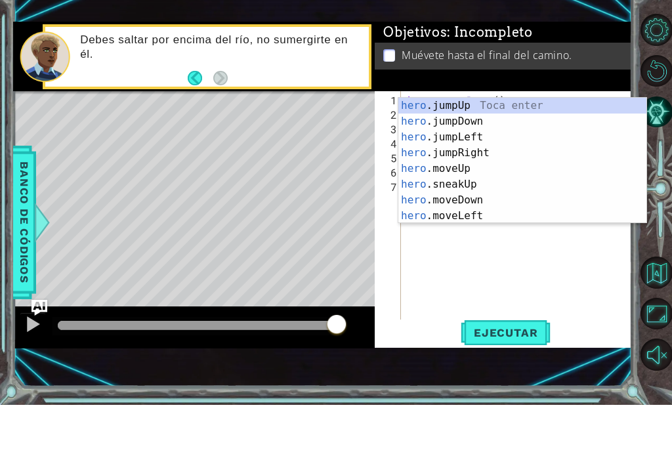
scroll to position [0, 1]
type textarea "he"
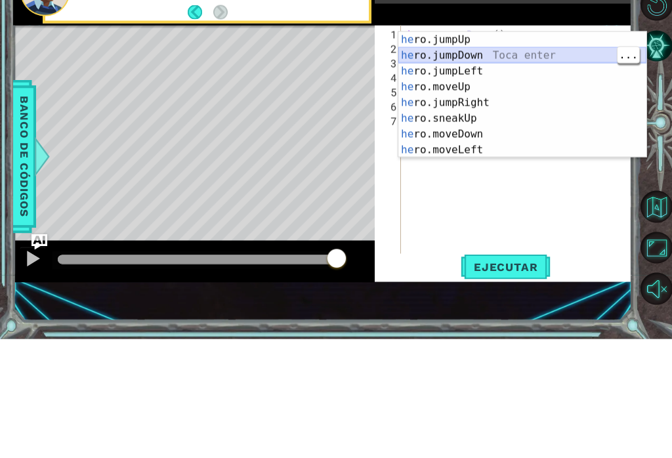
click at [516, 151] on div "he ro.jumpUp Toca enter he ro.jumpDown Toca enter he ro.jumpLeft Toca enter he …" at bounding box center [522, 229] width 248 height 157
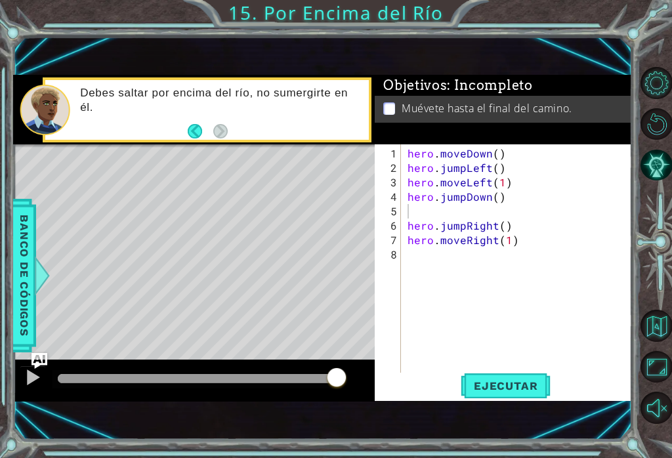
click at [521, 375] on button "Ejecutar" at bounding box center [506, 386] width 90 height 26
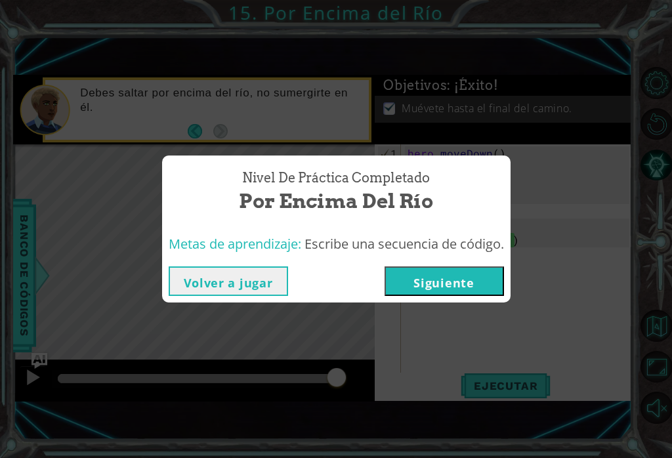
click at [470, 277] on button "Siguiente" at bounding box center [443, 281] width 119 height 30
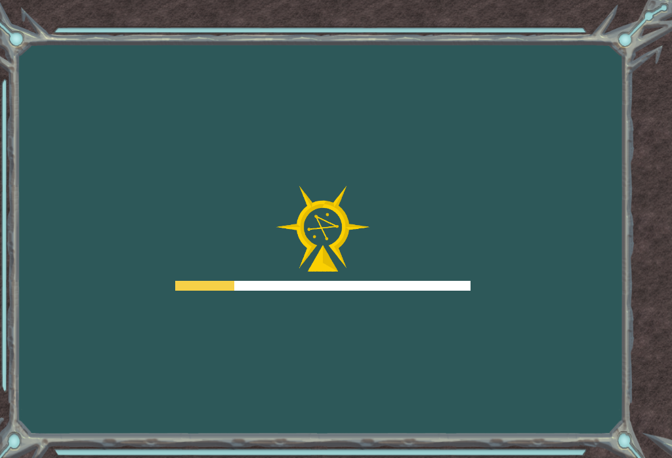
click at [486, 283] on div "Goals Error cargando del servidor Deberás unirte a un curso para jugar a este n…" at bounding box center [336, 229] width 672 height 458
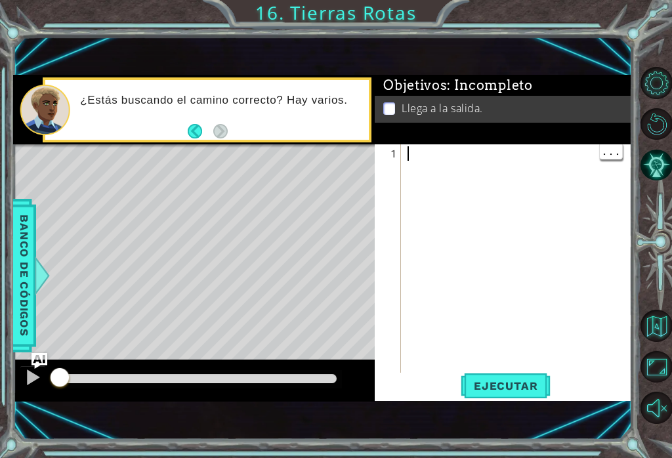
click at [422, 149] on div at bounding box center [520, 276] width 231 height 260
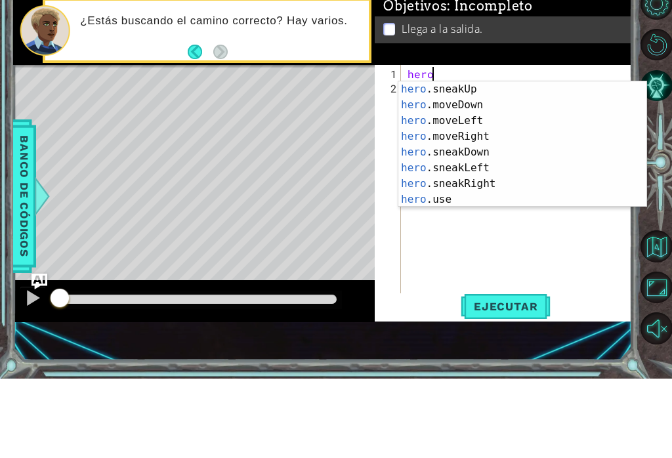
scroll to position [79, 0]
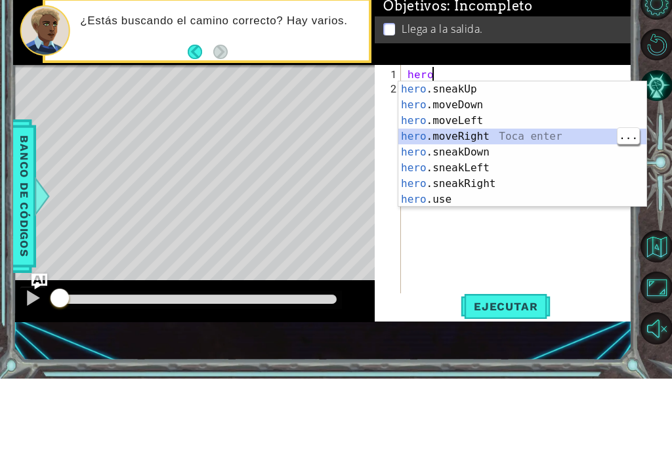
click at [513, 161] on div "hero .sneakUp Toca enter hero .moveDown Toca enter hero .moveLeft Toca enter he…" at bounding box center [522, 239] width 248 height 157
type textarea "hero.moveRight(1)"
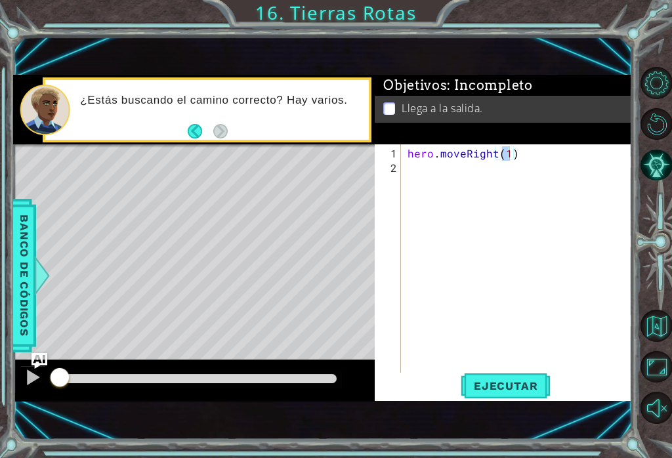
scroll to position [0, 0]
click at [424, 174] on div "hero . moveRight ( 1 )" at bounding box center [520, 276] width 231 height 260
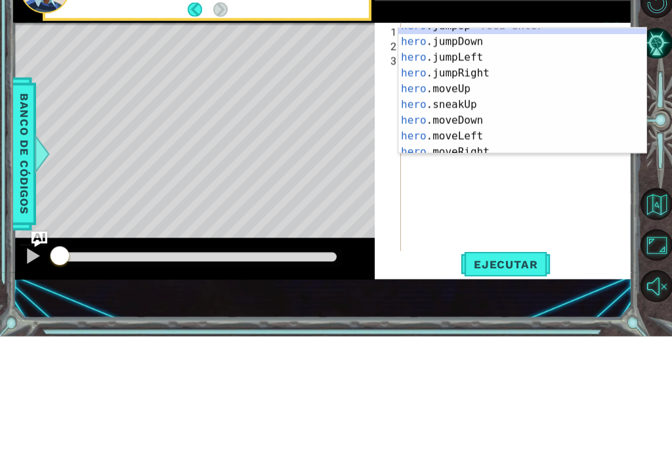
scroll to position [7, 0]
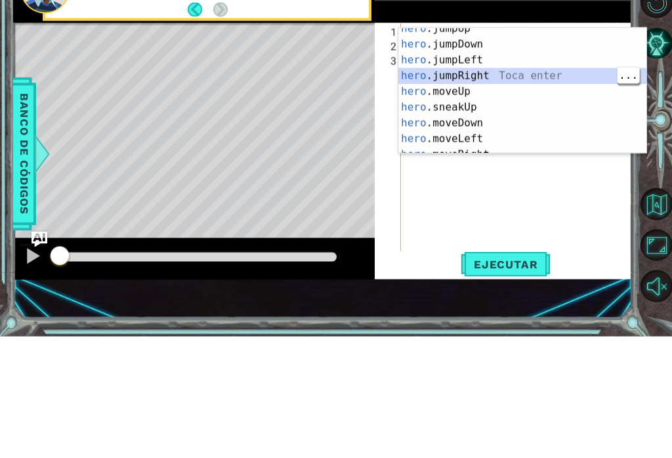
click at [495, 142] on div "hero .jumpUp Toca enter hero .jumpDown Toca enter hero .jumpLeft Toca enter her…" at bounding box center [522, 220] width 248 height 157
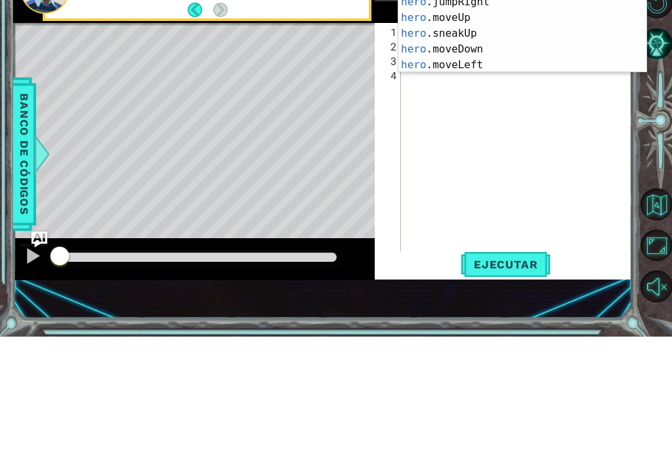
scroll to position [0, 7]
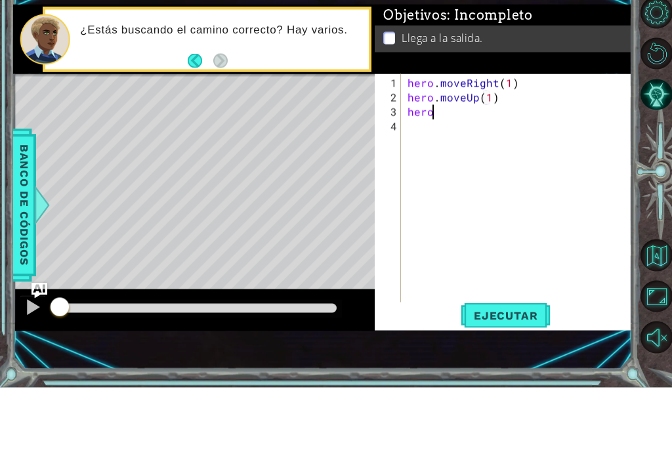
type textarea "hero.moveUp(1)hero."
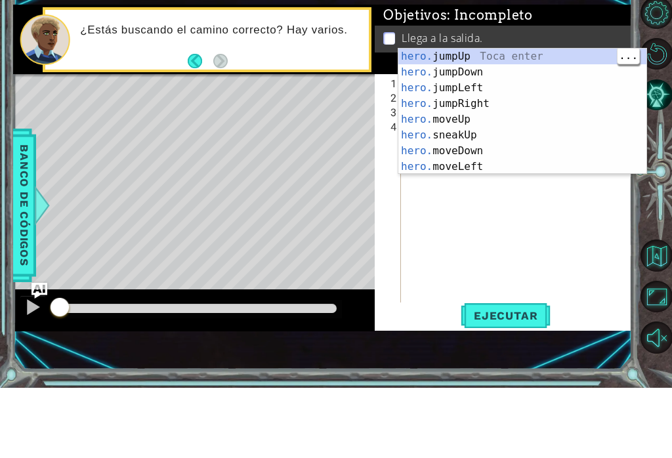
click at [541, 119] on div "hero. jumpUp Toca enter hero. jumpDown Toca enter hero. jumpLeft Toca enter her…" at bounding box center [522, 197] width 248 height 157
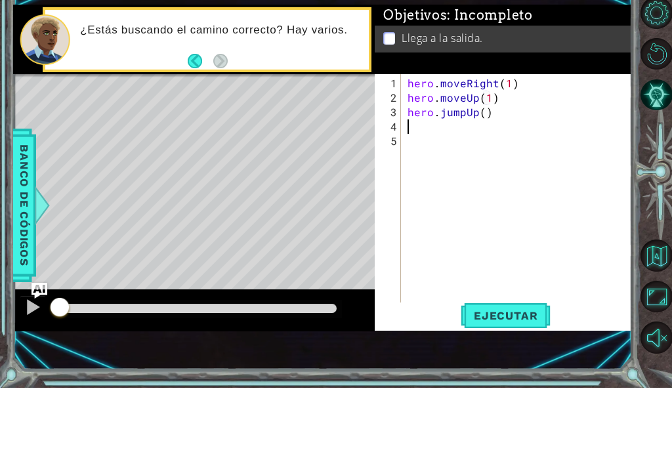
scroll to position [0, 0]
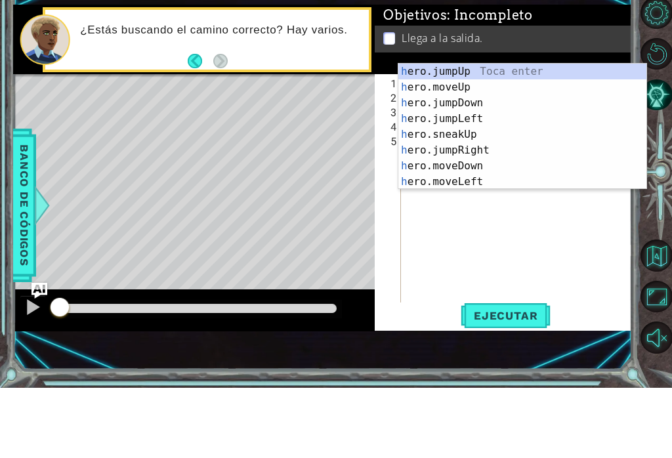
type textarea "her"
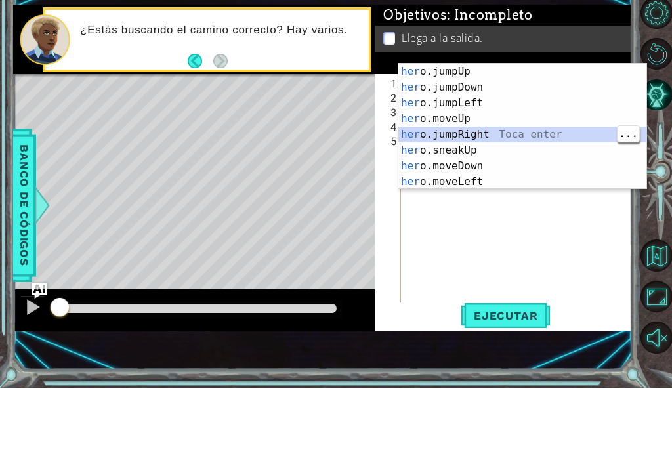
click at [520, 136] on div "her o.jumpUp Toca enter her o.jumpDown Toca enter her o.jumpLeft Toca enter her…" at bounding box center [522, 212] width 248 height 157
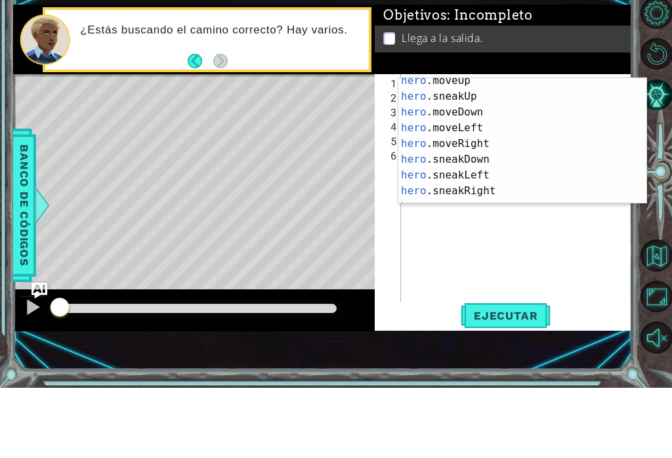
scroll to position [79, 0]
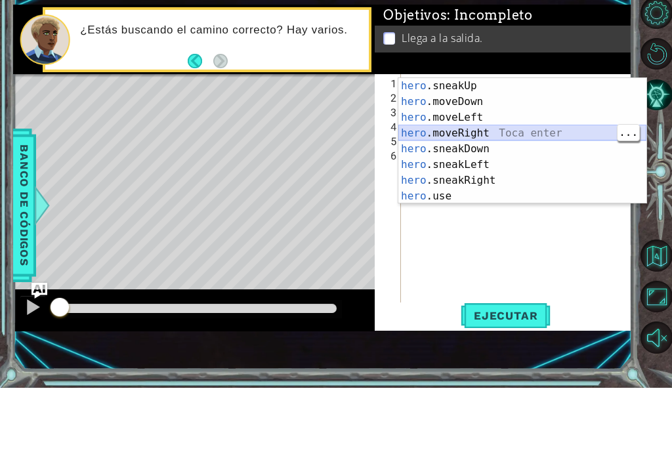
click at [514, 148] on div "hero .sneakUp Toca enter hero .moveDown Toca enter hero .moveLeft Toca enter he…" at bounding box center [522, 226] width 248 height 157
type textarea "hero.moveRight(1)"
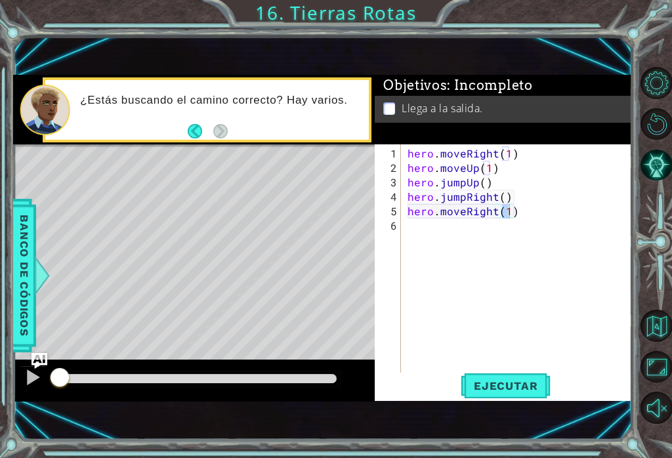
click at [514, 386] on span "Ejecutar" at bounding box center [506, 385] width 90 height 13
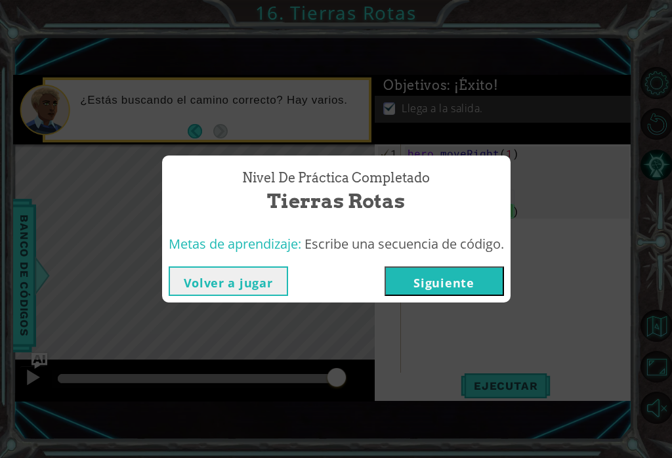
click at [445, 272] on button "Siguiente" at bounding box center [443, 281] width 119 height 30
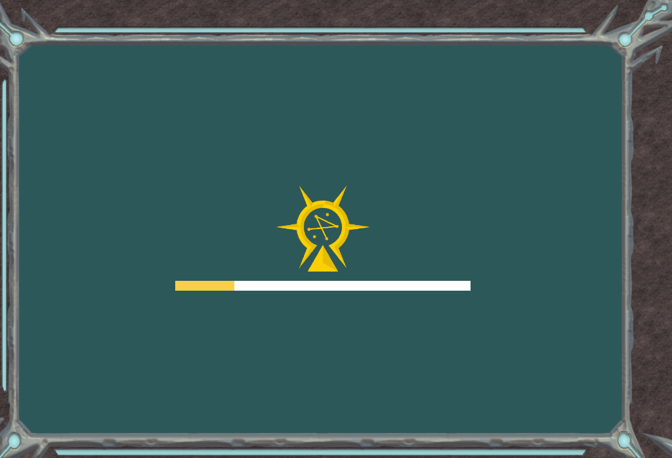
click at [443, 301] on div "Goals Error cargando del servidor Deberás unirte a un curso para jugar a este n…" at bounding box center [336, 229] width 672 height 458
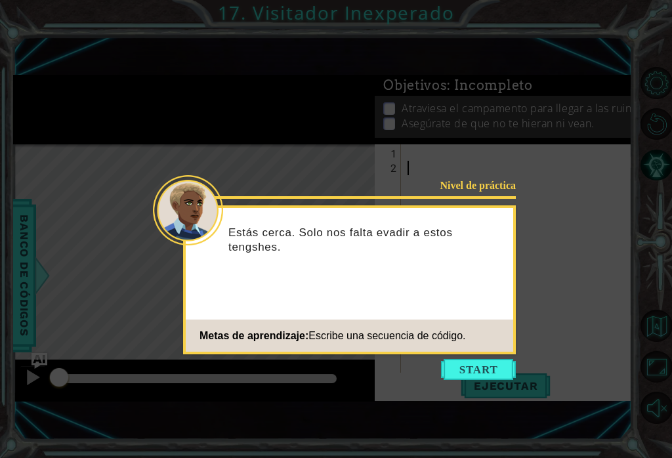
click at [482, 370] on button "Start" at bounding box center [478, 369] width 75 height 21
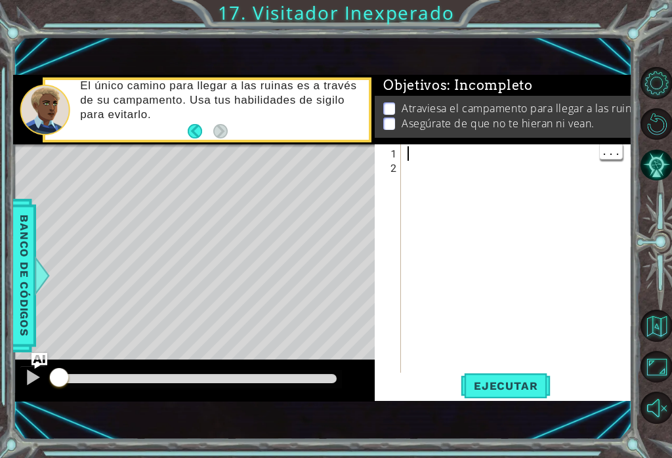
click at [421, 158] on div at bounding box center [520, 276] width 231 height 260
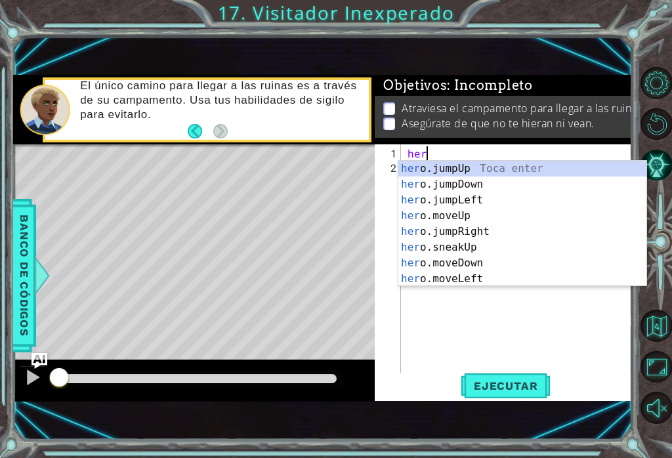
scroll to position [0, 1]
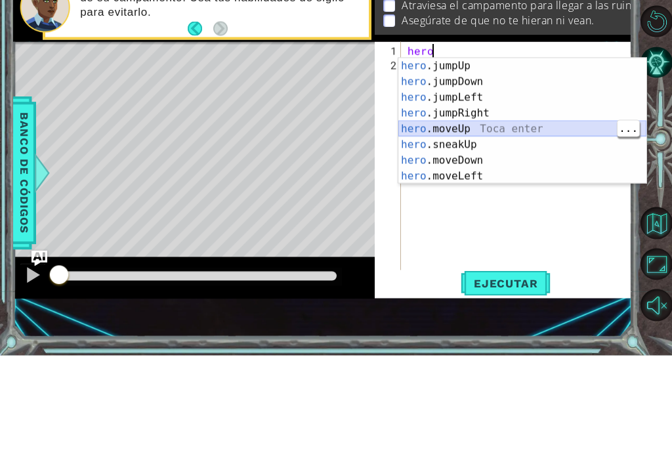
click at [512, 161] on div "hero .jumpUp Toca enter hero .jumpDown Toca enter hero .jumpLeft Toca enter her…" at bounding box center [522, 239] width 248 height 157
type textarea "hero.moveUp(1)"
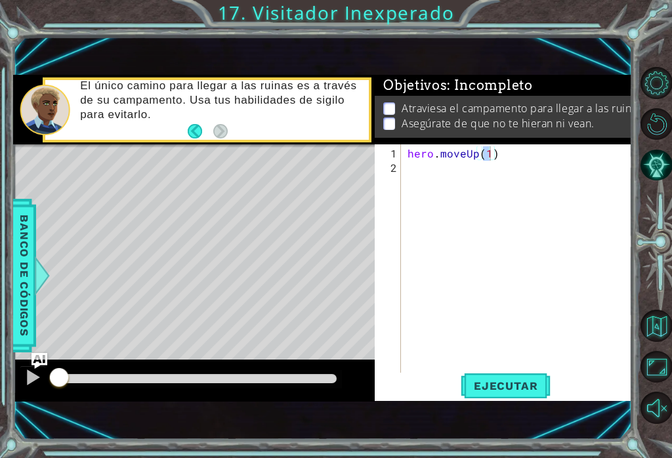
scroll to position [0, 0]
click at [415, 173] on div "hero . moveUp ( 1 )" at bounding box center [520, 276] width 231 height 260
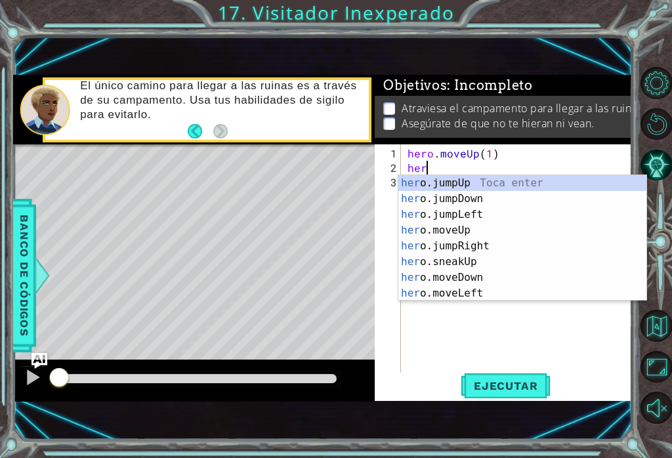
scroll to position [0, 1]
type textarea "hero"
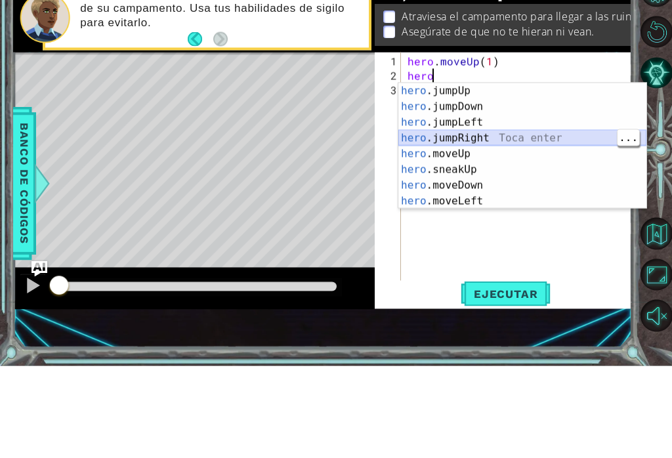
click at [506, 175] on div "hero .jumpUp Toca enter hero .jumpDown Toca enter hero .jumpLeft Toca enter her…" at bounding box center [522, 253] width 248 height 157
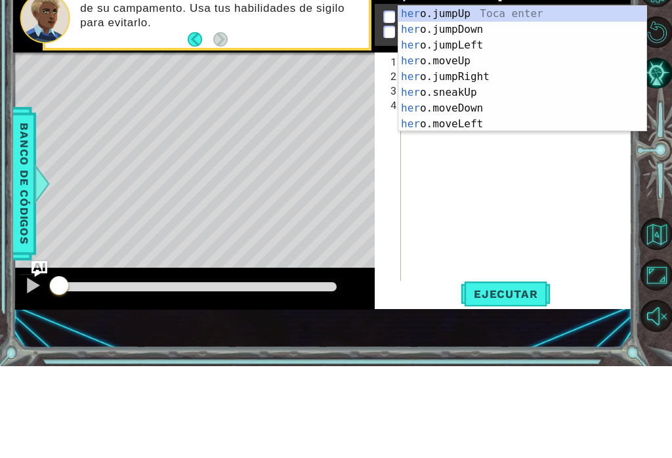
type textarea "hero"
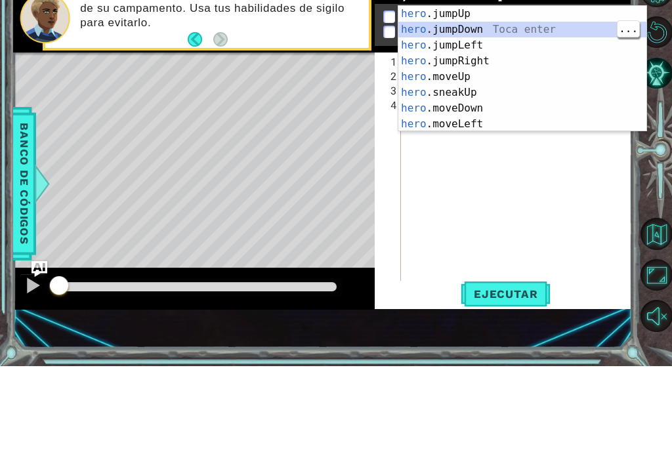
click at [529, 98] on div "hero .jumpUp Toca enter hero .jumpDown Toca enter hero .jumpLeft Toca enter her…" at bounding box center [522, 176] width 248 height 157
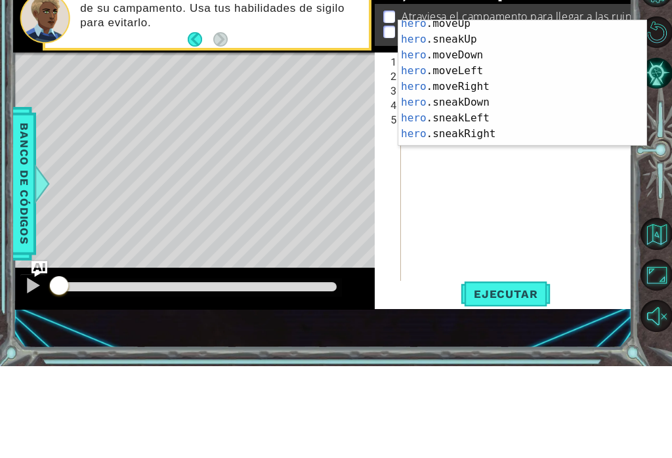
scroll to position [79, 0]
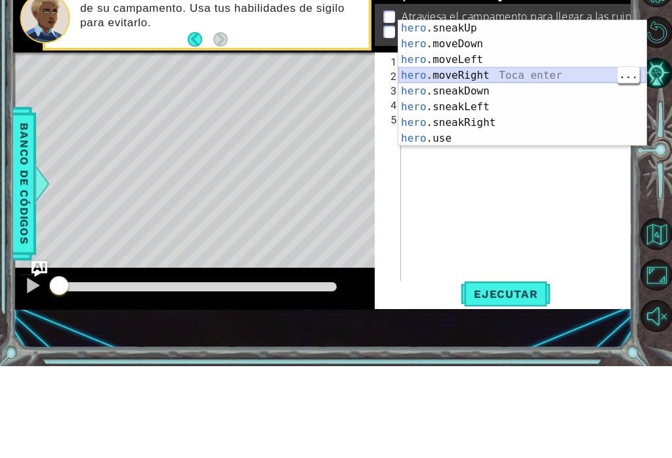
click at [512, 112] on div "hero .sneakUp Toca enter hero .moveDown Toca enter hero .moveLeft Toca enter he…" at bounding box center [522, 190] width 248 height 157
type textarea "hero.moveRight(1)"
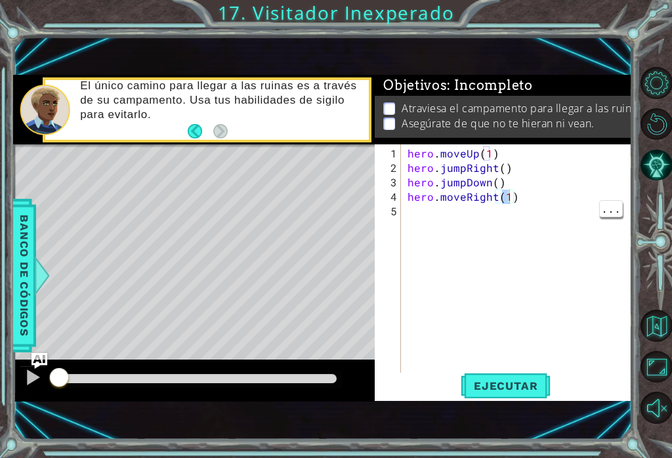
scroll to position [0, 0]
click at [419, 220] on div "hero . moveUp ( 1 ) hero . jumpRight ( ) hero . jumpDown ( ) hero . moveRight (…" at bounding box center [520, 276] width 231 height 260
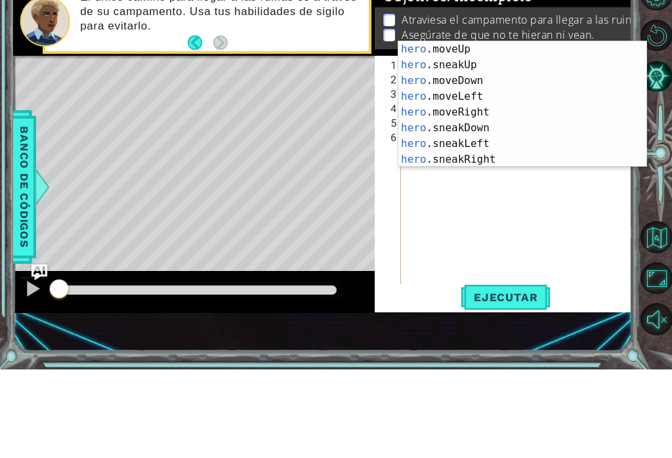
scroll to position [79, 0]
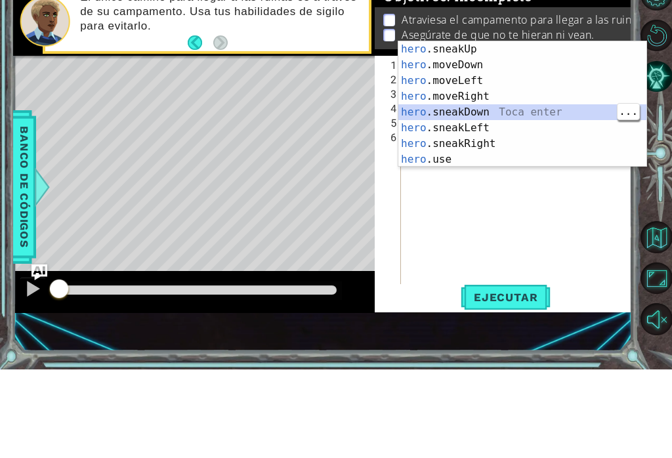
click at [521, 130] on div "hero .sneakUp Toca enter hero .moveDown Toca enter hero .moveLeft Toca enter he…" at bounding box center [522, 208] width 248 height 157
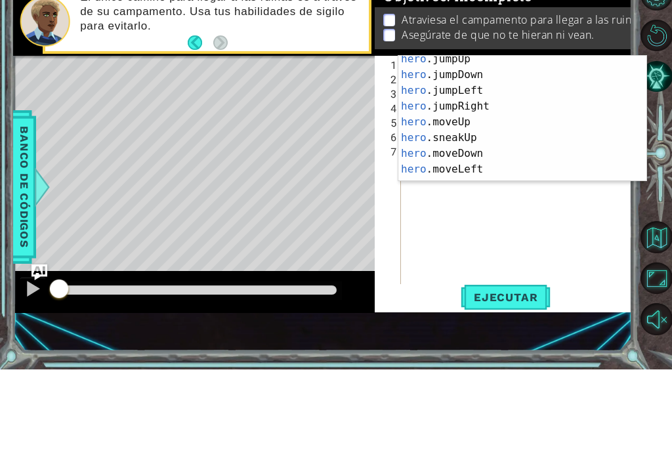
scroll to position [94, 0]
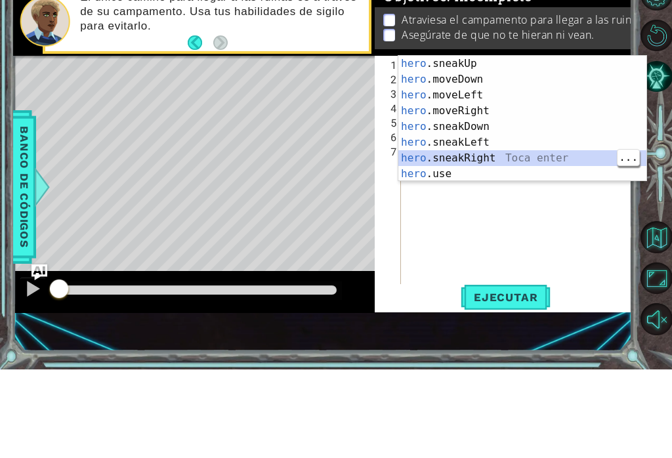
click at [522, 159] on div "hero .sneakUp Toca enter hero .moveDown Toca enter hero .moveLeft Toca enter he…" at bounding box center [522, 222] width 248 height 157
type textarea "hero.sneakRight(1)"
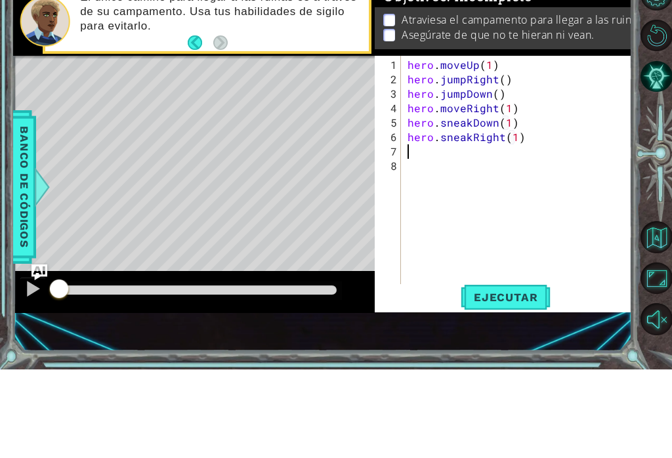
scroll to position [0, 0]
click at [426, 153] on div "hero . moveUp ( 1 ) hero . jumpRight ( ) hero . jumpDown ( ) hero . moveRight (…" at bounding box center [520, 276] width 231 height 260
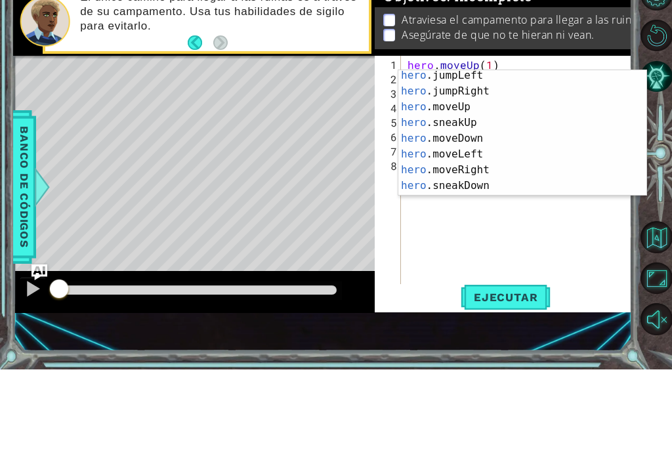
scroll to position [55, 0]
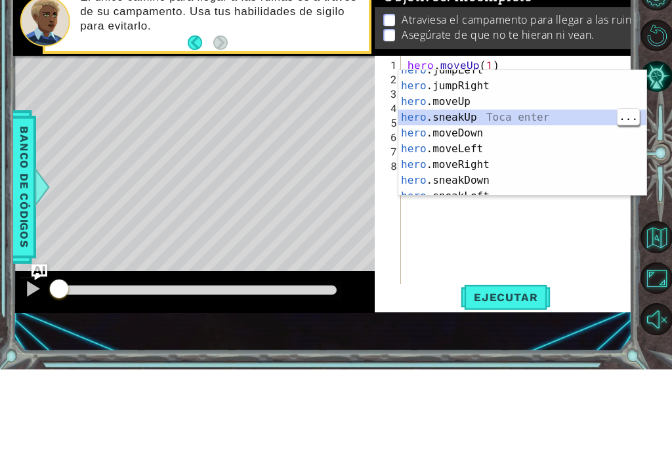
click at [508, 151] on div "hero .jumpLeft Toca enter hero .jumpRight Toca enter hero .moveUp Toca enter he…" at bounding box center [522, 229] width 248 height 157
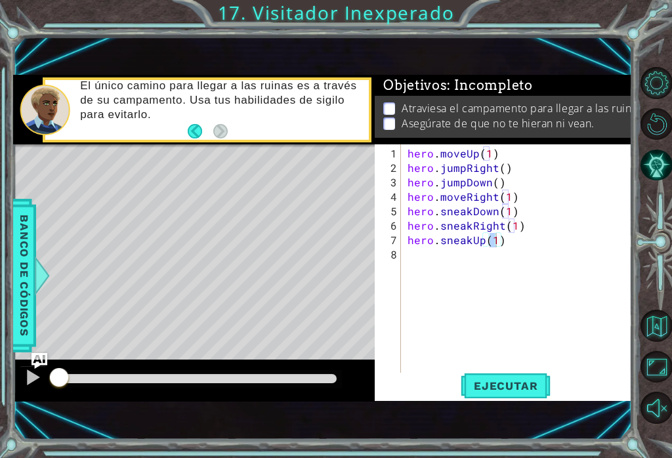
click at [524, 389] on span "Ejecutar" at bounding box center [506, 385] width 90 height 13
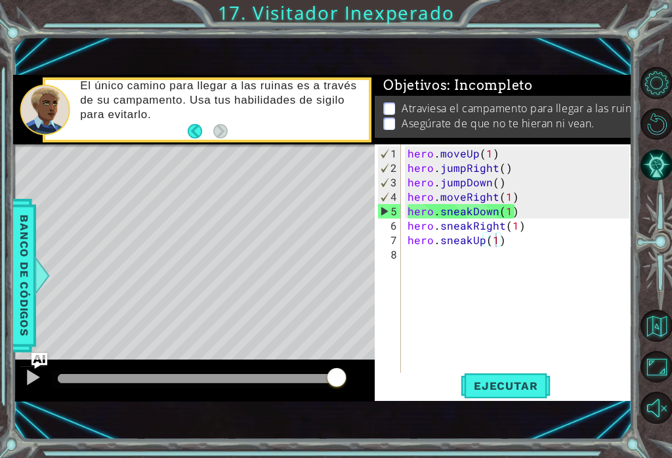
click at [522, 390] on span "Ejecutar" at bounding box center [506, 385] width 90 height 13
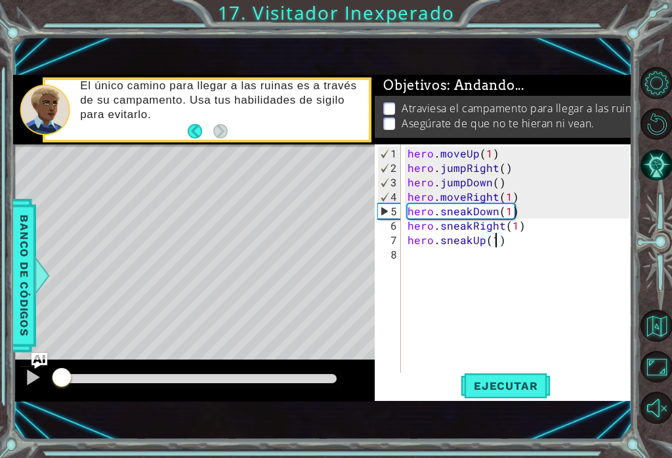
click at [520, 390] on span "Ejecutar" at bounding box center [506, 385] width 90 height 13
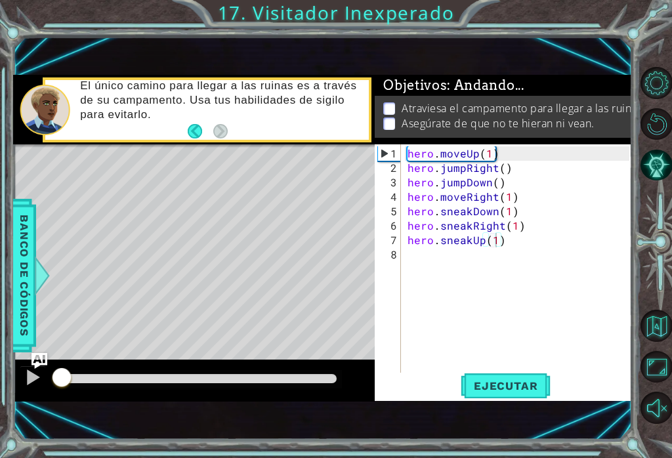
click at [520, 383] on span "Ejecutar" at bounding box center [506, 385] width 90 height 13
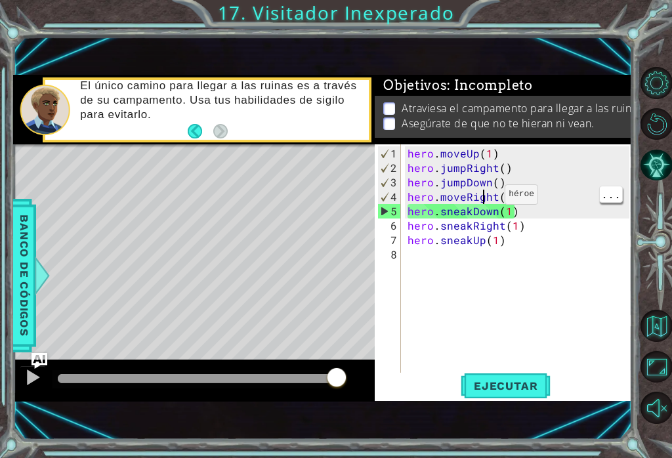
click at [523, 201] on div "hero . moveUp ( 1 ) hero . jumpRight ( ) hero . jumpDown ( ) hero . moveRight (…" at bounding box center [520, 276] width 231 height 260
click at [531, 199] on div "hero . moveUp ( 1 ) hero . jumpRight ( ) hero . jumpDown ( ) hero . moveRight (…" at bounding box center [520, 276] width 231 height 260
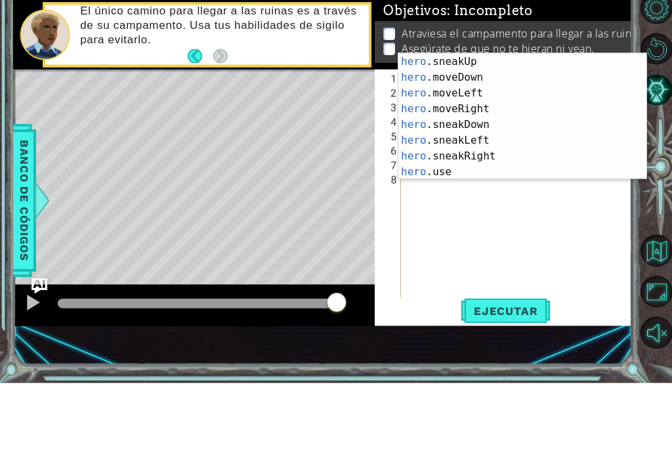
scroll to position [94, 0]
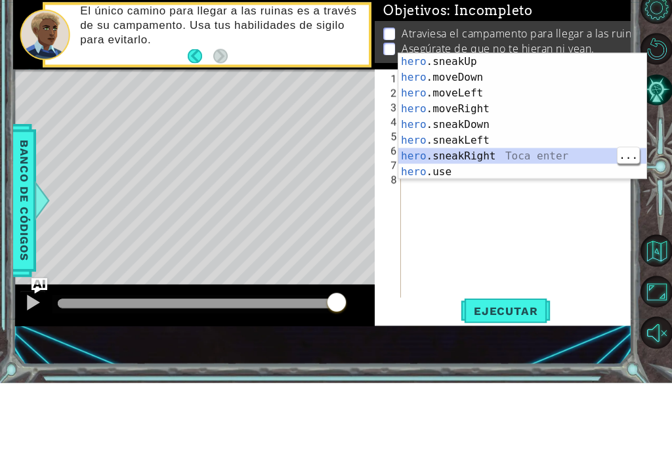
click at [567, 158] on div "hero .sneakUp Toca enter hero .moveDown Toca enter hero .moveLeft Toca enter he…" at bounding box center [522, 207] width 248 height 157
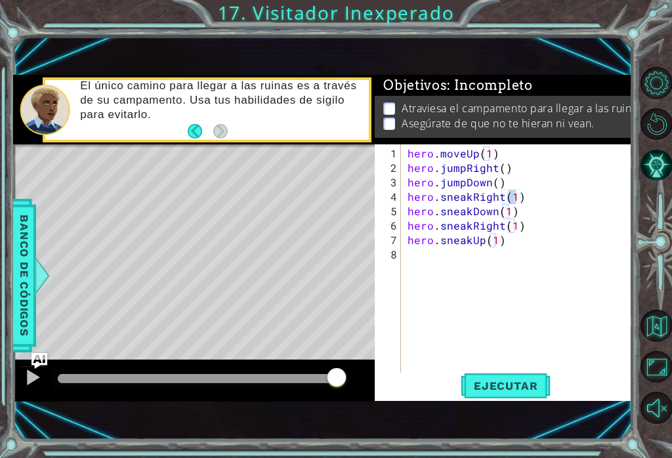
click at [525, 395] on button "Ejecutar" at bounding box center [506, 386] width 90 height 26
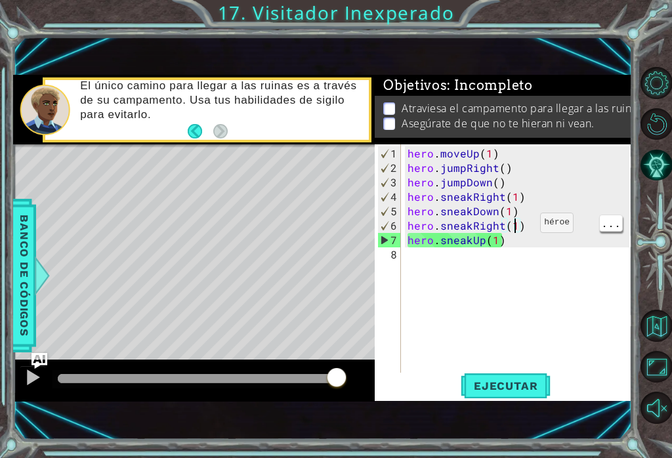
click at [520, 230] on div "hero . moveUp ( 1 ) hero . jumpRight ( ) hero . jumpDown ( ) hero . sneakRight …" at bounding box center [520, 276] width 231 height 260
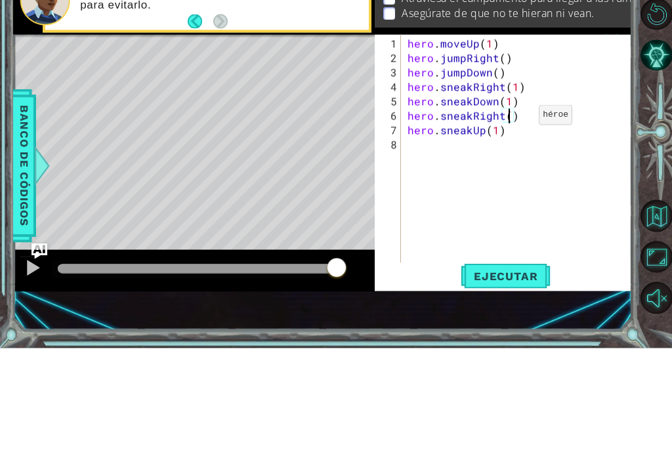
scroll to position [0, 7]
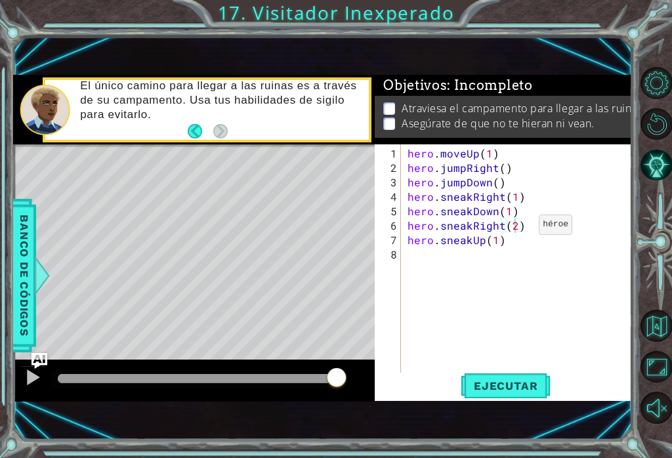
type textarea "hero.sneakRight(2)"
click at [520, 388] on span "Ejecutar" at bounding box center [506, 385] width 90 height 13
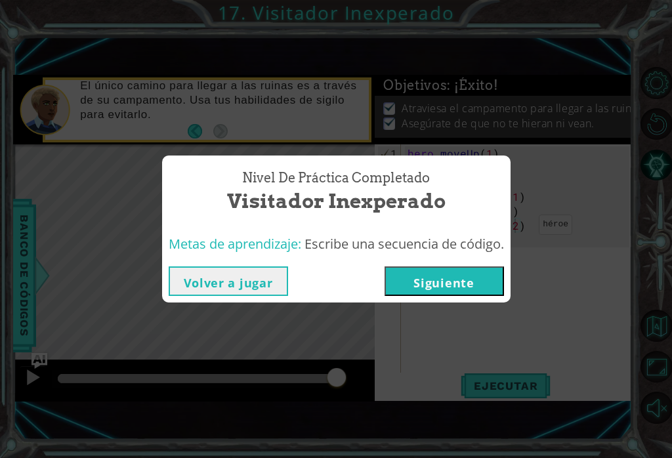
click at [428, 278] on button "Siguiente" at bounding box center [443, 281] width 119 height 30
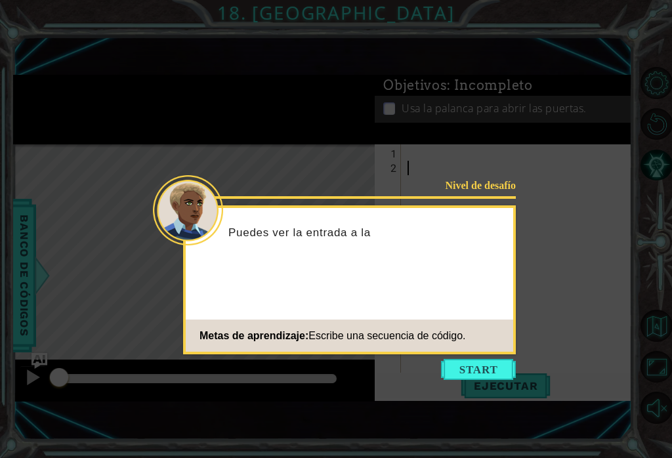
click at [479, 365] on button "Start" at bounding box center [478, 369] width 75 height 21
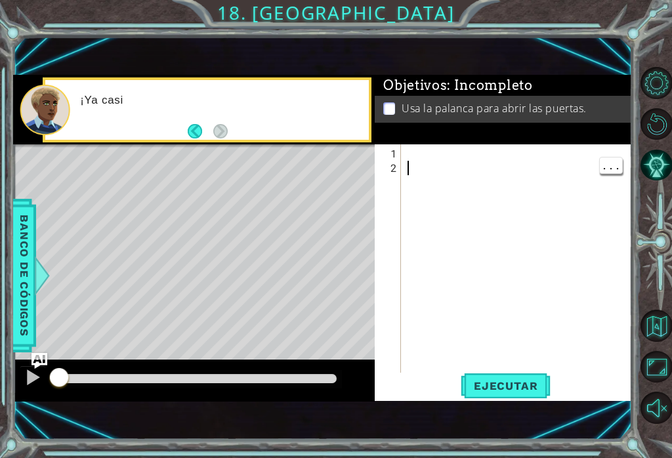
click at [408, 265] on div at bounding box center [520, 276] width 231 height 260
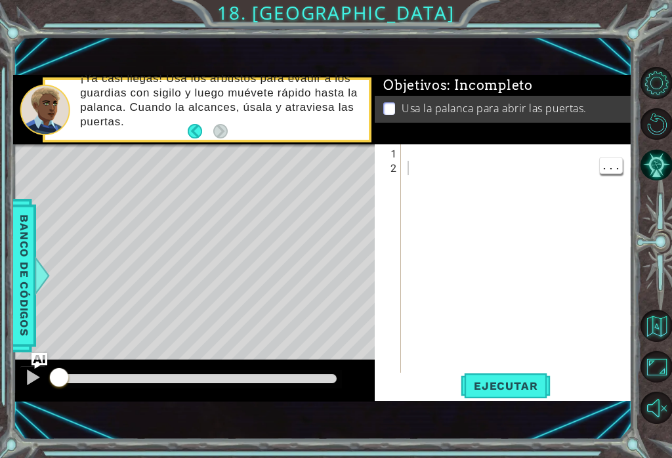
click at [409, 160] on div at bounding box center [520, 276] width 231 height 260
click at [413, 144] on div "Objetivos : Incompleto Usa la palanca para abrir las puertas." at bounding box center [503, 110] width 256 height 70
click at [399, 148] on div "1" at bounding box center [389, 153] width 24 height 14
click at [408, 149] on div at bounding box center [520, 276] width 231 height 260
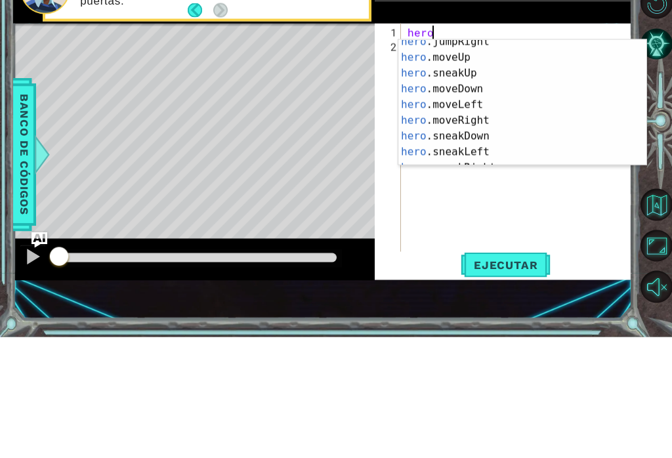
scroll to position [79, 0]
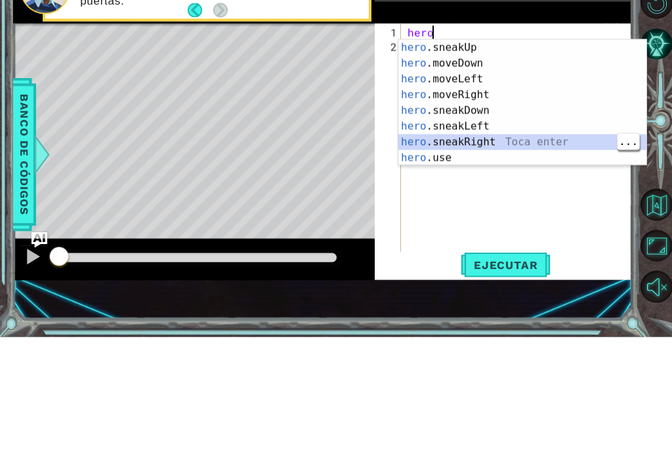
click at [510, 161] on div "hero .sneakUp Toca enter hero .moveDown Toca enter hero .moveLeft Toca enter he…" at bounding box center [522, 239] width 248 height 157
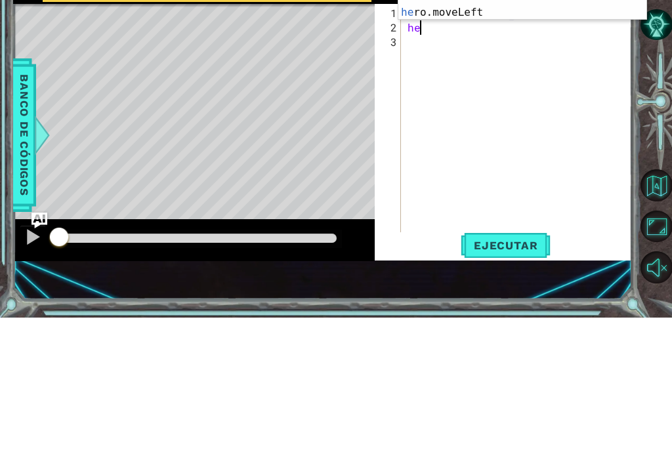
scroll to position [0, 8]
type textarea "hero.sneakRight(1)hero"
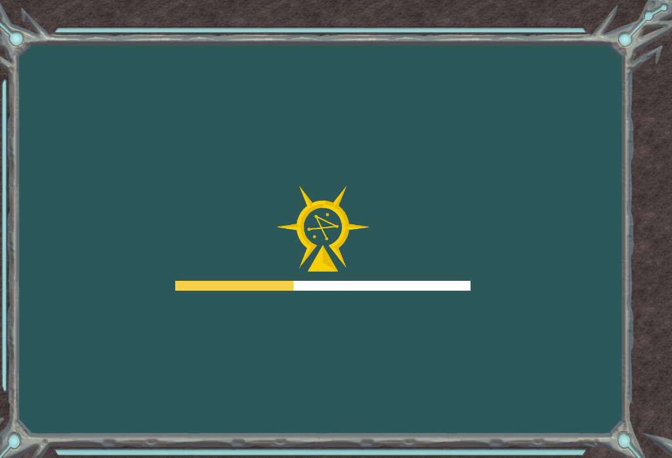
scroll to position [20, 0]
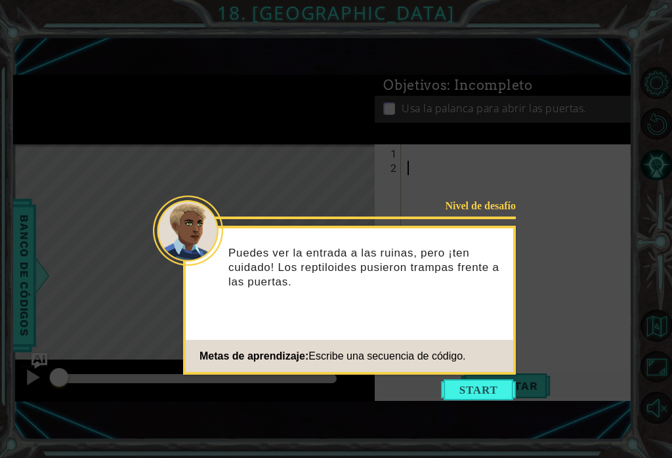
click at [488, 379] on button "Start" at bounding box center [478, 389] width 75 height 21
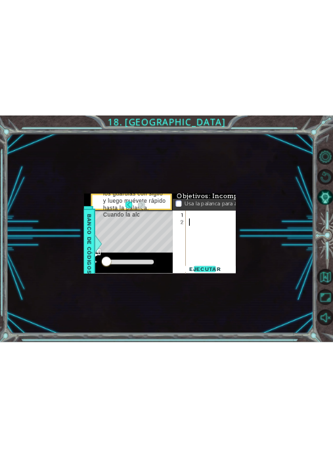
scroll to position [0, 0]
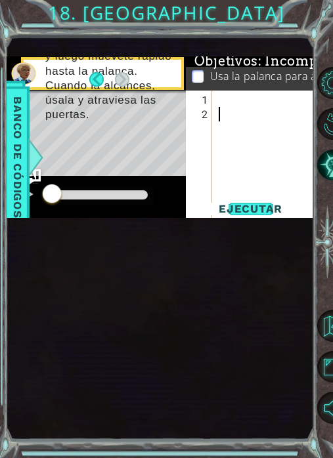
click at [312, 208] on div "Ejecutar" at bounding box center [250, 209] width 127 height 12
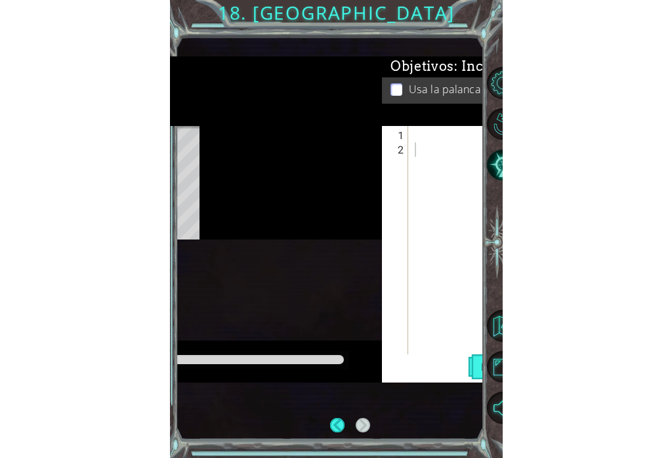
scroll to position [20, 0]
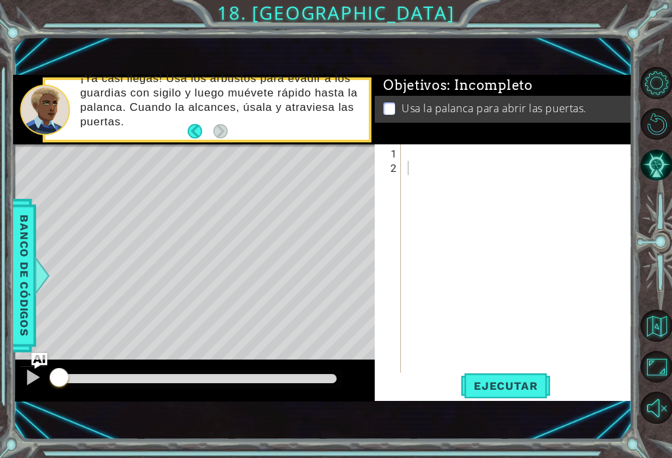
click at [419, 142] on div "Objetivos : Incompleto Usa la palanca para abrir las puertas." at bounding box center [503, 110] width 256 height 70
click at [419, 150] on div at bounding box center [520, 276] width 231 height 260
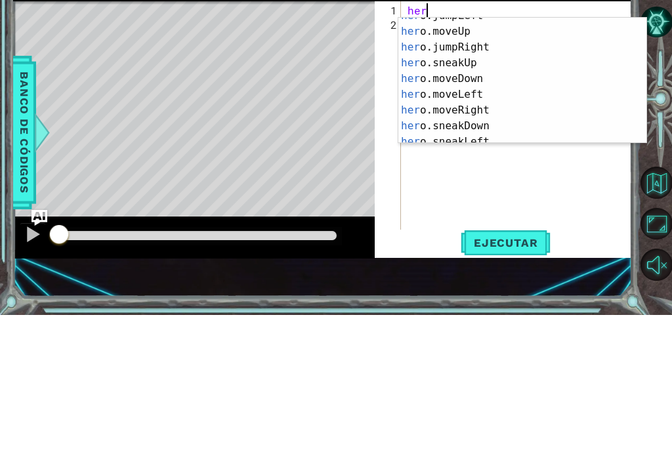
scroll to position [79, 0]
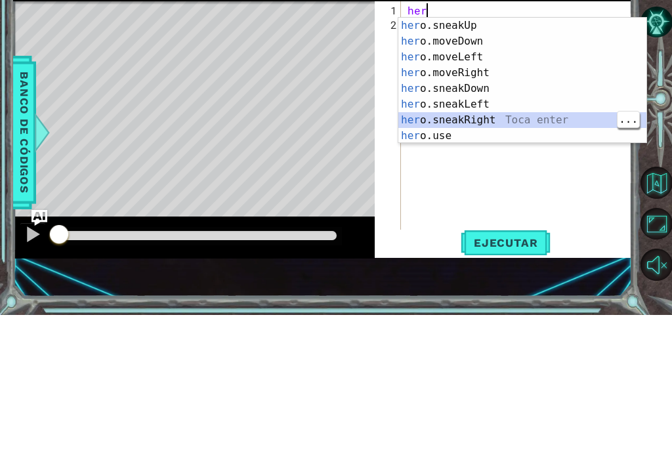
click at [518, 161] on div "her o.sneakUp Toca enter her o.moveDown Toca enter her o.moveLeft Toca enter he…" at bounding box center [522, 239] width 248 height 157
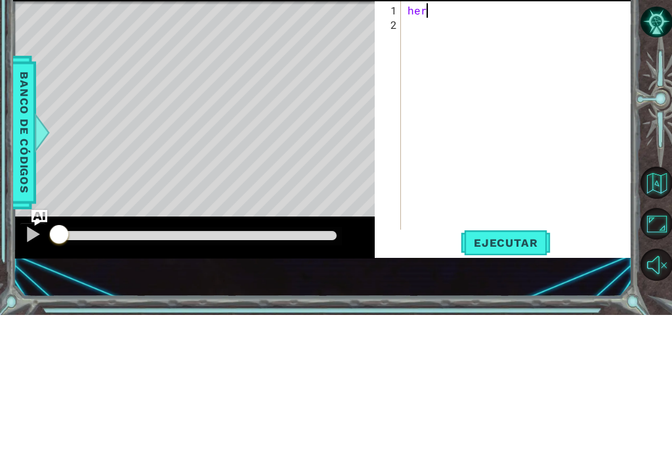
type textarea "hero.sneakRight(1)"
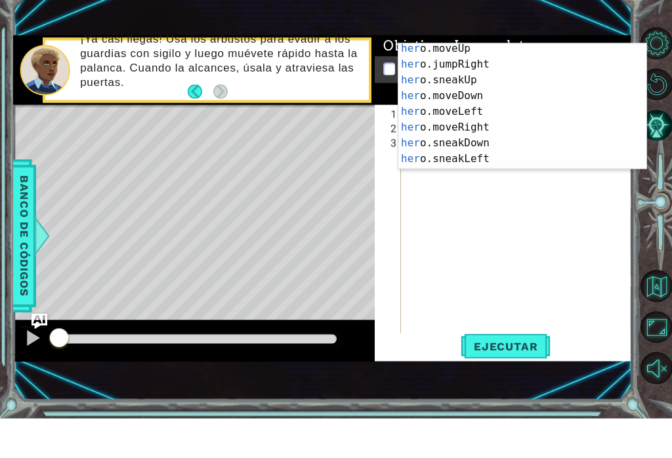
scroll to position [0, 0]
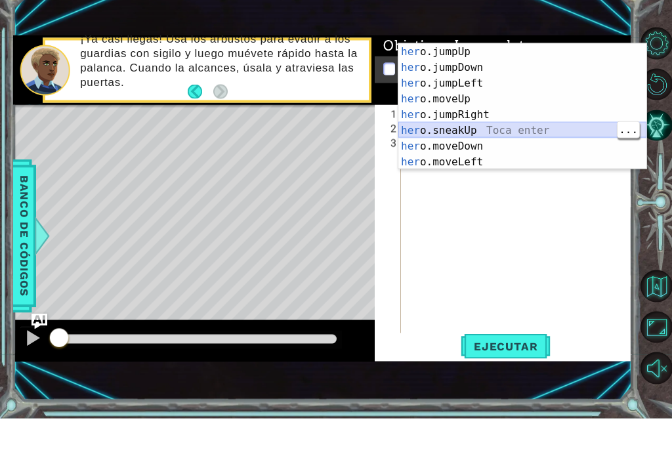
click at [513, 129] on div "her o.jumpUp Toca enter her o.jumpDown Toca enter her o.jumpLeft Toca enter her…" at bounding box center [522, 161] width 248 height 157
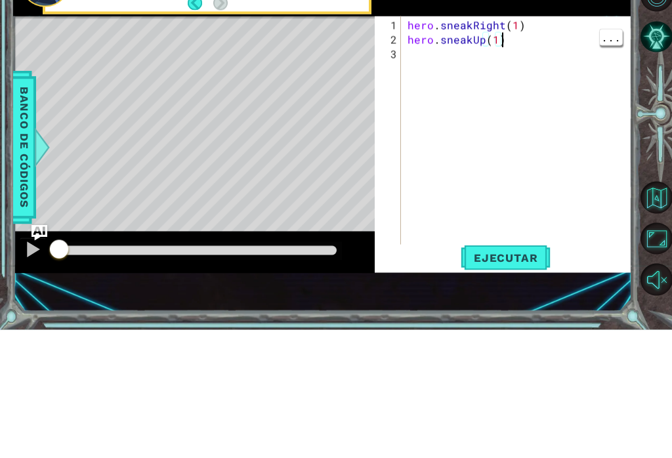
click at [506, 146] on div "hero . sneakRight ( 1 ) hero . sneakUp ( 1 )" at bounding box center [520, 276] width 231 height 260
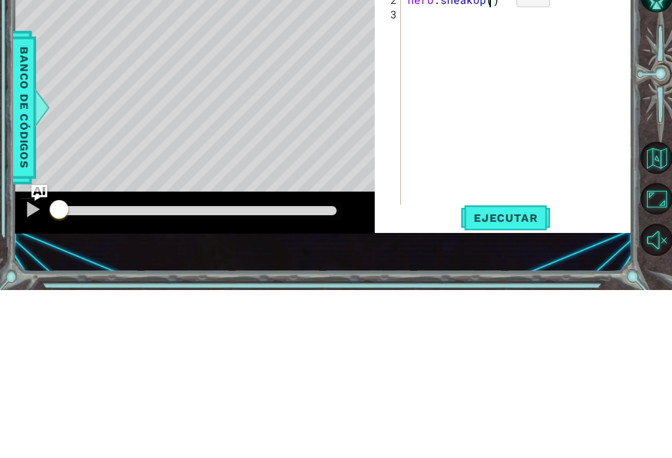
type textarea "hero.sneakUp(2)"
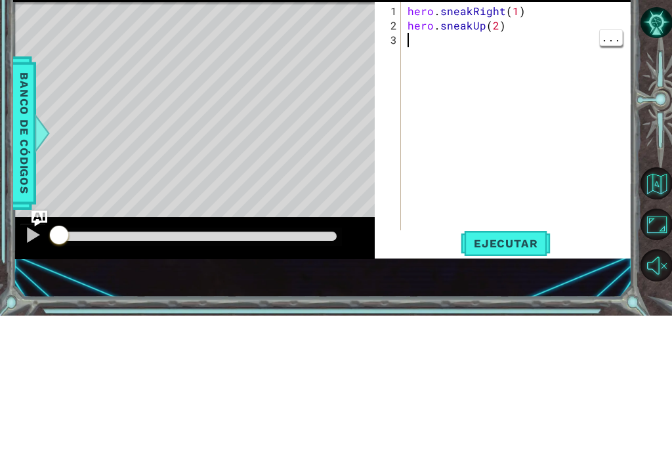
click at [413, 146] on div "hero . sneakRight ( 1 ) hero . sneakUp ( 2 )" at bounding box center [520, 276] width 231 height 260
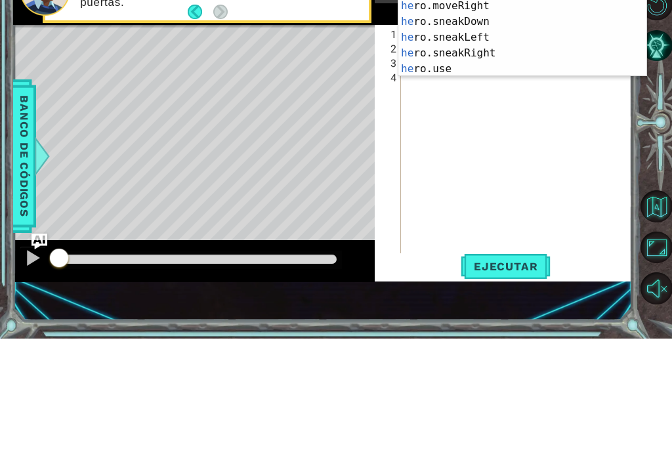
scroll to position [79, 0]
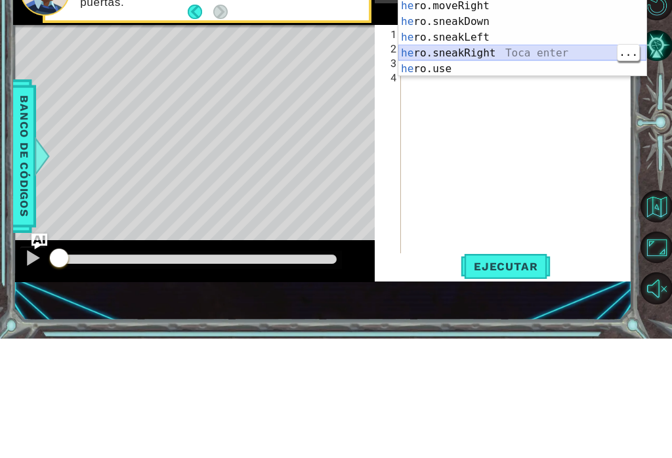
click at [531, 70] on div "he ro.sneakUp Toca enter he ro.moveDown Toca enter he ro.moveLeft Toca enter he…" at bounding box center [522, 148] width 248 height 157
type textarea "hero.sneakRight(1)"
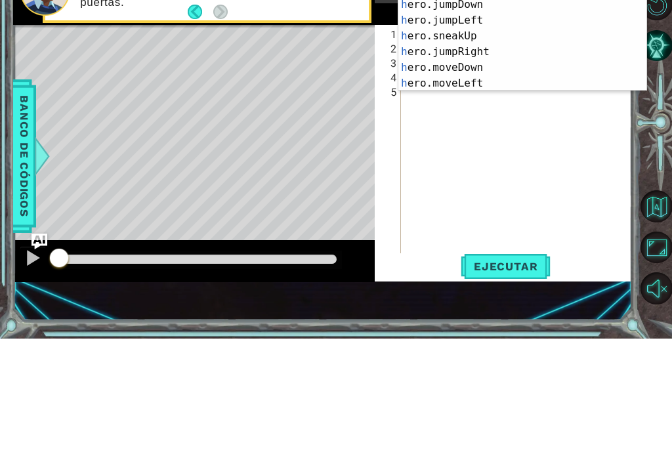
scroll to position [0, 0]
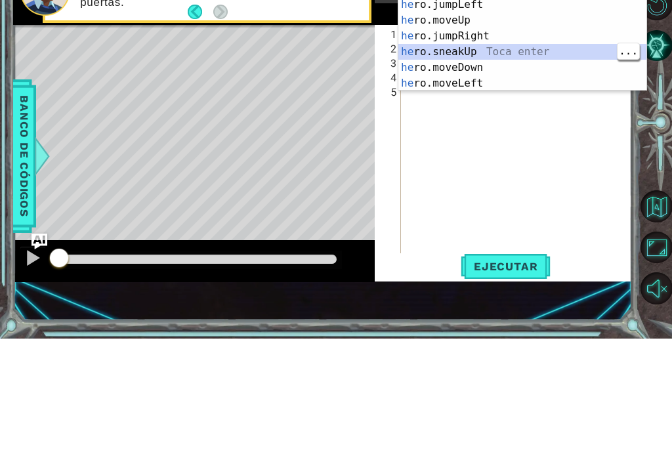
click at [491, 85] on div "he ro.jumpUp Toca enter he ro.jumpDown Toca enter he ro.jumpLeft Toca enter he …" at bounding box center [522, 163] width 248 height 157
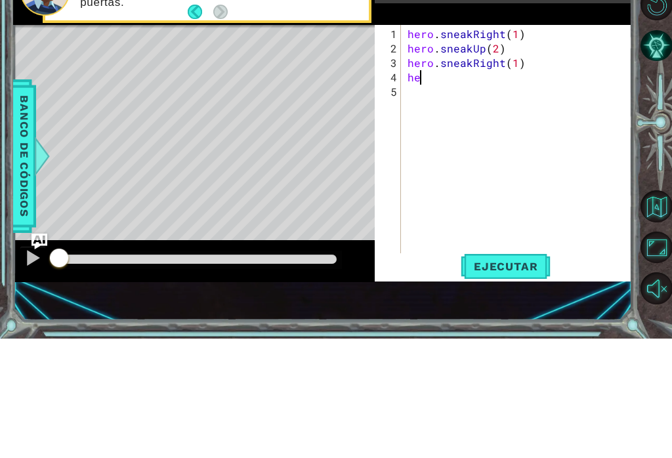
type textarea "hero.sneakUp(1)"
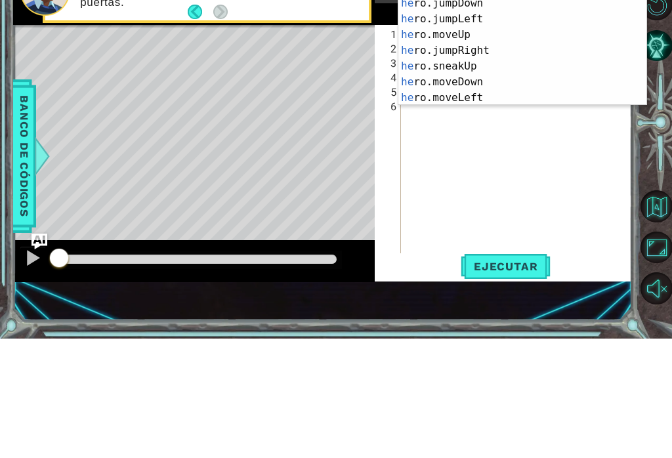
type textarea "her"
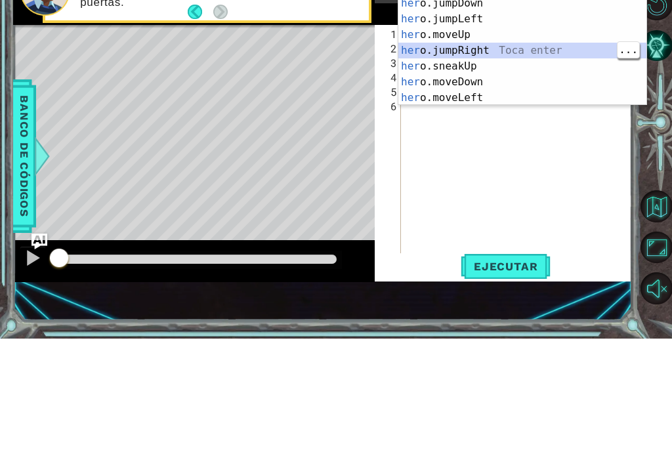
click at [524, 99] on div "her o.jumpUp Toca enter her o.jumpDown Toca enter her o.jumpLeft Toca enter her…" at bounding box center [522, 177] width 248 height 157
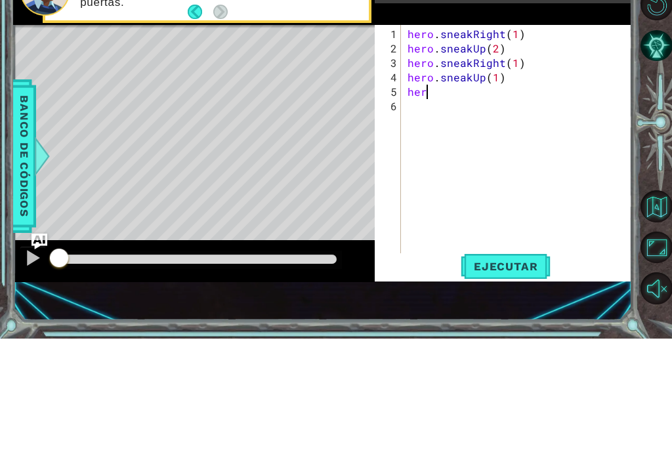
scroll to position [0, 0]
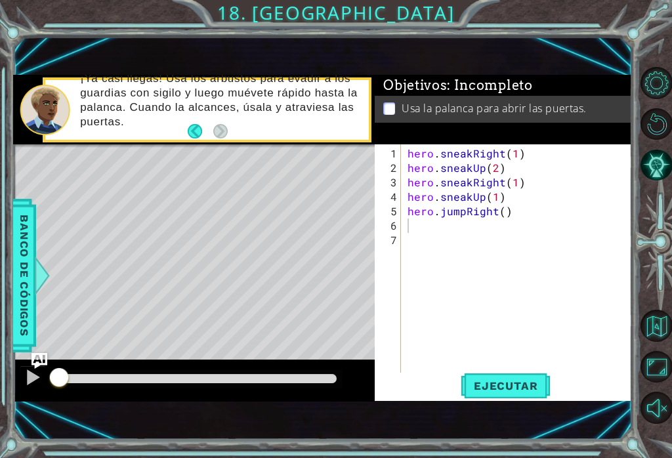
click at [515, 390] on span "Ejecutar" at bounding box center [506, 385] width 90 height 13
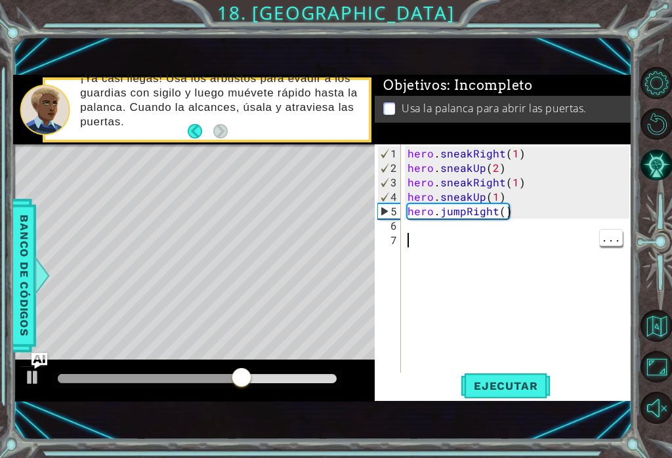
click at [423, 226] on div "hero . sneakRight ( 1 ) hero . sneakUp ( 2 ) hero . sneakRight ( 1 ) hero . sne…" at bounding box center [520, 276] width 231 height 260
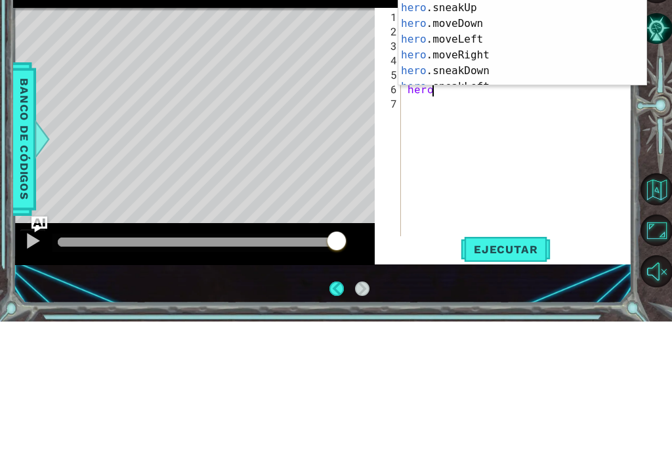
scroll to position [39, 0]
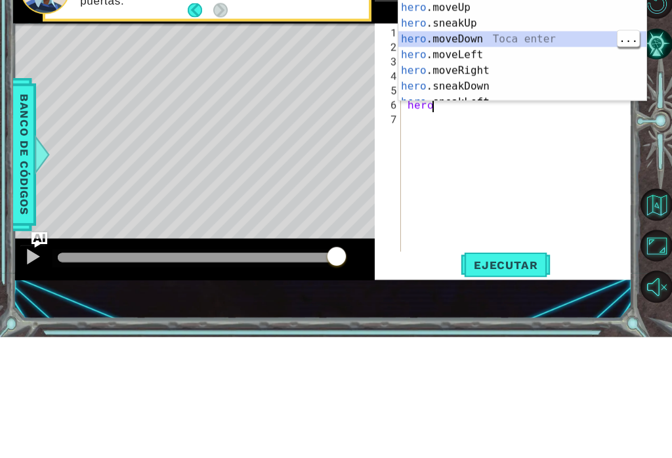
click at [499, 89] on div "hero .jumpLeft Toca enter hero .jumpRight Toca enter hero .moveUp Toca enter he…" at bounding box center [522, 167] width 248 height 157
type textarea "hero.moveDown(1)"
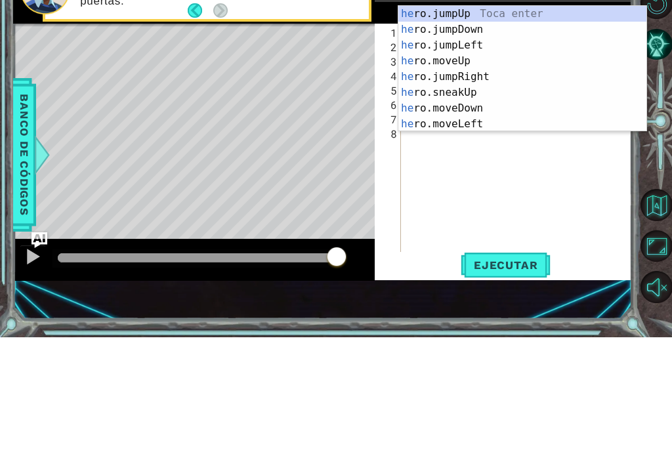
scroll to position [0, 1]
type textarea "hero"
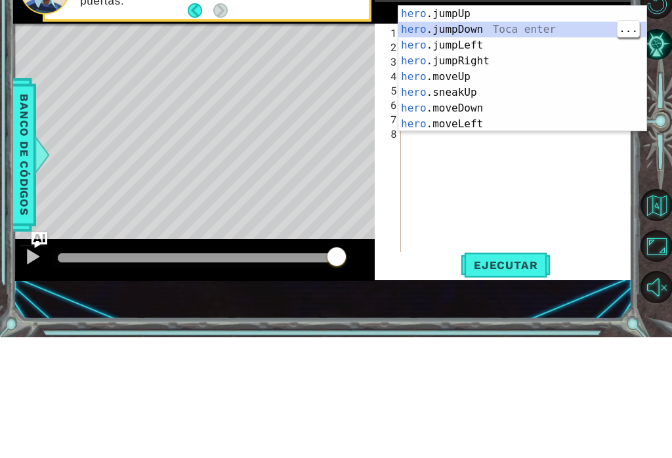
click at [513, 127] on div "hero .jumpUp Toca enter hero .jumpDown Toca enter hero .jumpLeft Toca enter her…" at bounding box center [522, 205] width 248 height 157
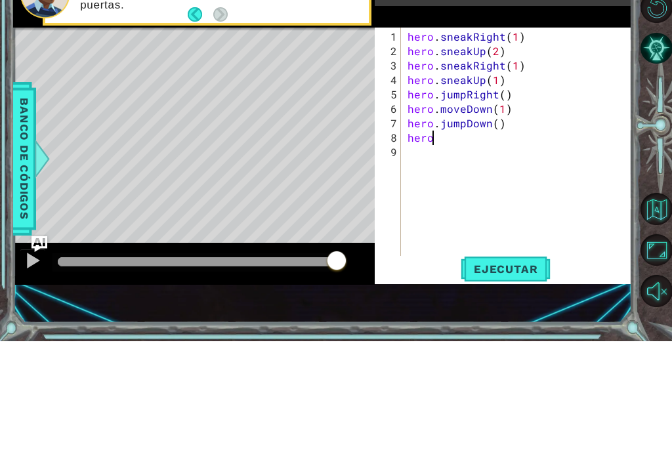
type textarea "hero."
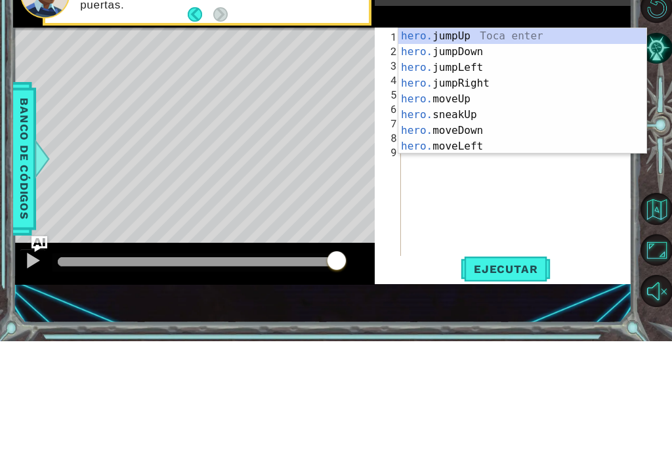
scroll to position [0, 1]
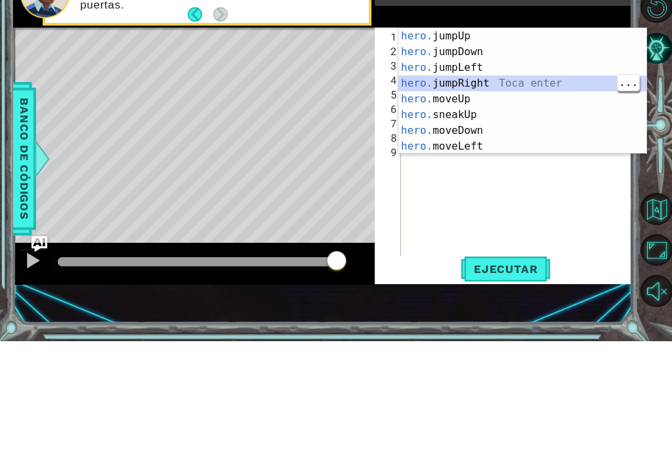
click at [515, 145] on div "hero. jumpUp Toca enter hero. jumpDown Toca enter hero. jumpLeft Toca enter her…" at bounding box center [522, 223] width 248 height 157
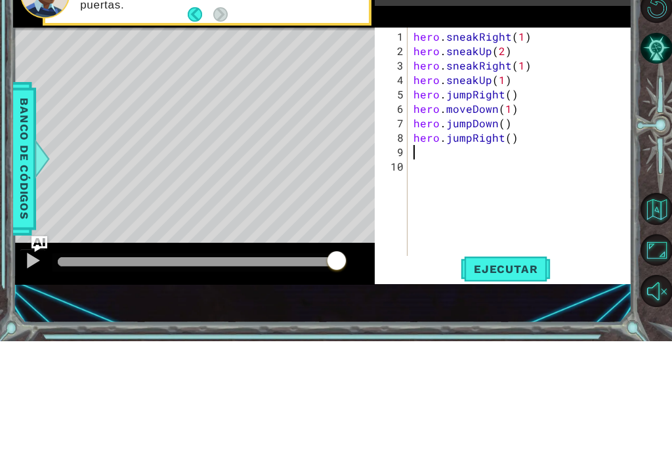
type textarea "hero.jumpRight()"
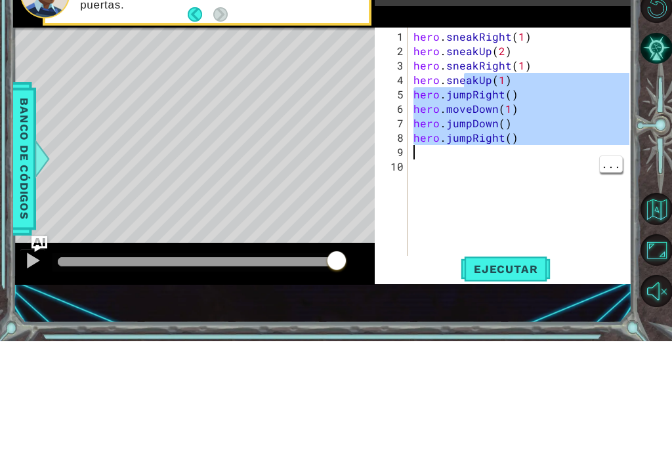
click at [478, 160] on div "hero . sneakRight ( 1 ) hero . sneakUp ( 2 ) hero . sneakRight ( 1 ) hero . sne…" at bounding box center [523, 276] width 225 height 260
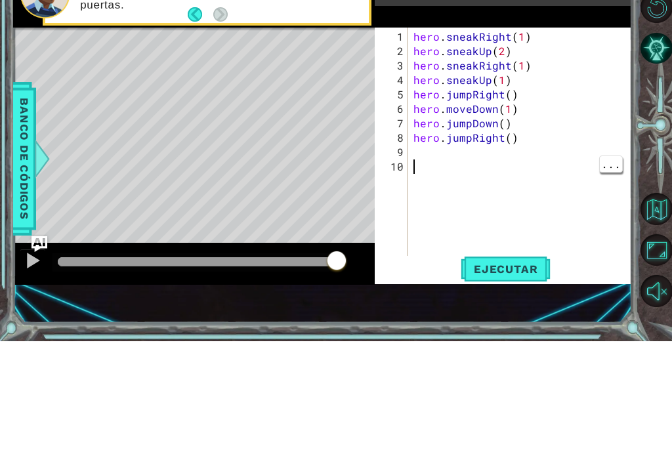
click at [436, 158] on div "hero . sneakRight ( 1 ) hero . sneakUp ( 2 ) hero . sneakRight ( 1 ) hero . sne…" at bounding box center [523, 276] width 225 height 260
click at [431, 159] on div "hero . sneakRight ( 1 ) hero . sneakUp ( 2 ) hero . sneakRight ( 1 ) hero . sne…" at bounding box center [523, 276] width 225 height 260
type textarea "hero.jumpRight()"
click at [421, 157] on div "hero . sneakRight ( 1 ) hero . sneakUp ( 2 ) hero . sneakRight ( 1 ) hero . sne…" at bounding box center [523, 276] width 225 height 260
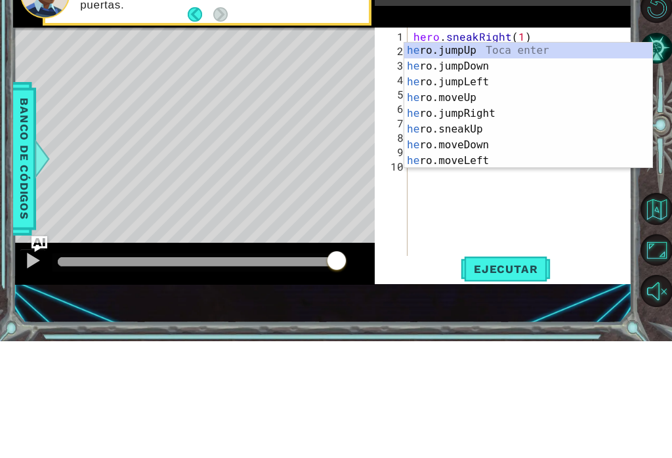
scroll to position [0, 1]
type textarea "hero"
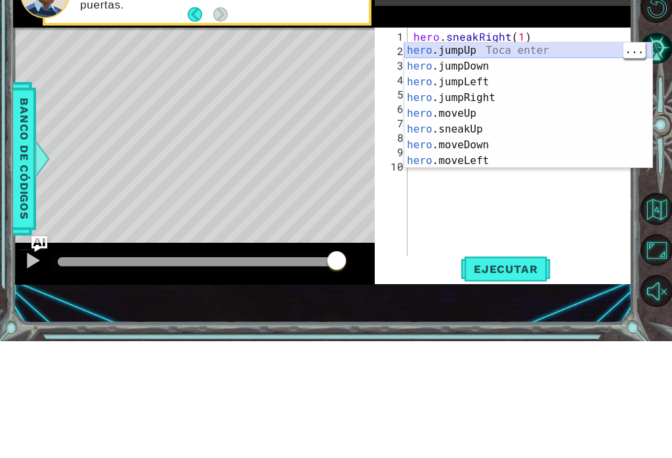
click at [512, 159] on div "hero .jumpUp Toca enter hero .jumpDown Toca enter hero .jumpLeft Toca enter her…" at bounding box center [528, 237] width 248 height 157
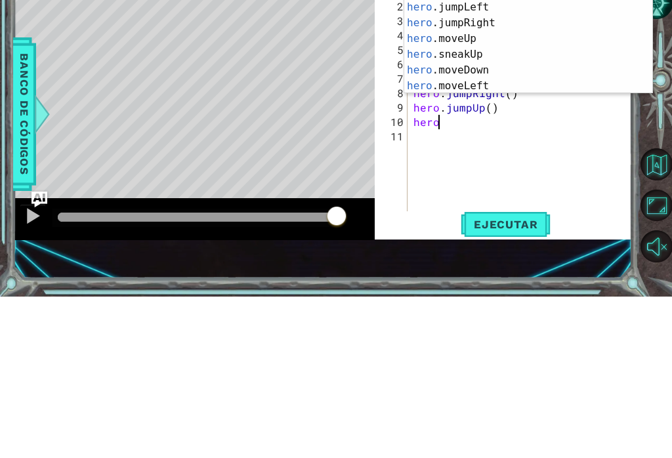
click at [497, 129] on div "hero .jumpUp Toca enter hero .jumpDown Toca enter hero .jumpLeft Toca enter her…" at bounding box center [528, 207] width 248 height 157
type textarea "hero.moveUp(1)"
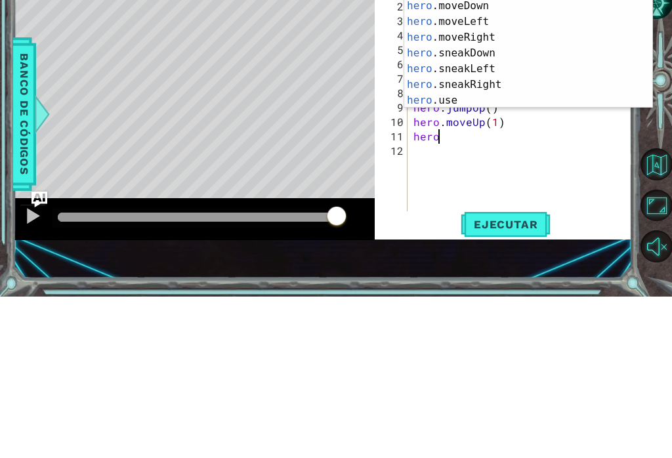
scroll to position [79, 0]
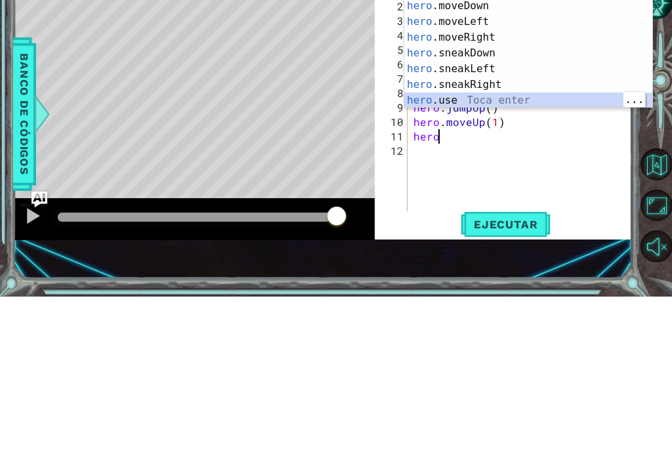
click at [485, 144] on div "hero .sneakUp Toca enter hero .moveDown Toca enter hero .moveLeft Toca enter he…" at bounding box center [528, 222] width 248 height 157
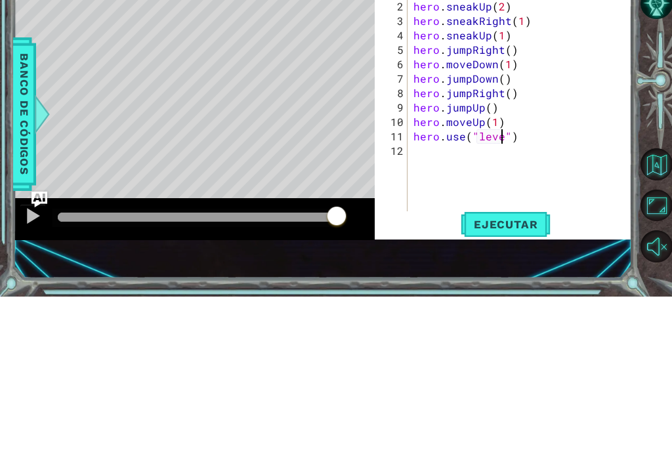
scroll to position [0, 6]
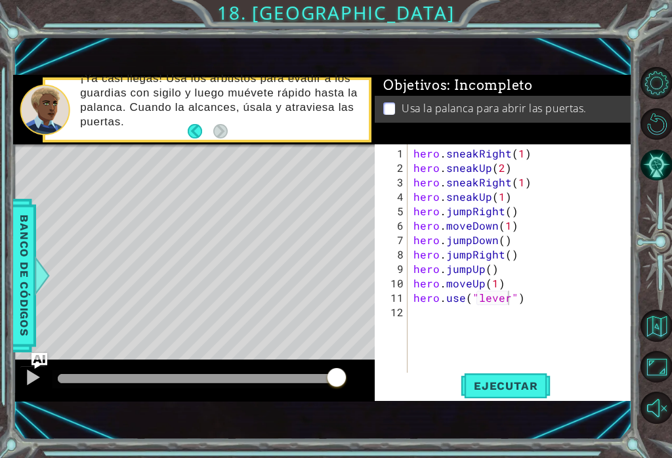
type textarea "hero.use("lever")"
click at [525, 383] on span "Ejecutar" at bounding box center [506, 385] width 90 height 13
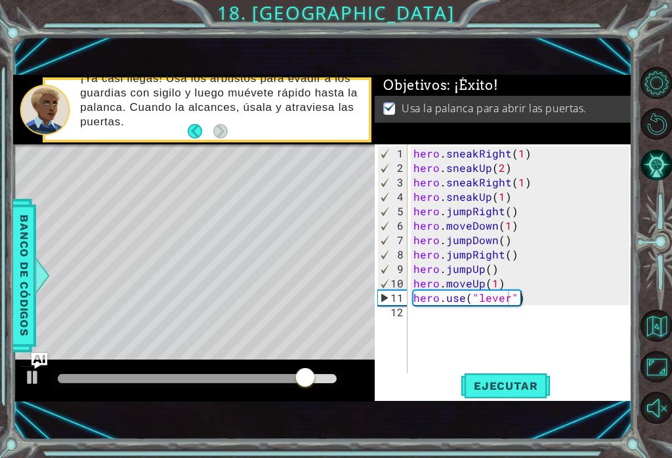
click at [24, 391] on button at bounding box center [33, 378] width 26 height 27
click at [628, 118] on div "Usa la palanca para abrir las puertas." at bounding box center [503, 109] width 256 height 27
click at [515, 390] on span "Ejecutar" at bounding box center [506, 385] width 90 height 13
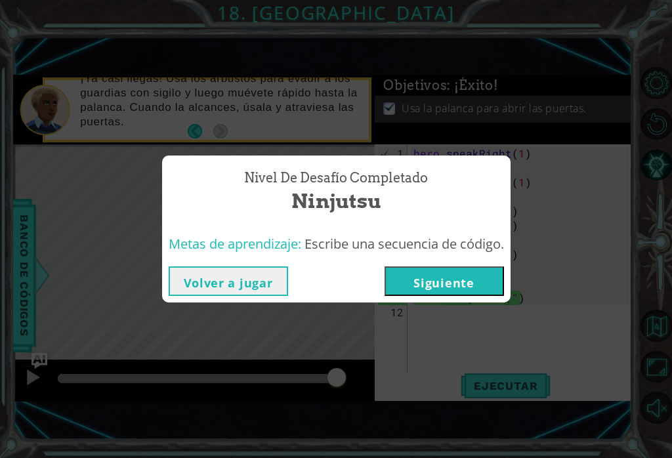
click at [448, 286] on button "Siguiente" at bounding box center [443, 281] width 119 height 30
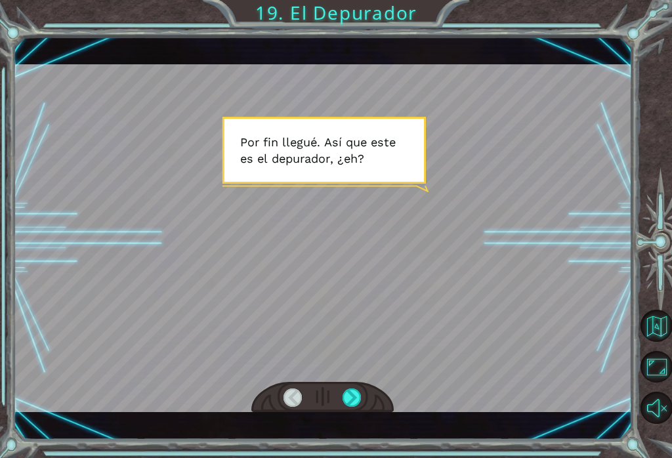
click at [544, 312] on div at bounding box center [322, 238] width 618 height 348
click at [350, 399] on div at bounding box center [351, 397] width 19 height 19
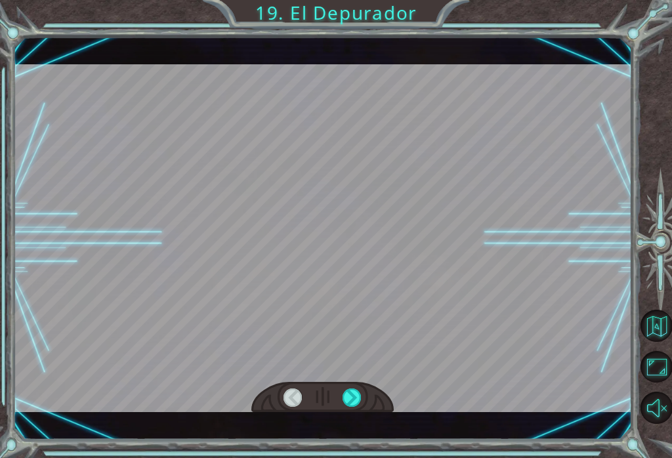
click at [361, 390] on div at bounding box center [351, 397] width 19 height 19
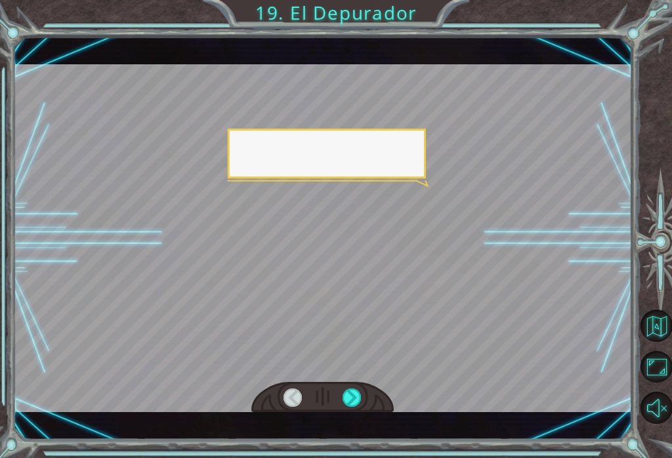
click at [357, 400] on div at bounding box center [351, 397] width 19 height 19
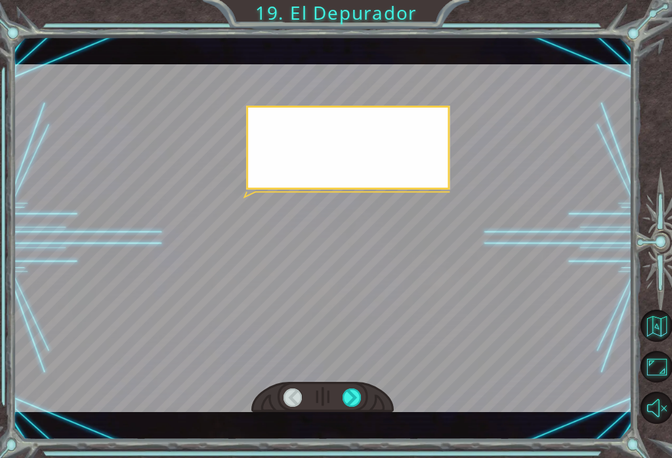
click at [354, 401] on div at bounding box center [351, 397] width 19 height 19
click at [355, 401] on div at bounding box center [351, 397] width 19 height 19
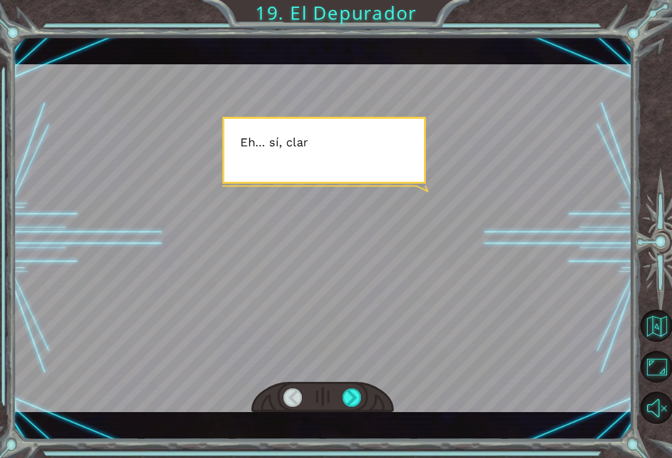
click at [356, 394] on div at bounding box center [351, 397] width 19 height 19
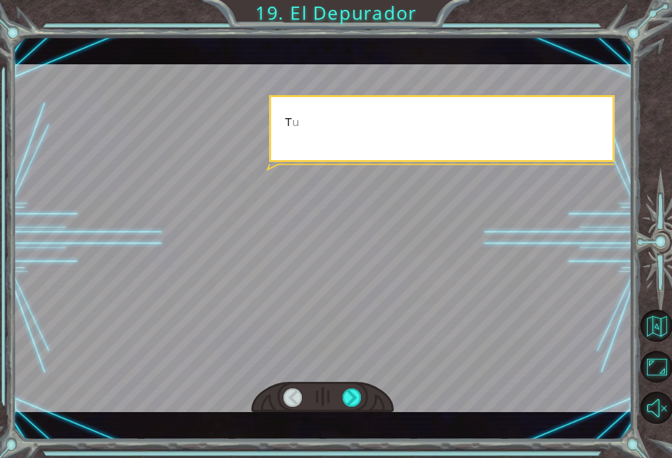
click at [356, 394] on div at bounding box center [351, 397] width 19 height 19
click at [359, 396] on div at bounding box center [351, 397] width 19 height 19
click at [357, 397] on div at bounding box center [351, 397] width 19 height 19
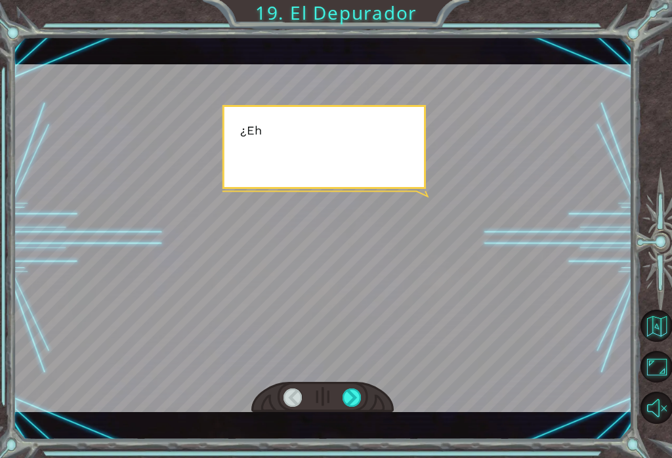
click at [359, 396] on div at bounding box center [351, 397] width 19 height 19
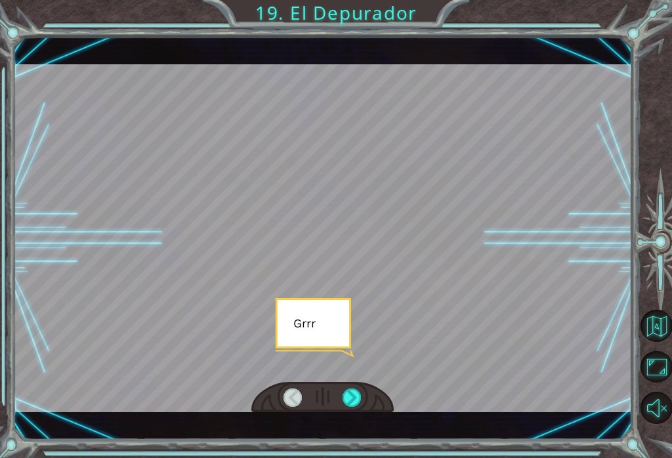
click at [369, 401] on div at bounding box center [322, 397] width 142 height 31
click at [358, 402] on div at bounding box center [351, 397] width 19 height 19
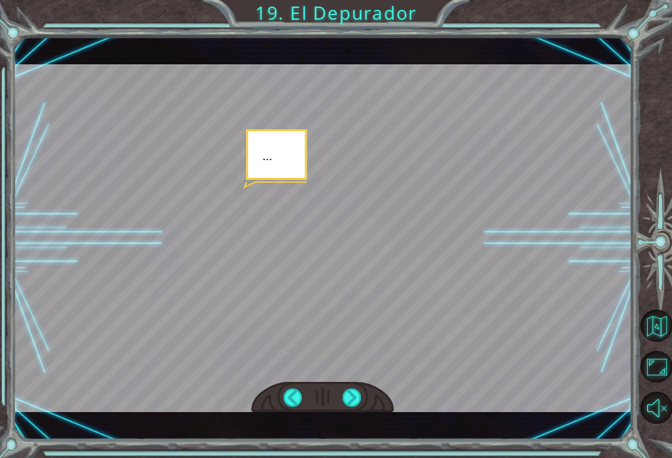
click at [359, 400] on div at bounding box center [351, 397] width 19 height 19
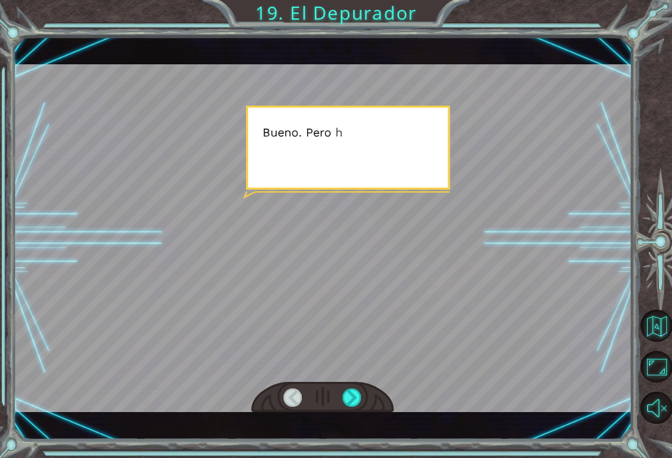
click at [356, 398] on div at bounding box center [351, 397] width 19 height 19
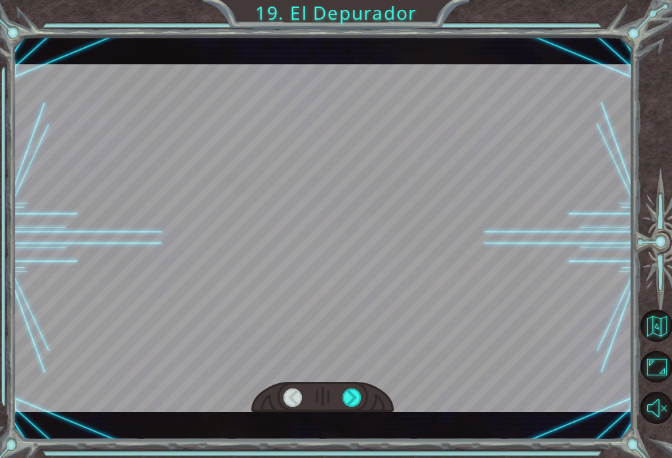
click at [358, 399] on div at bounding box center [351, 397] width 19 height 19
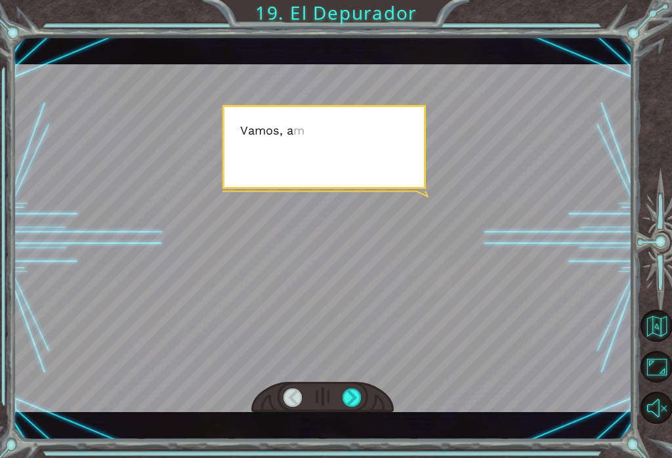
click at [359, 403] on div at bounding box center [351, 397] width 19 height 19
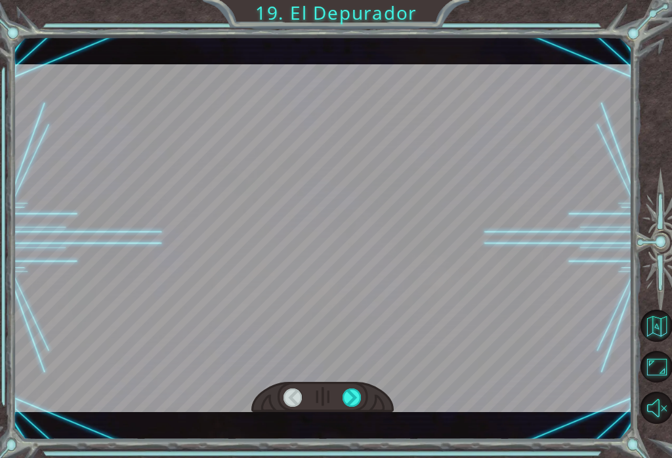
click at [361, 392] on div at bounding box center [351, 397] width 19 height 19
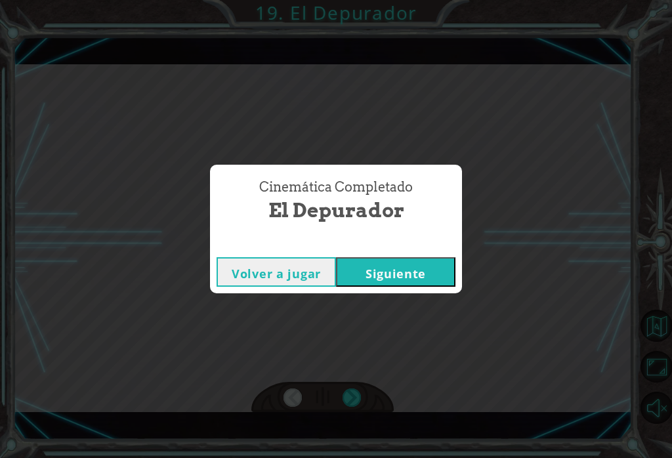
click at [352, 401] on div "Cinemática Completado El Depurador Volver a jugar Siguiente" at bounding box center [336, 229] width 672 height 458
click at [396, 278] on button "Siguiente" at bounding box center [395, 272] width 119 height 30
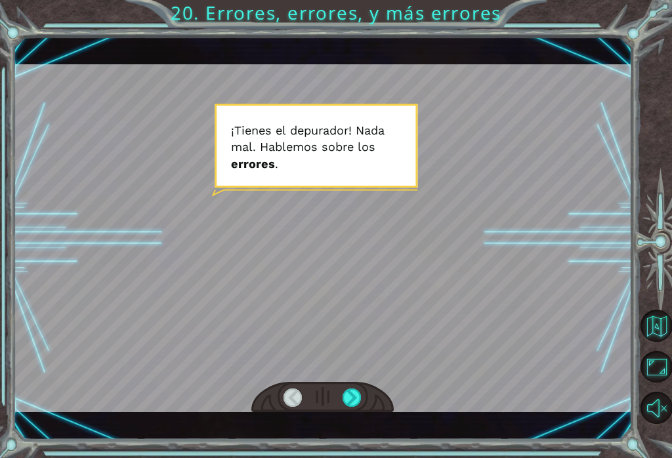
click at [356, 402] on div at bounding box center [351, 397] width 19 height 19
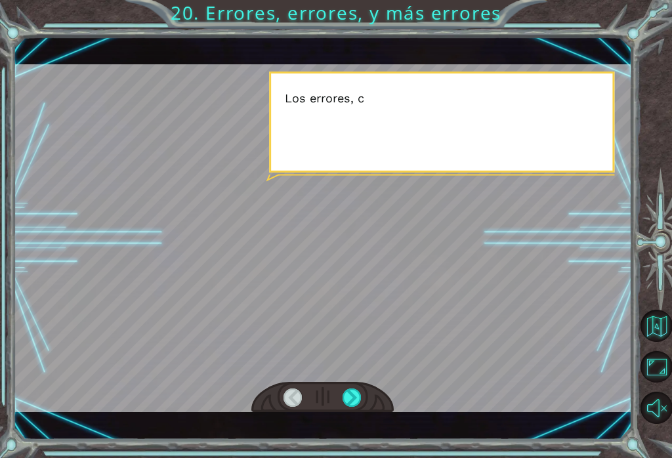
click at [352, 407] on div at bounding box center [351, 397] width 19 height 19
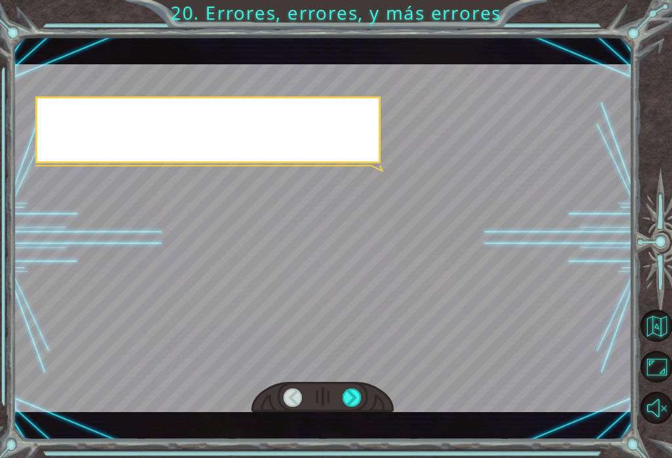
click at [348, 407] on div at bounding box center [351, 397] width 19 height 19
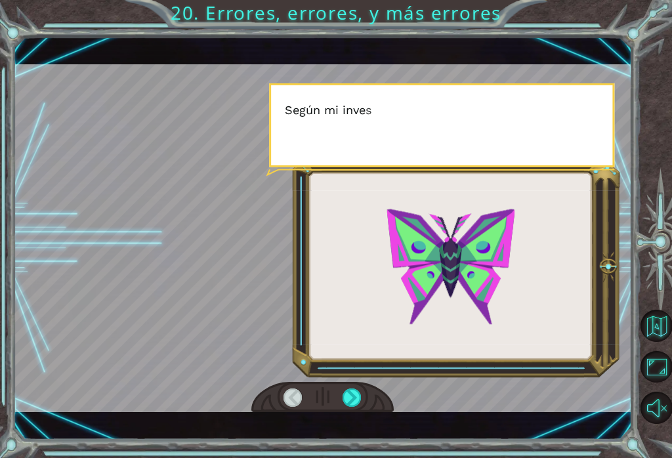
click at [350, 407] on div at bounding box center [351, 397] width 19 height 19
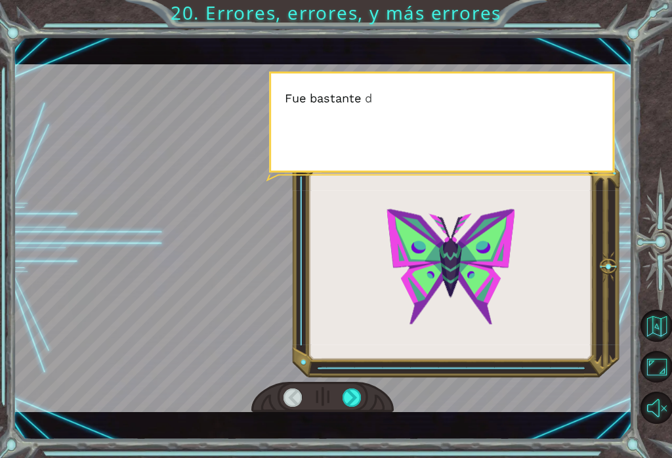
click at [350, 399] on div at bounding box center [351, 397] width 19 height 19
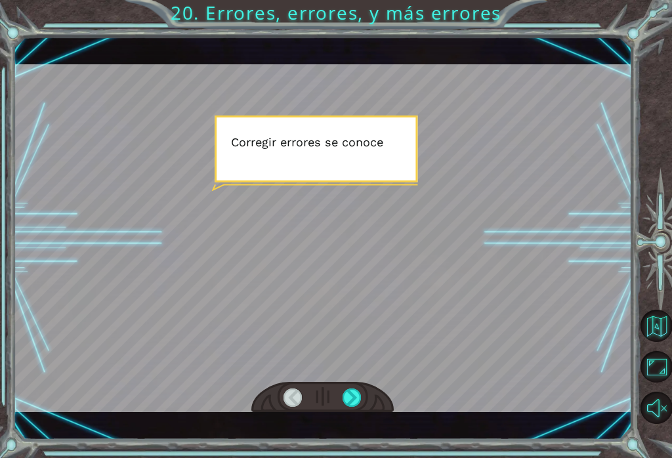
click at [357, 399] on div at bounding box center [351, 397] width 19 height 19
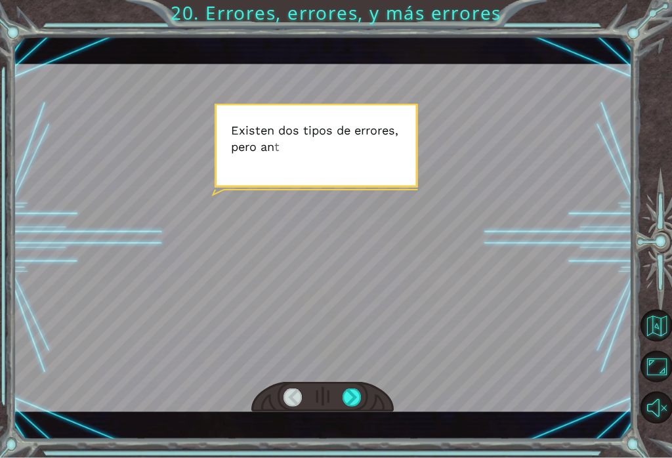
scroll to position [6, 0]
click at [371, 380] on div at bounding box center [322, 238] width 618 height 348
click at [371, 390] on div at bounding box center [322, 397] width 142 height 31
click at [382, 377] on div at bounding box center [322, 238] width 618 height 348
click at [357, 399] on div at bounding box center [351, 397] width 19 height 19
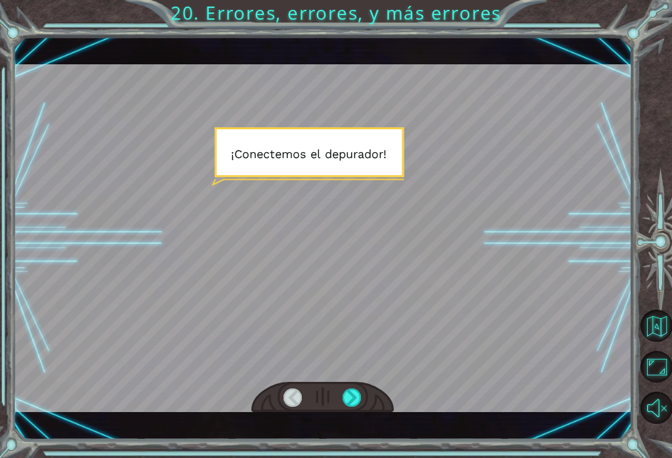
click at [350, 402] on div at bounding box center [351, 397] width 19 height 19
click at [350, 399] on div at bounding box center [351, 397] width 19 height 19
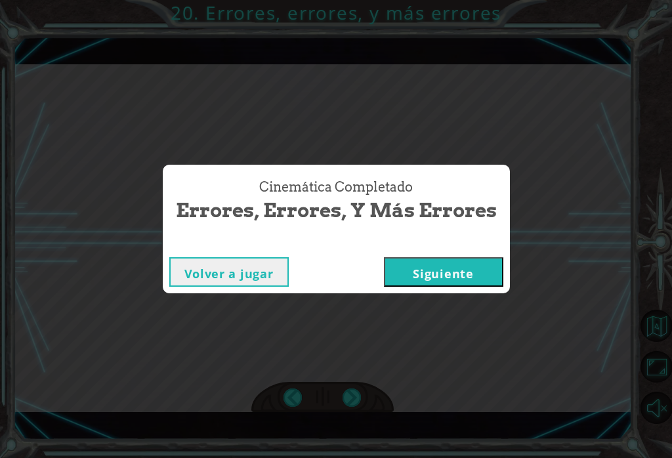
click at [354, 396] on div "Cinemática Completado Errores, errores, y más errores Volver a jugar Siguiente" at bounding box center [336, 229] width 672 height 458
click at [352, 401] on div "Cinemática Completado Errores, errores, y más errores Volver a jugar Siguiente" at bounding box center [336, 229] width 672 height 458
click at [445, 270] on button "Siguiente" at bounding box center [443, 272] width 119 height 30
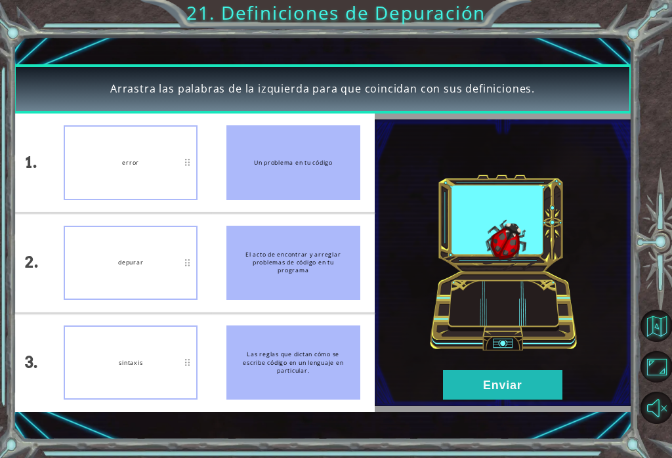
click at [483, 404] on img at bounding box center [503, 262] width 257 height 287
click at [483, 386] on button "Enviar" at bounding box center [502, 385] width 119 height 30
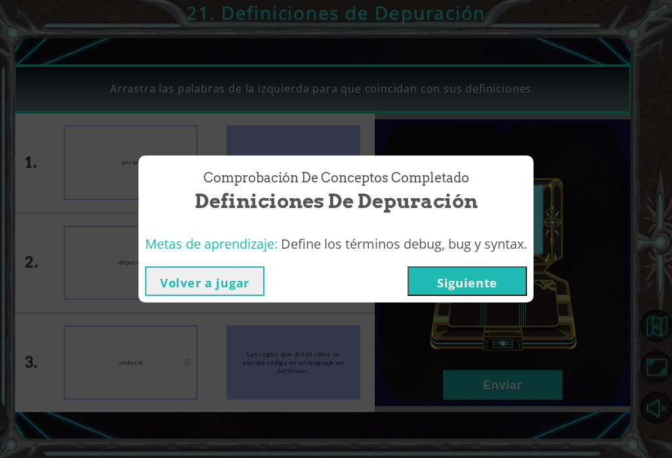
scroll to position [20, 0]
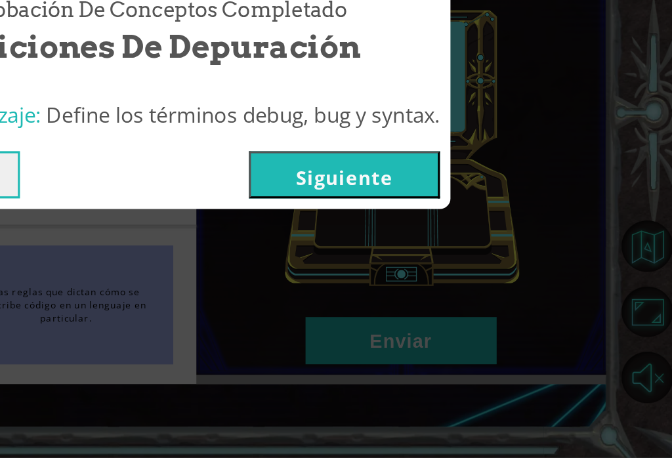
click at [250, 190] on div "Comprobación de conceptos Completado Definiciones de Depuración Metas de aprend…" at bounding box center [336, 229] width 672 height 458
click at [407, 266] on button "Siguiente" at bounding box center [466, 281] width 119 height 30
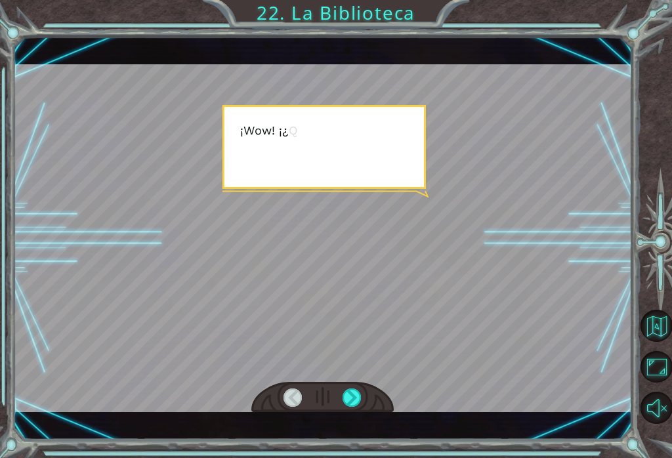
click at [346, 406] on div at bounding box center [351, 397] width 19 height 19
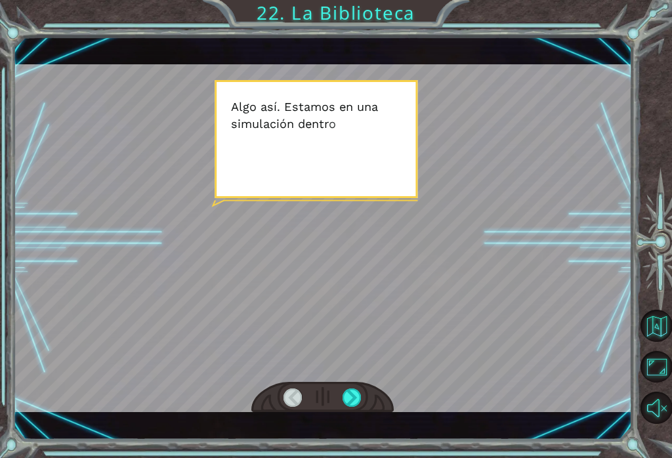
click at [339, 411] on div at bounding box center [322, 397] width 142 height 31
click at [348, 401] on div at bounding box center [351, 397] width 19 height 19
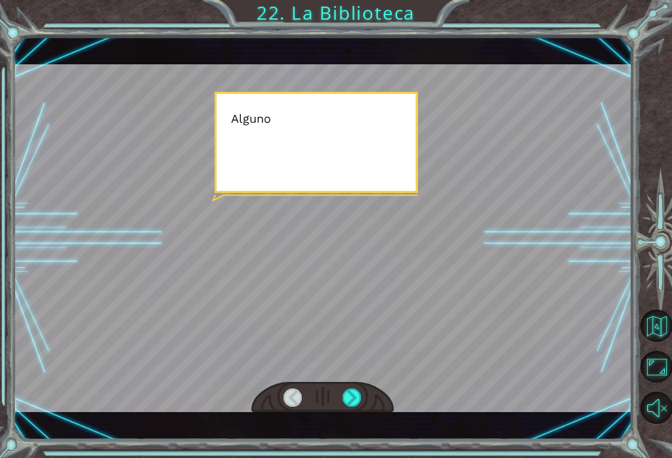
click at [352, 402] on div at bounding box center [351, 397] width 19 height 19
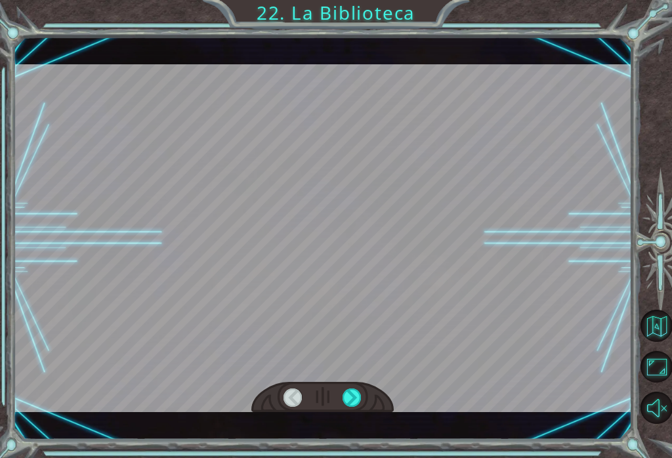
click at [354, 401] on div at bounding box center [351, 397] width 19 height 19
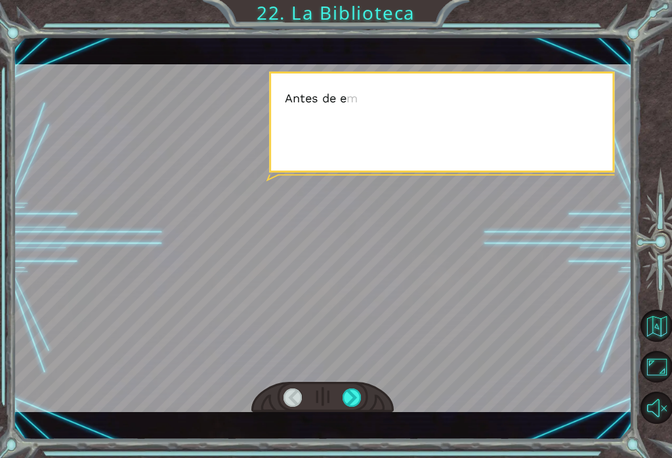
click at [354, 400] on div at bounding box center [351, 397] width 19 height 19
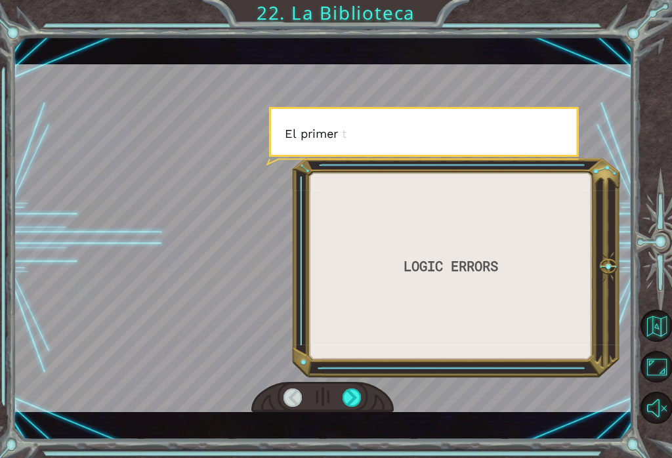
click at [352, 398] on div at bounding box center [351, 397] width 19 height 19
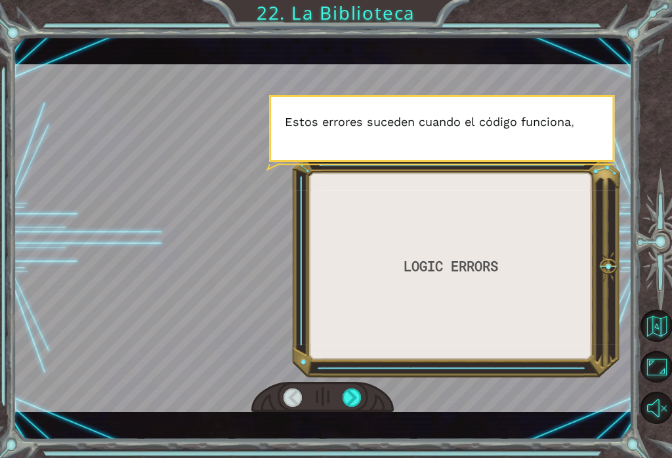
click at [350, 399] on div at bounding box center [351, 397] width 19 height 19
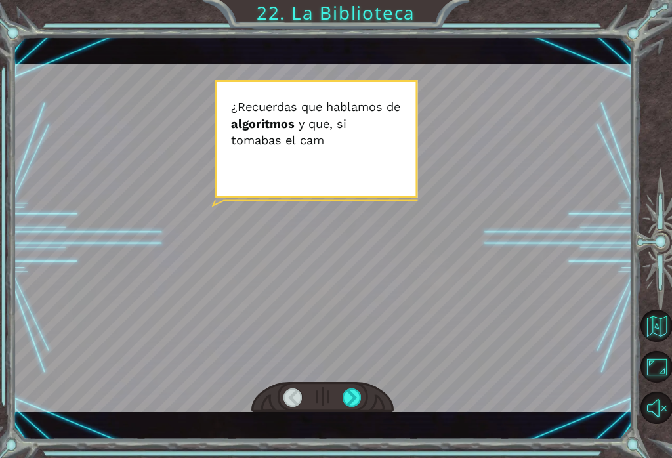
click at [359, 406] on div at bounding box center [351, 397] width 19 height 19
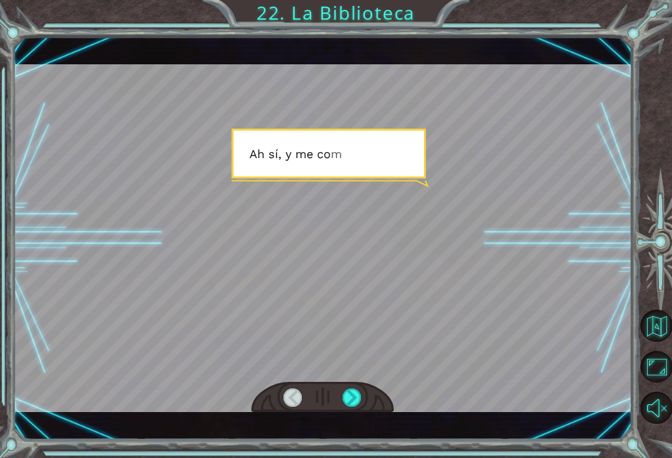
click at [348, 407] on div at bounding box center [351, 397] width 19 height 19
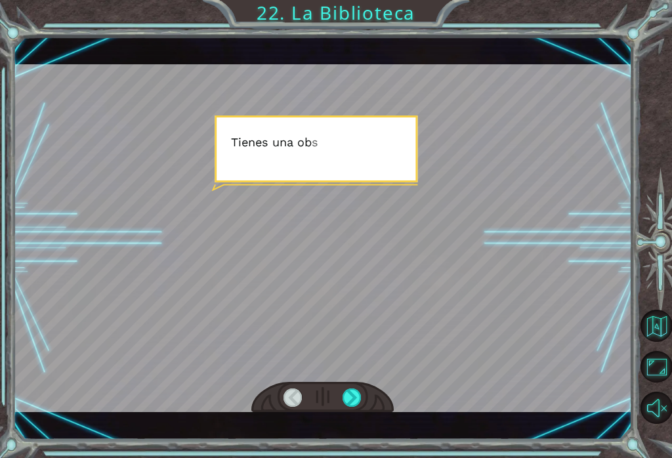
click at [348, 407] on div at bounding box center [351, 397] width 19 height 19
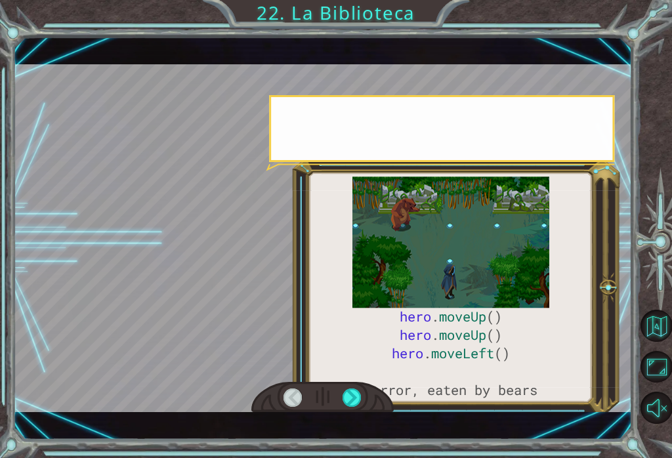
click at [349, 405] on div at bounding box center [351, 397] width 19 height 19
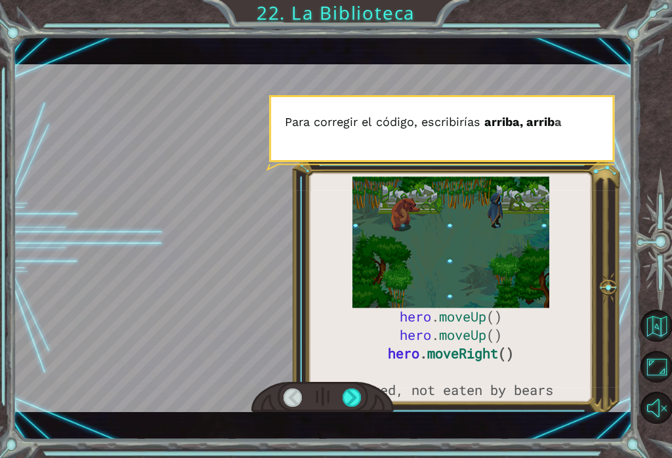
click at [350, 403] on div at bounding box center [351, 397] width 19 height 19
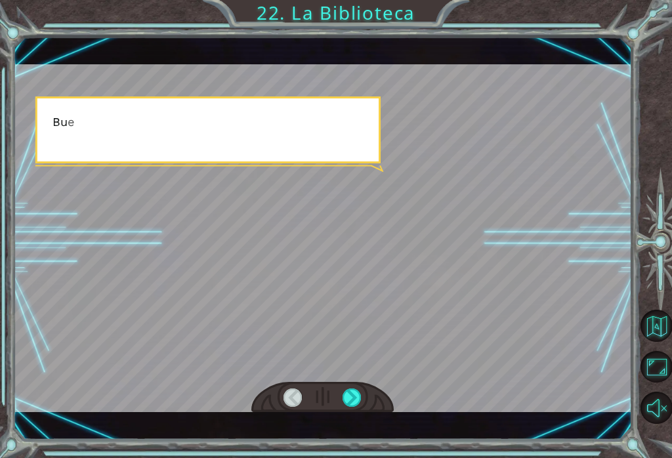
click at [350, 403] on div at bounding box center [351, 397] width 19 height 19
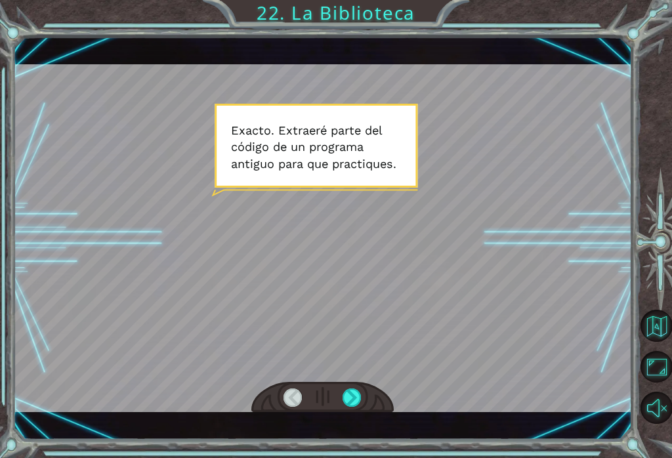
click at [359, 401] on div at bounding box center [351, 397] width 19 height 19
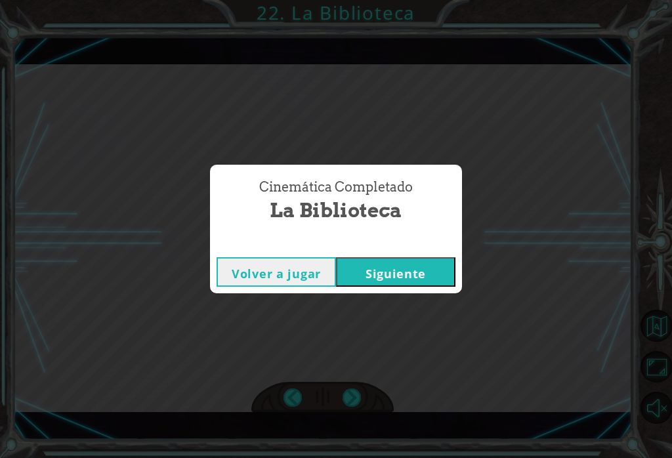
click at [360, 399] on div "Cinemática Completado La Biblioteca Volver a jugar Siguiente" at bounding box center [336, 229] width 672 height 458
click at [357, 398] on div "Cinemática Completado La Biblioteca Volver a jugar Siguiente" at bounding box center [336, 229] width 672 height 458
click at [399, 266] on button "Siguiente" at bounding box center [395, 272] width 119 height 30
